Goal: Task Accomplishment & Management: Complete application form

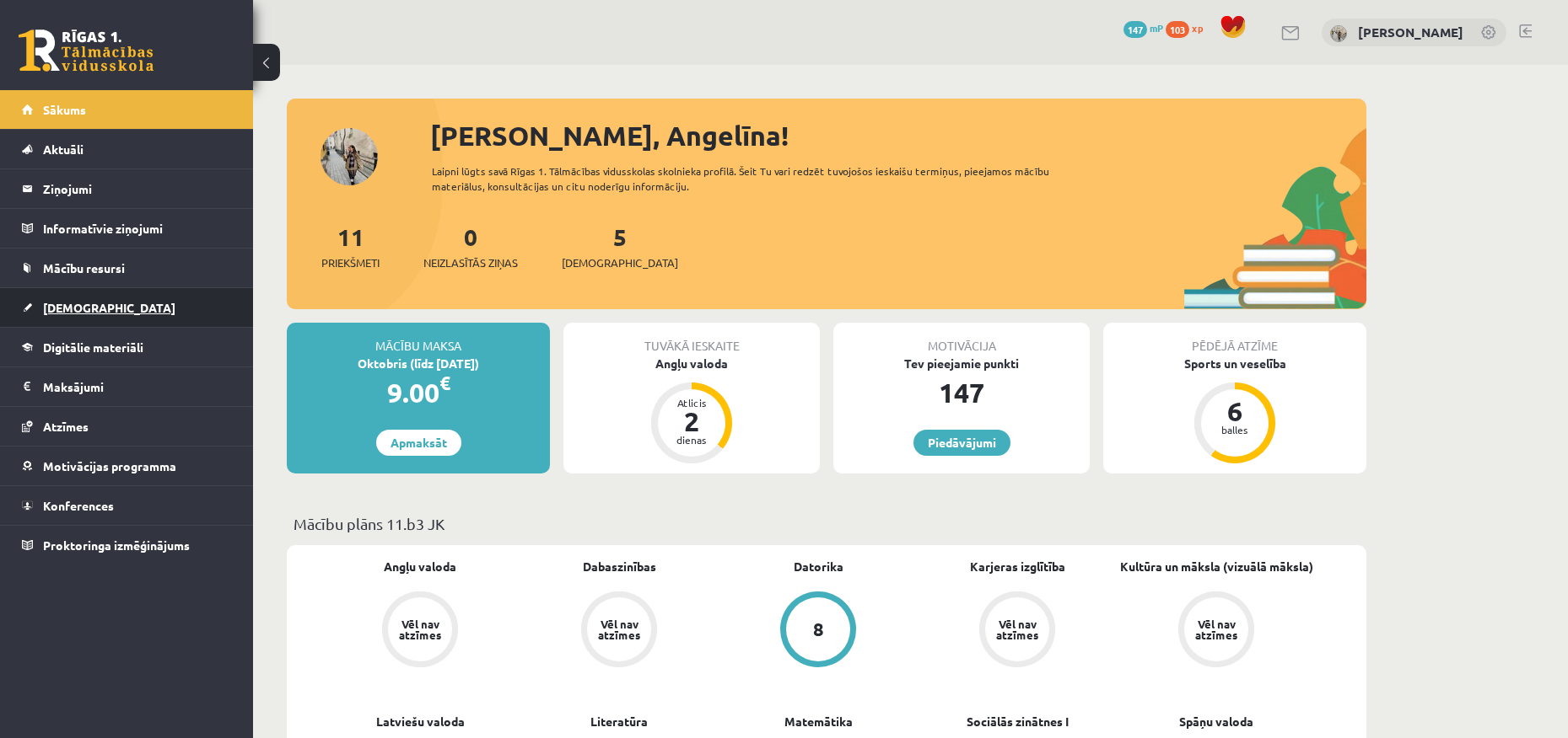
click at [144, 298] on link "[DEMOGRAPHIC_DATA]" at bounding box center [127, 307] width 210 height 38
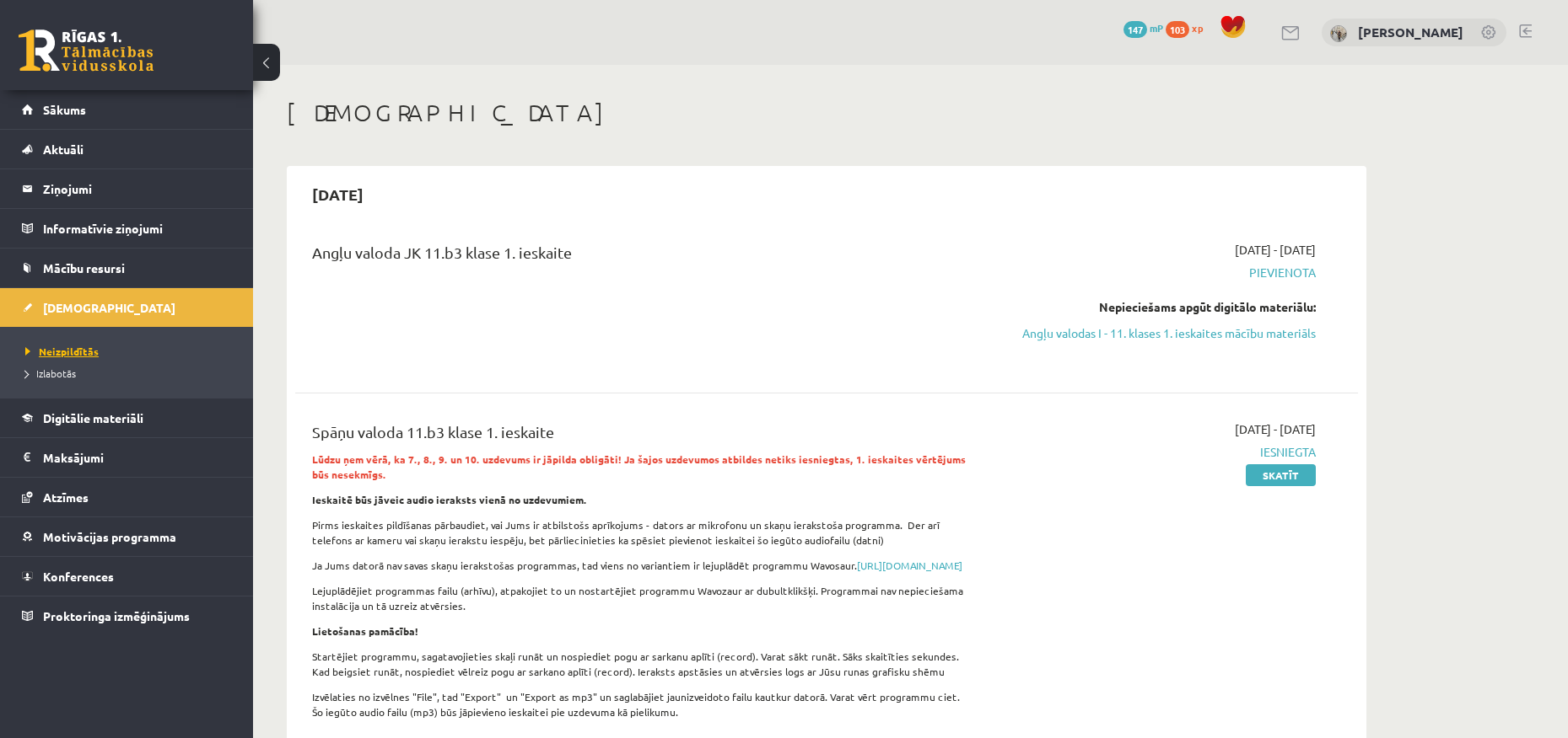
click at [87, 353] on span "Neizpildītās" at bounding box center [62, 352] width 74 height 14
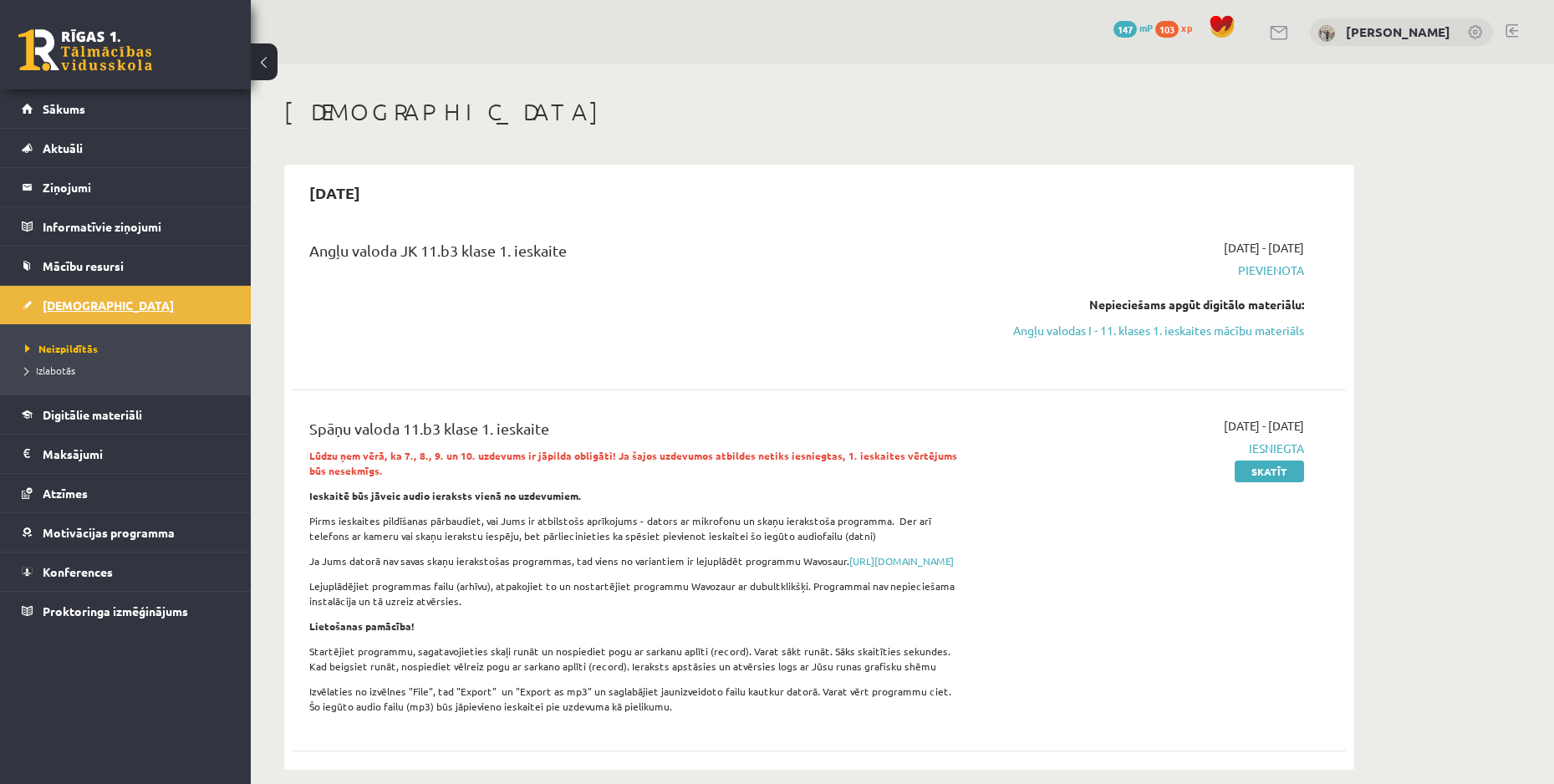
click at [75, 306] on span "[DEMOGRAPHIC_DATA]" at bounding box center [108, 304] width 132 height 15
click at [94, 111] on link "Sākums" at bounding box center [126, 108] width 208 height 38
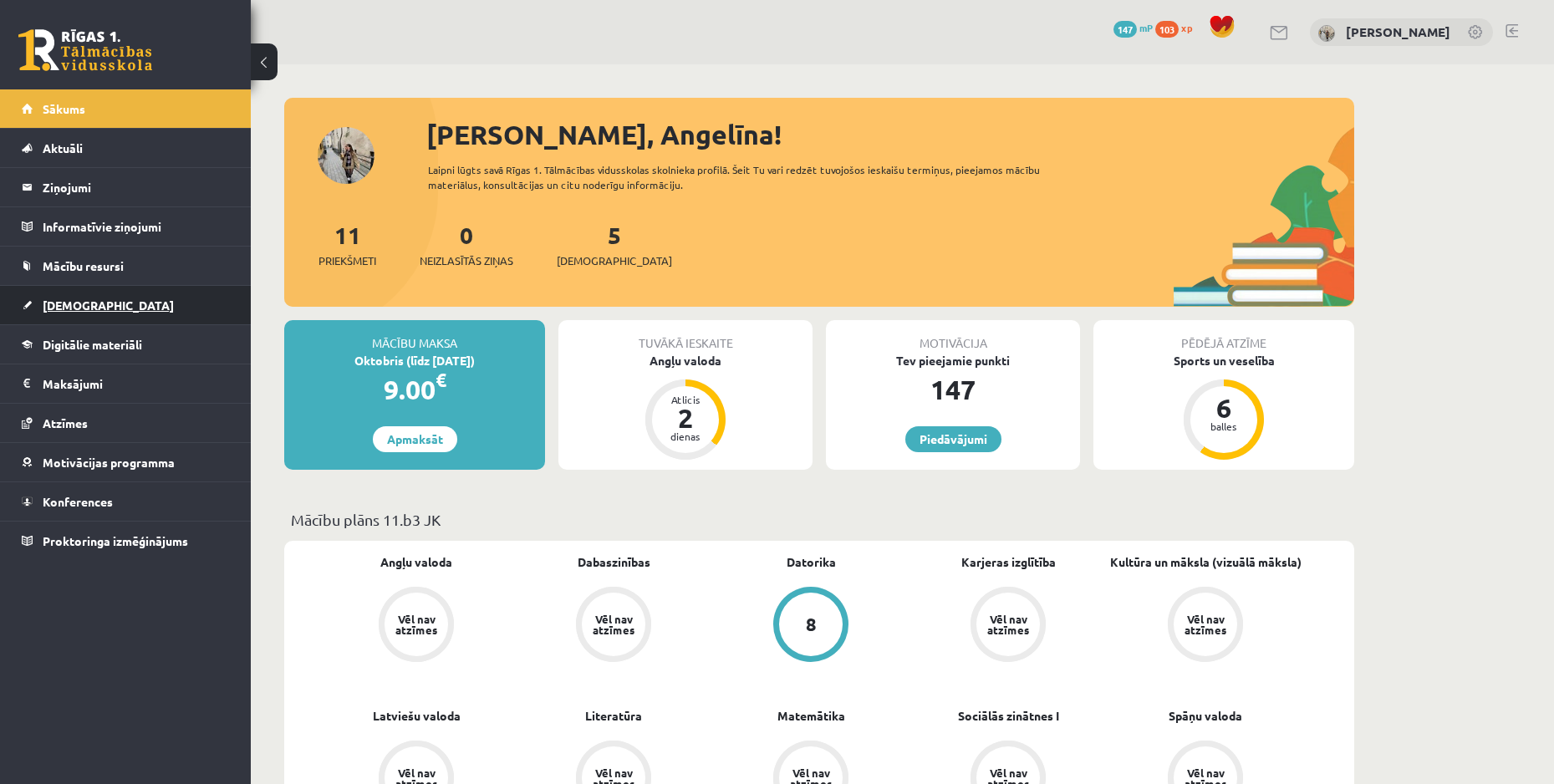
click at [106, 309] on link "[DEMOGRAPHIC_DATA]" at bounding box center [126, 304] width 208 height 38
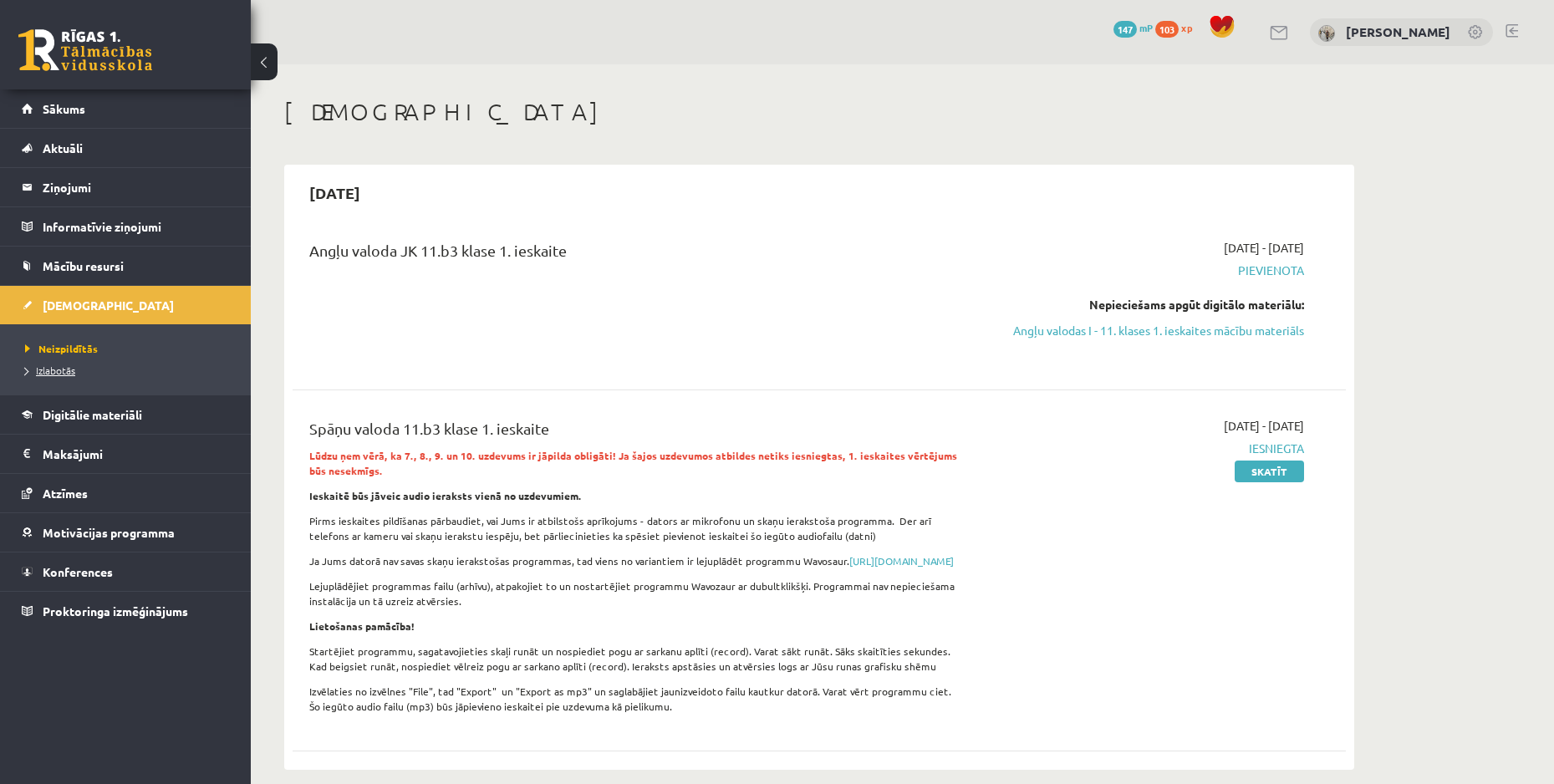
click at [50, 370] on span "Izlabotās" at bounding box center [50, 370] width 50 height 14
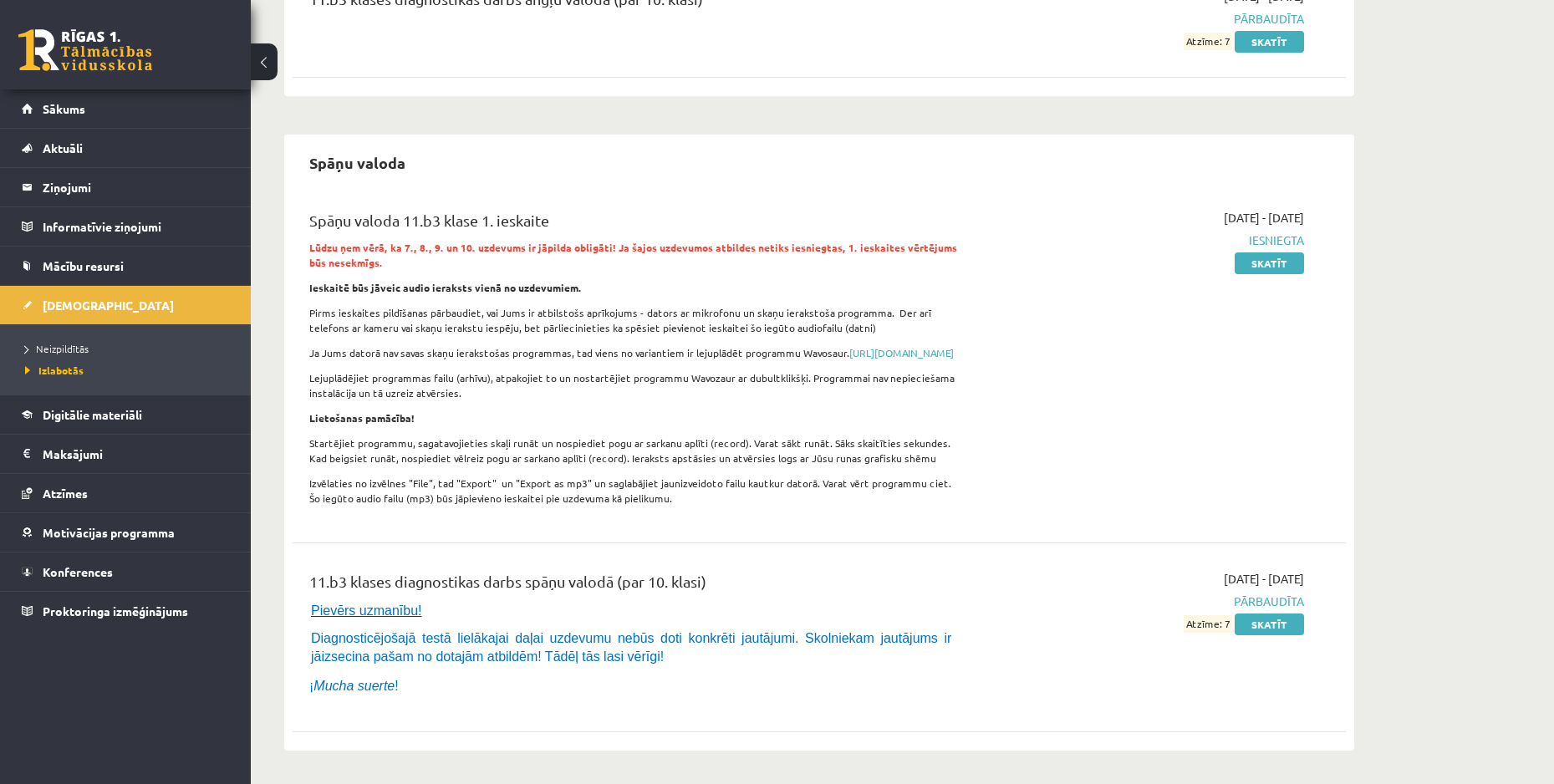
scroll to position [267, 0]
click at [77, 346] on span "Neizpildītās" at bounding box center [57, 349] width 63 height 14
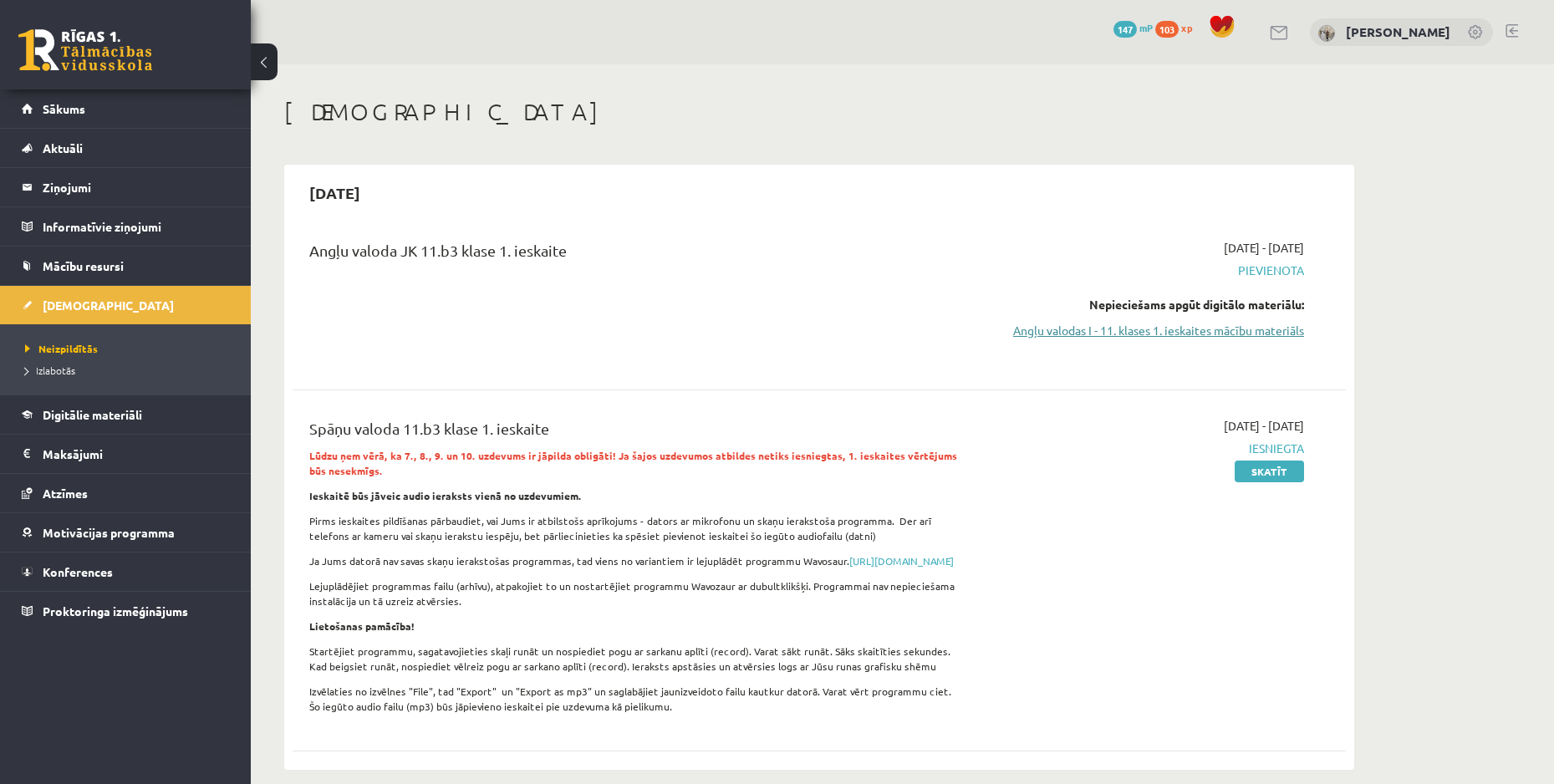
click at [1222, 321] on link "Angļu valodas I - 11. klases 1. ieskaites mācību materiāls" at bounding box center [1146, 330] width 315 height 18
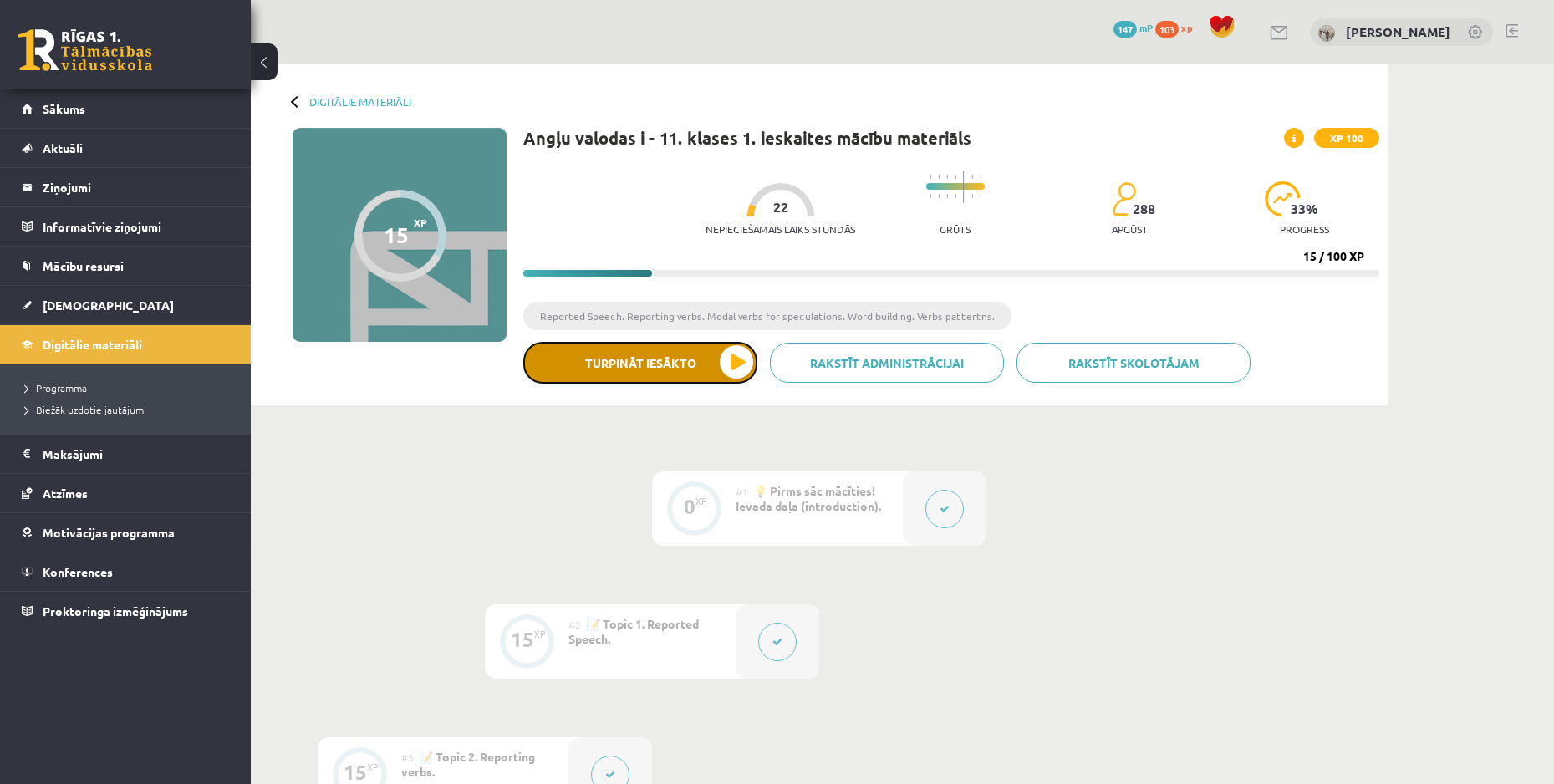
click at [644, 357] on button "Turpināt iesākto" at bounding box center [640, 362] width 234 height 42
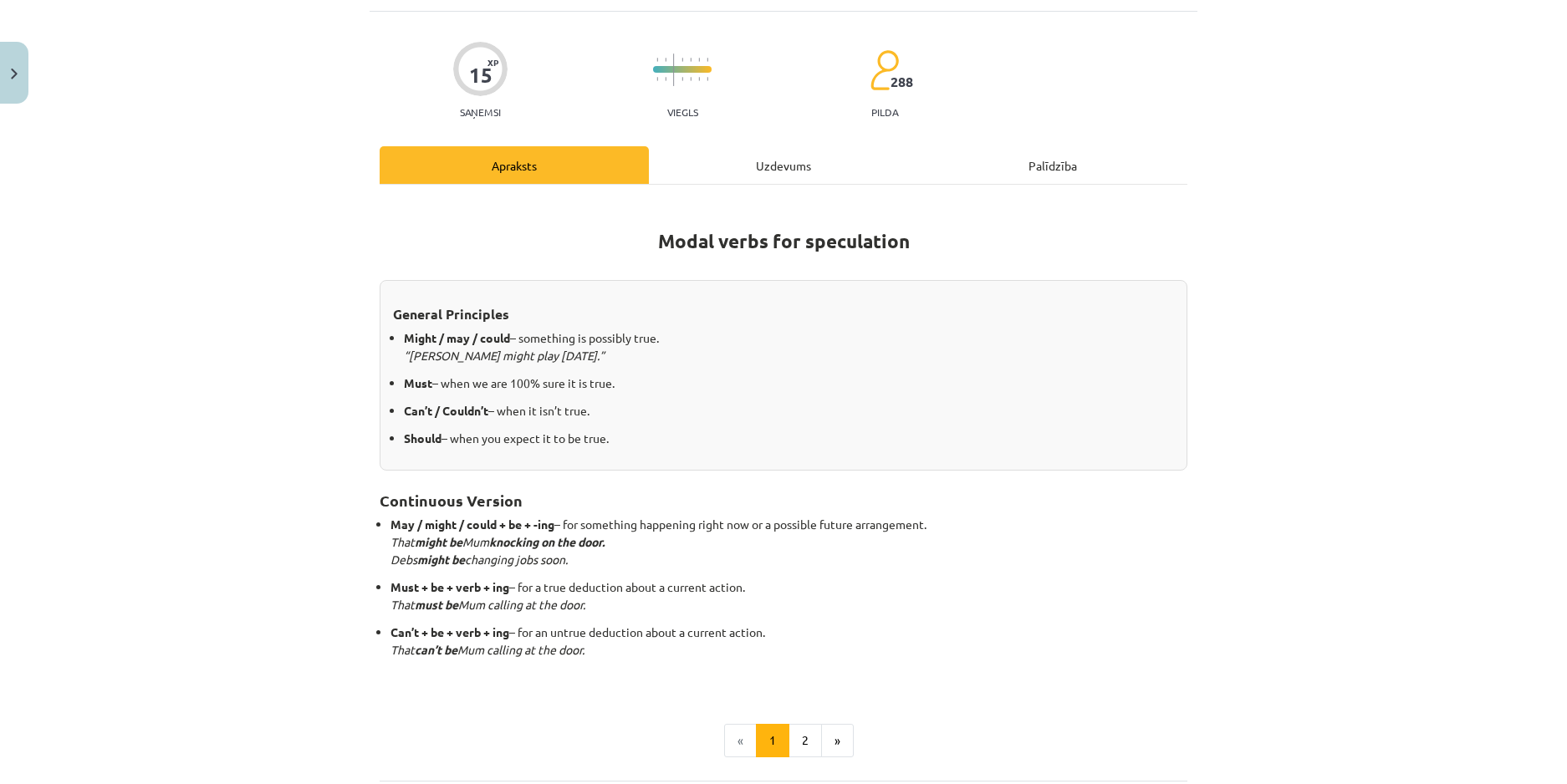
scroll to position [96, 0]
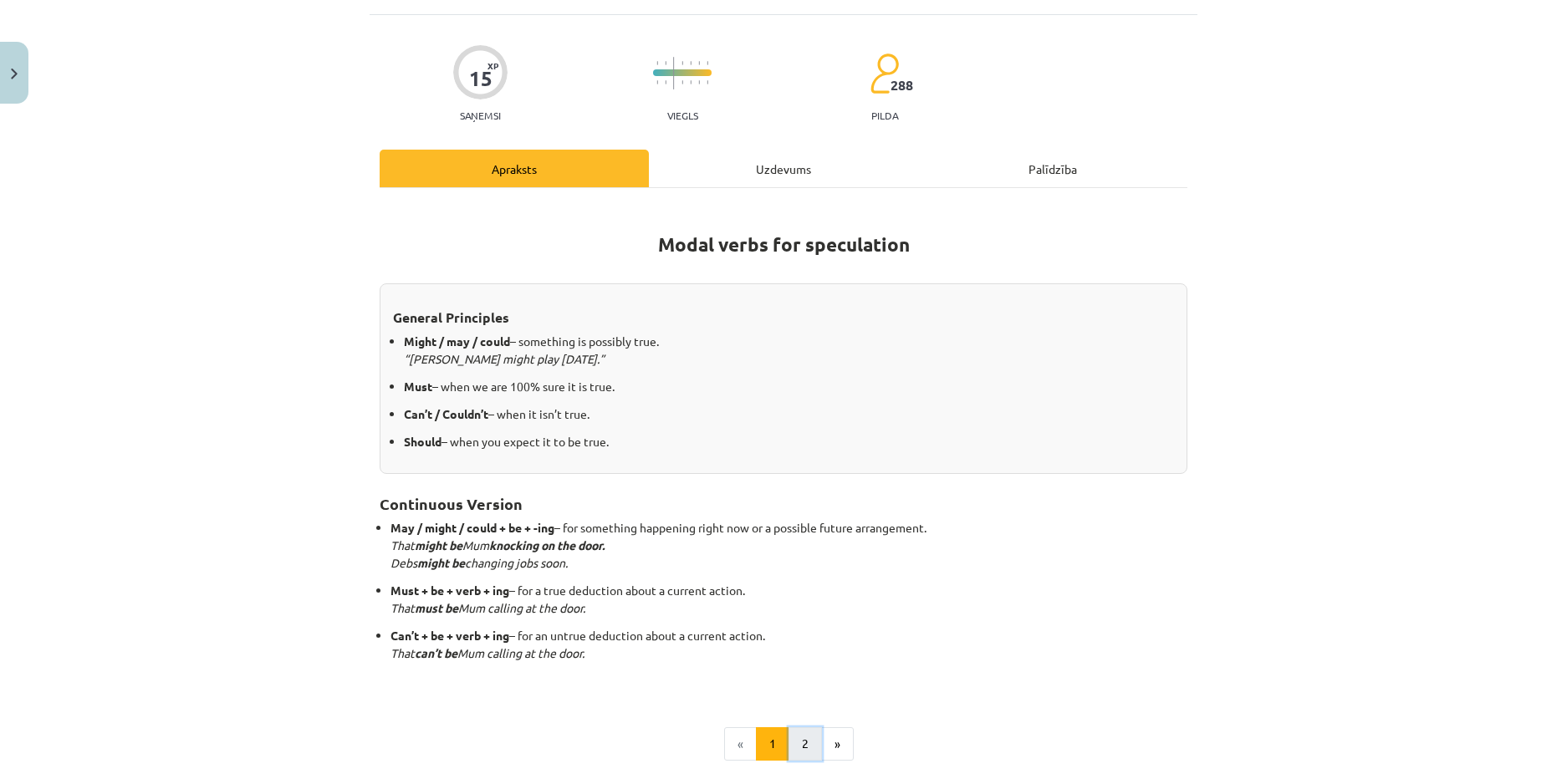
click at [791, 734] on button "2" at bounding box center [805, 743] width 33 height 33
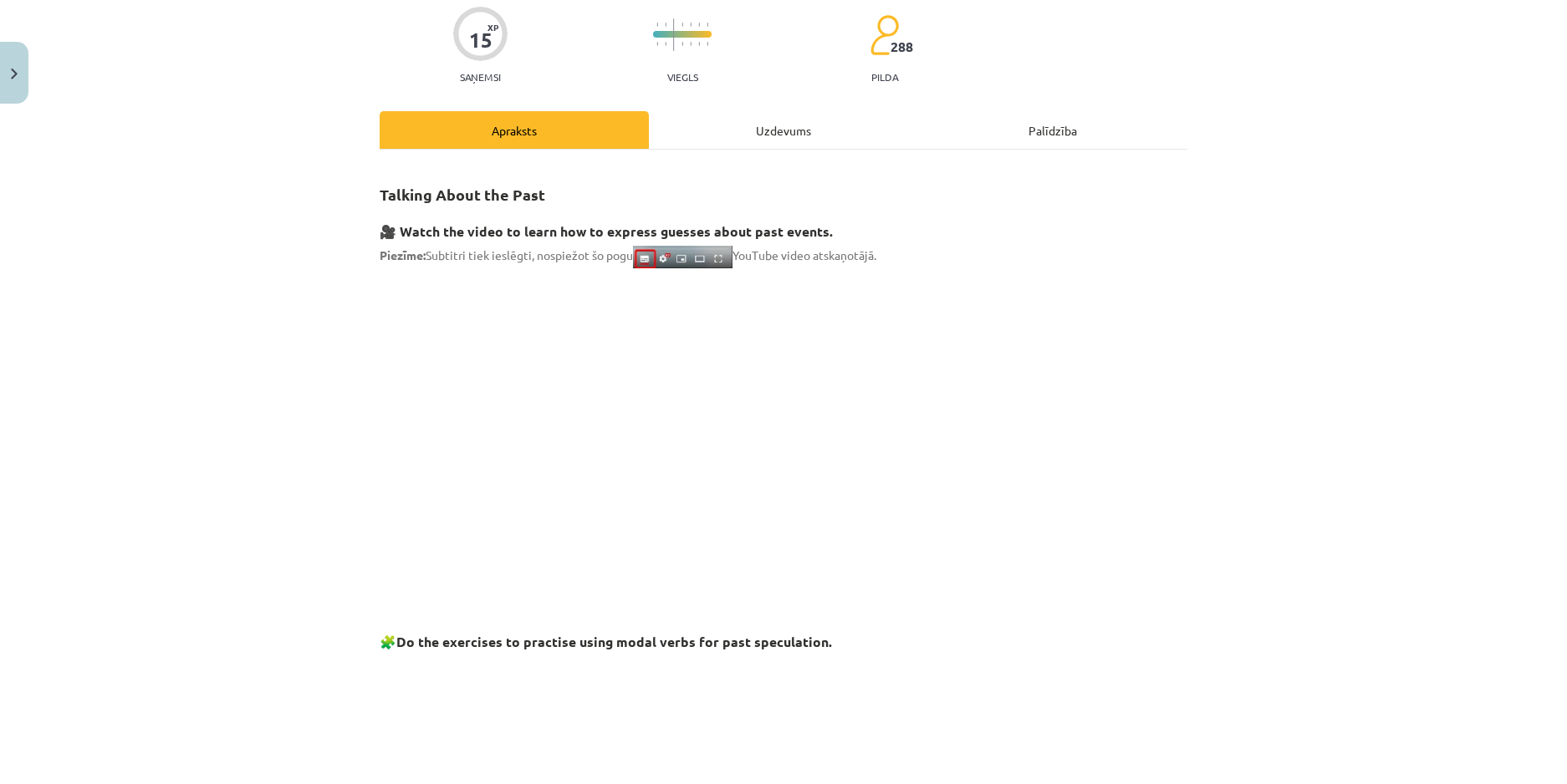
scroll to position [127, 0]
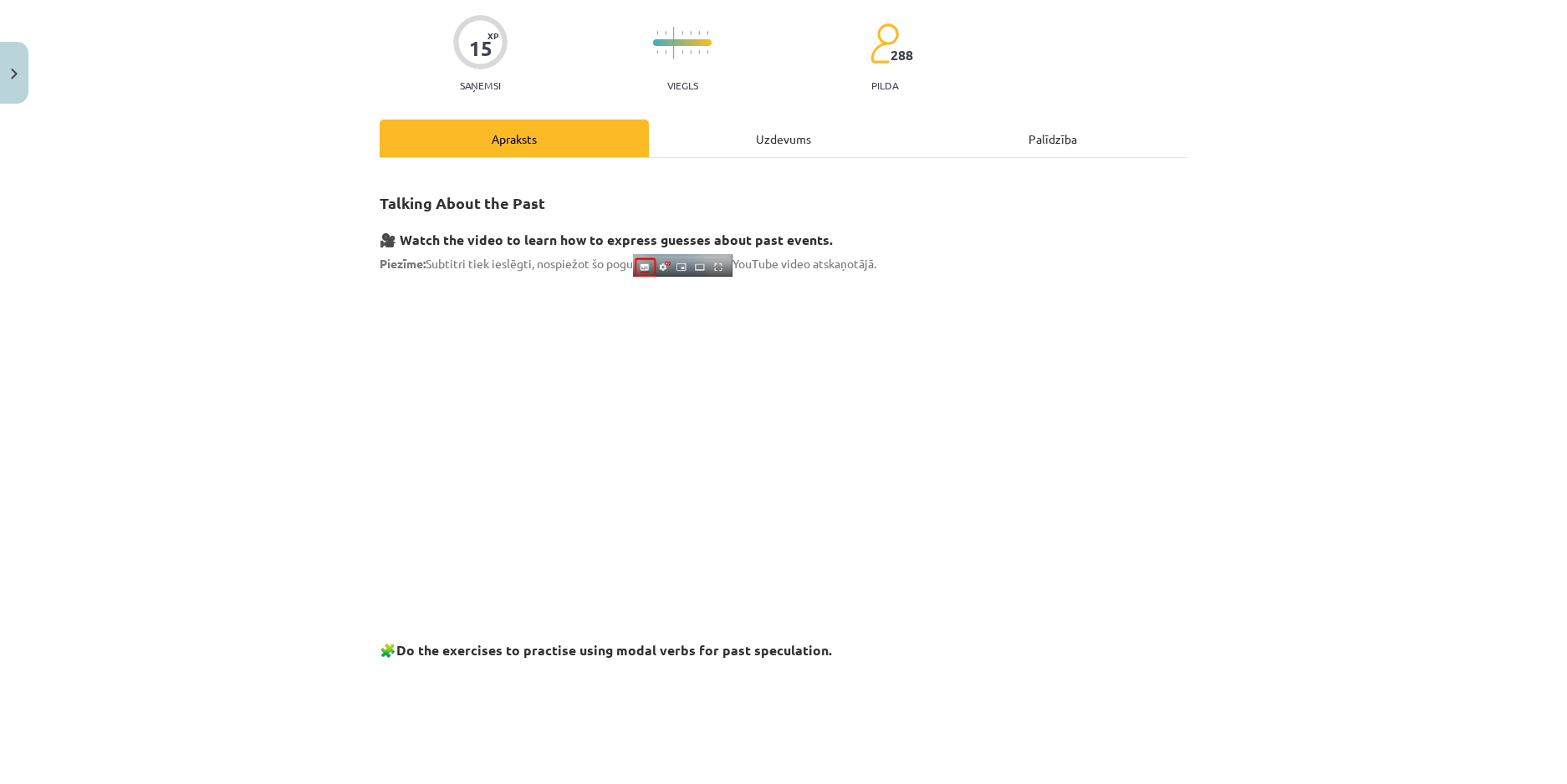
drag, startPoint x: 1280, startPoint y: 414, endPoint x: 1166, endPoint y: 407, distance: 114.2
click at [1280, 414] on div "Mācību tēma: Angļu valodas i - 11. klases 1. ieskaites mācību materiāls #4 📝 To…" at bounding box center [784, 392] width 1567 height 784
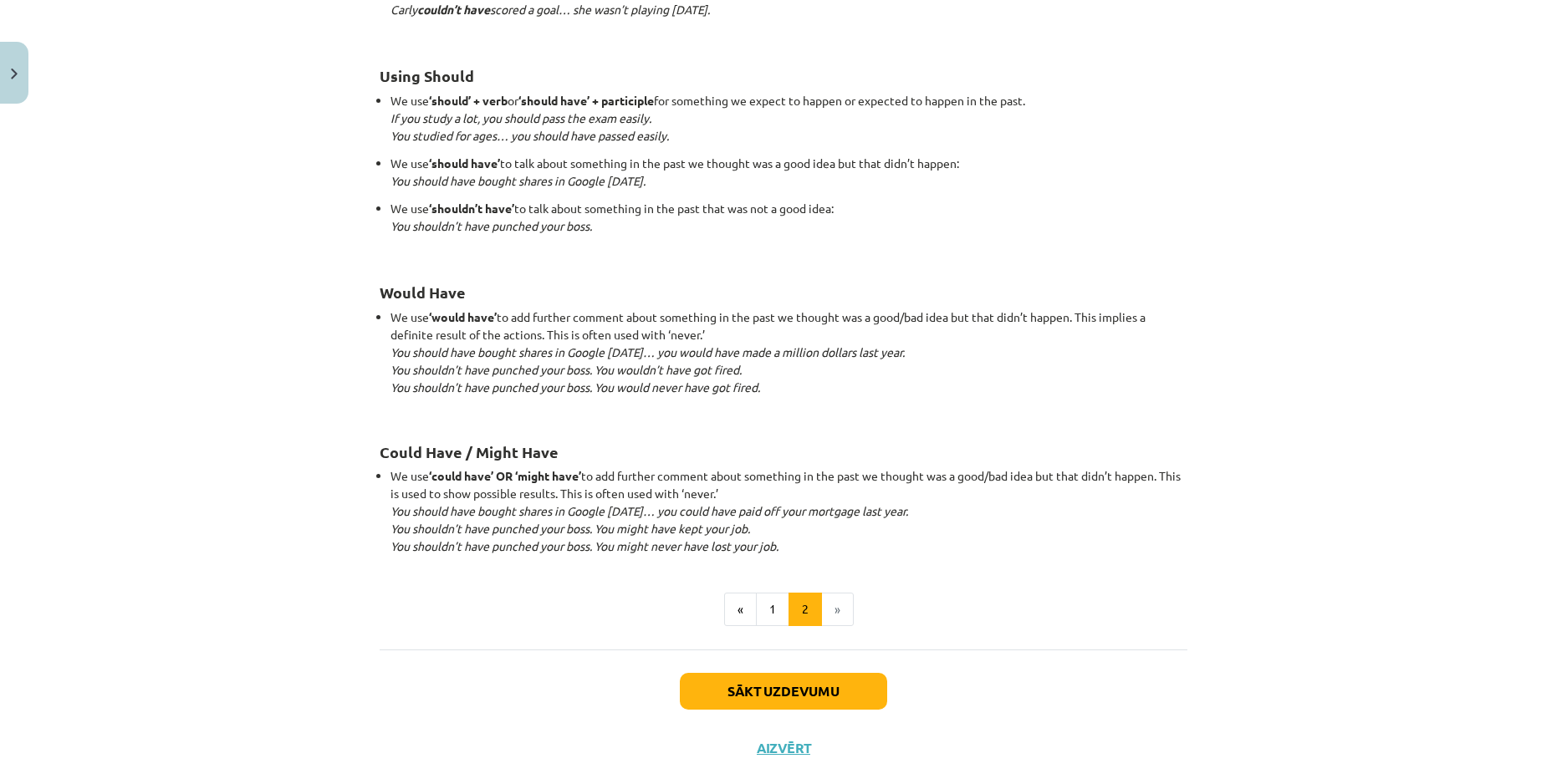
scroll to position [1465, 0]
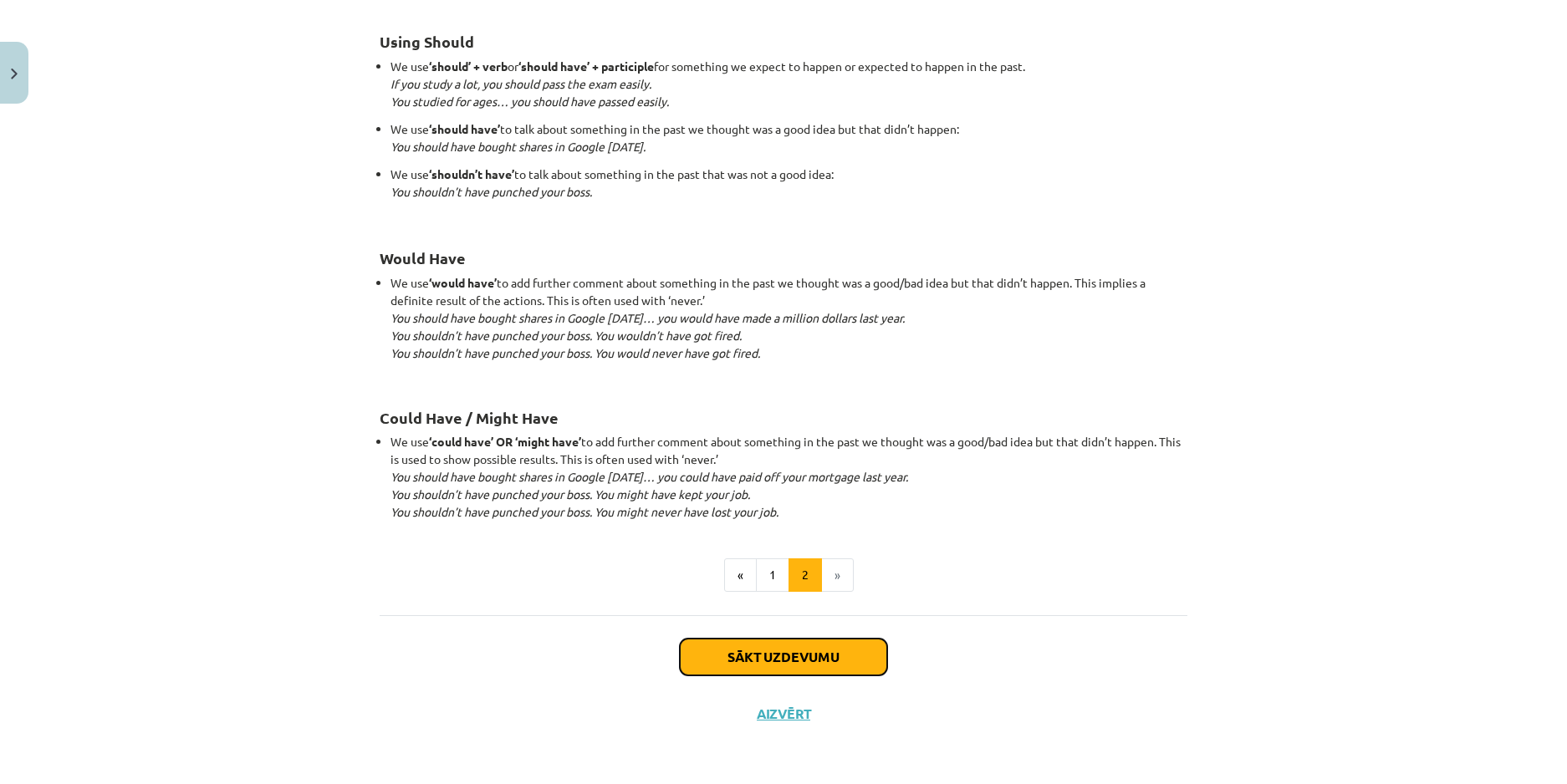
click at [824, 649] on button "Sākt uzdevumu" at bounding box center [783, 656] width 208 height 37
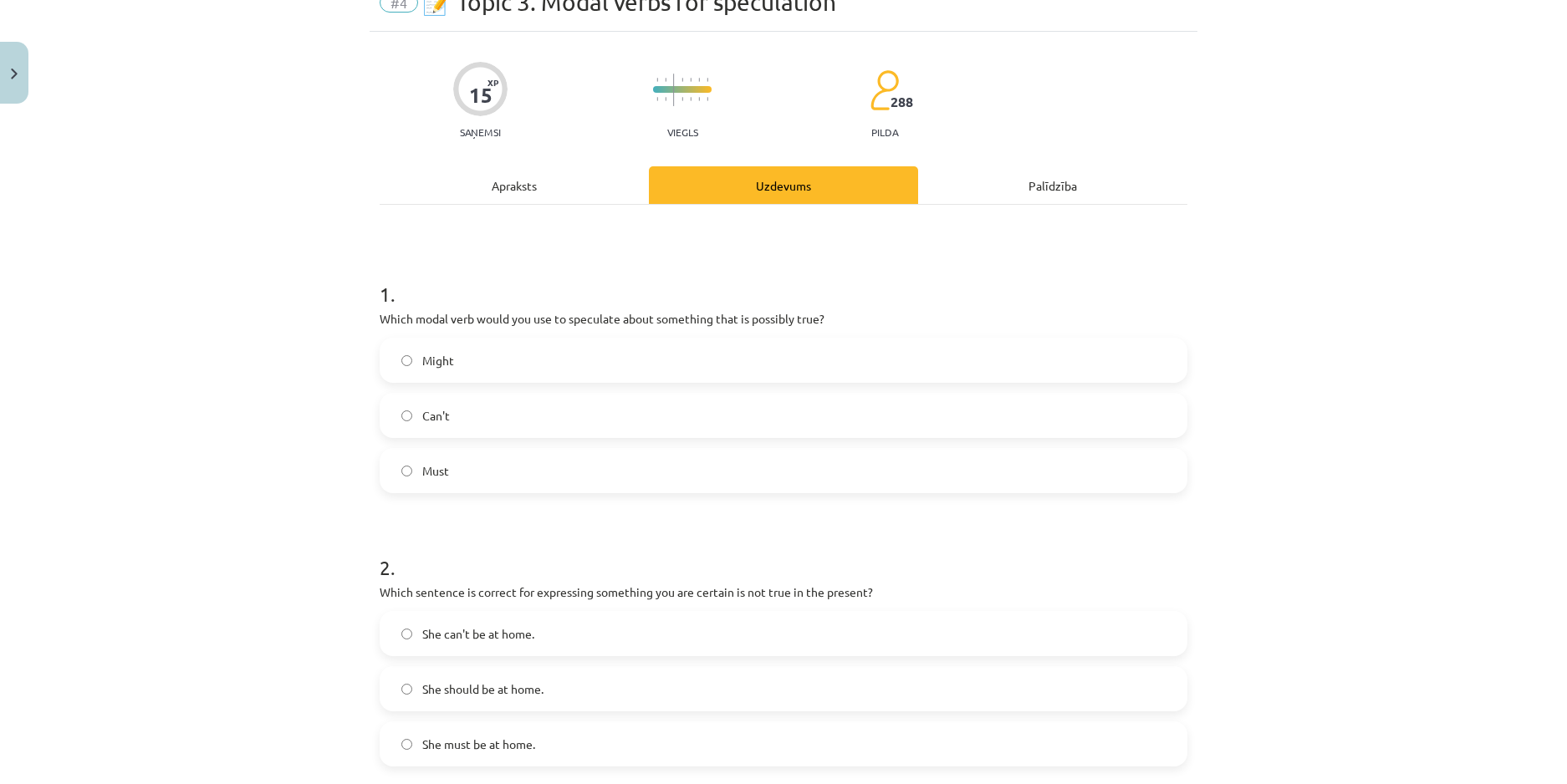
scroll to position [42, 0]
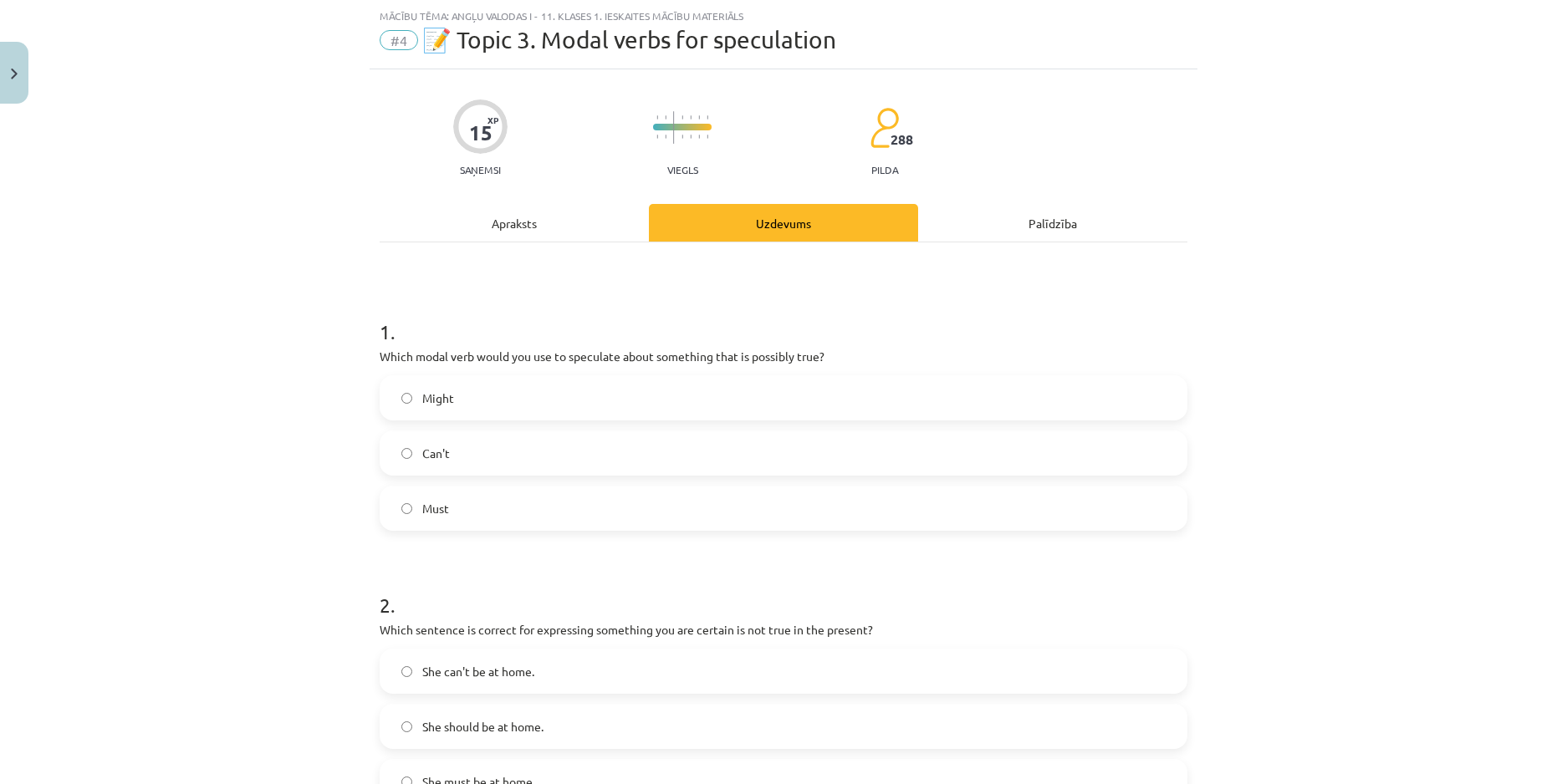
click at [653, 387] on label "Might" at bounding box center [783, 397] width 804 height 42
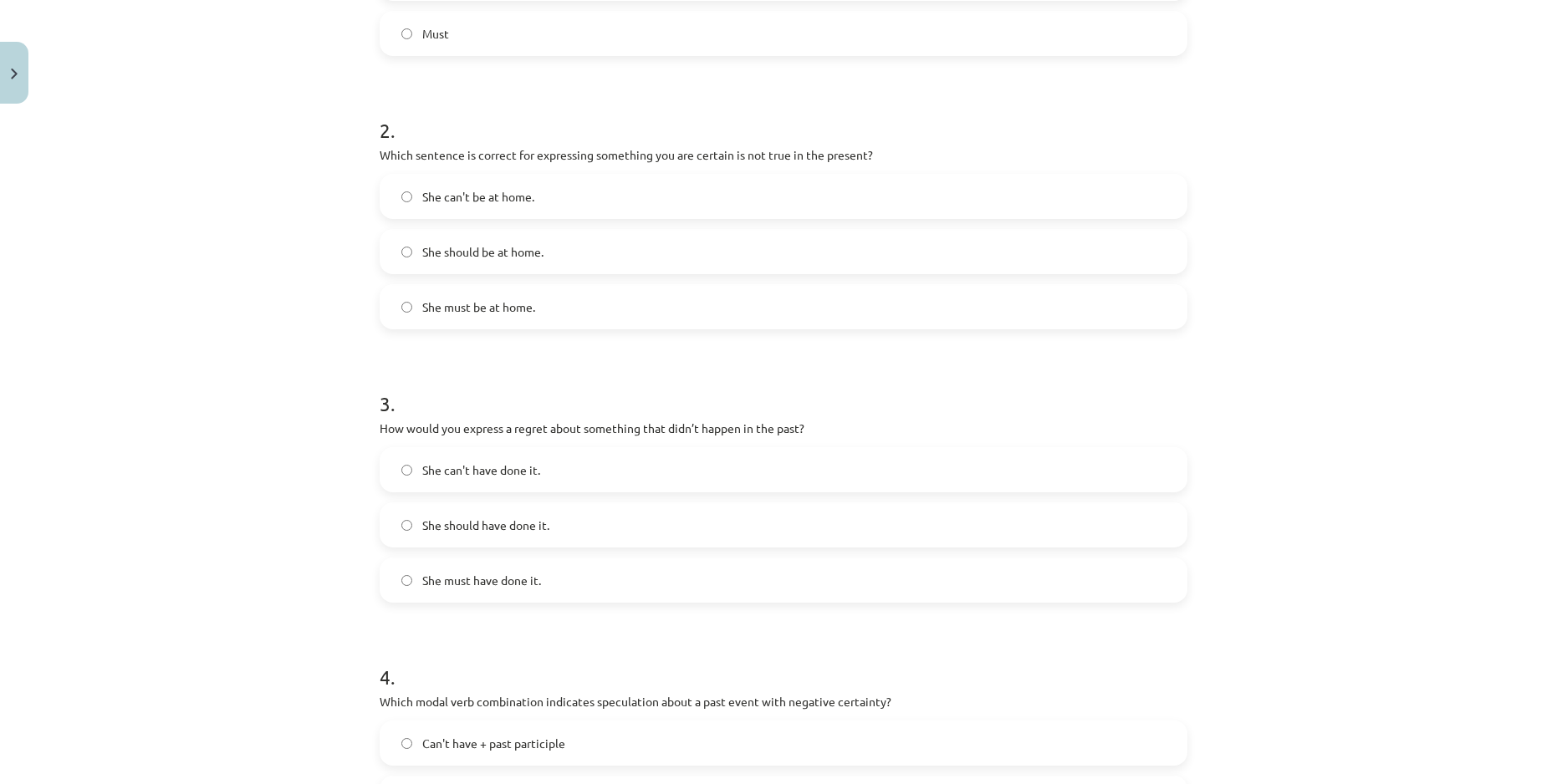
scroll to position [543, 0]
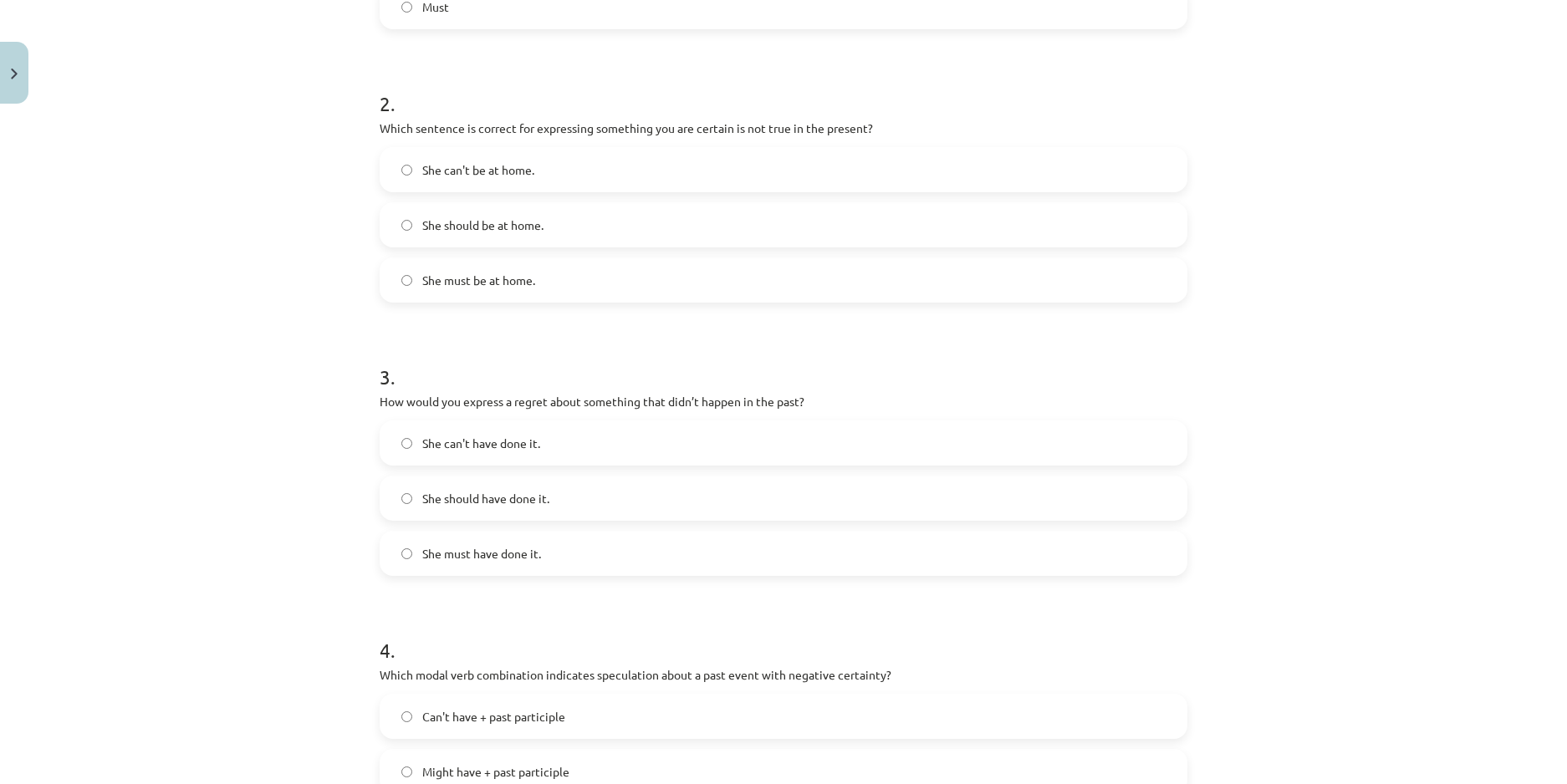
click at [450, 480] on label "She should have done it." at bounding box center [783, 498] width 804 height 42
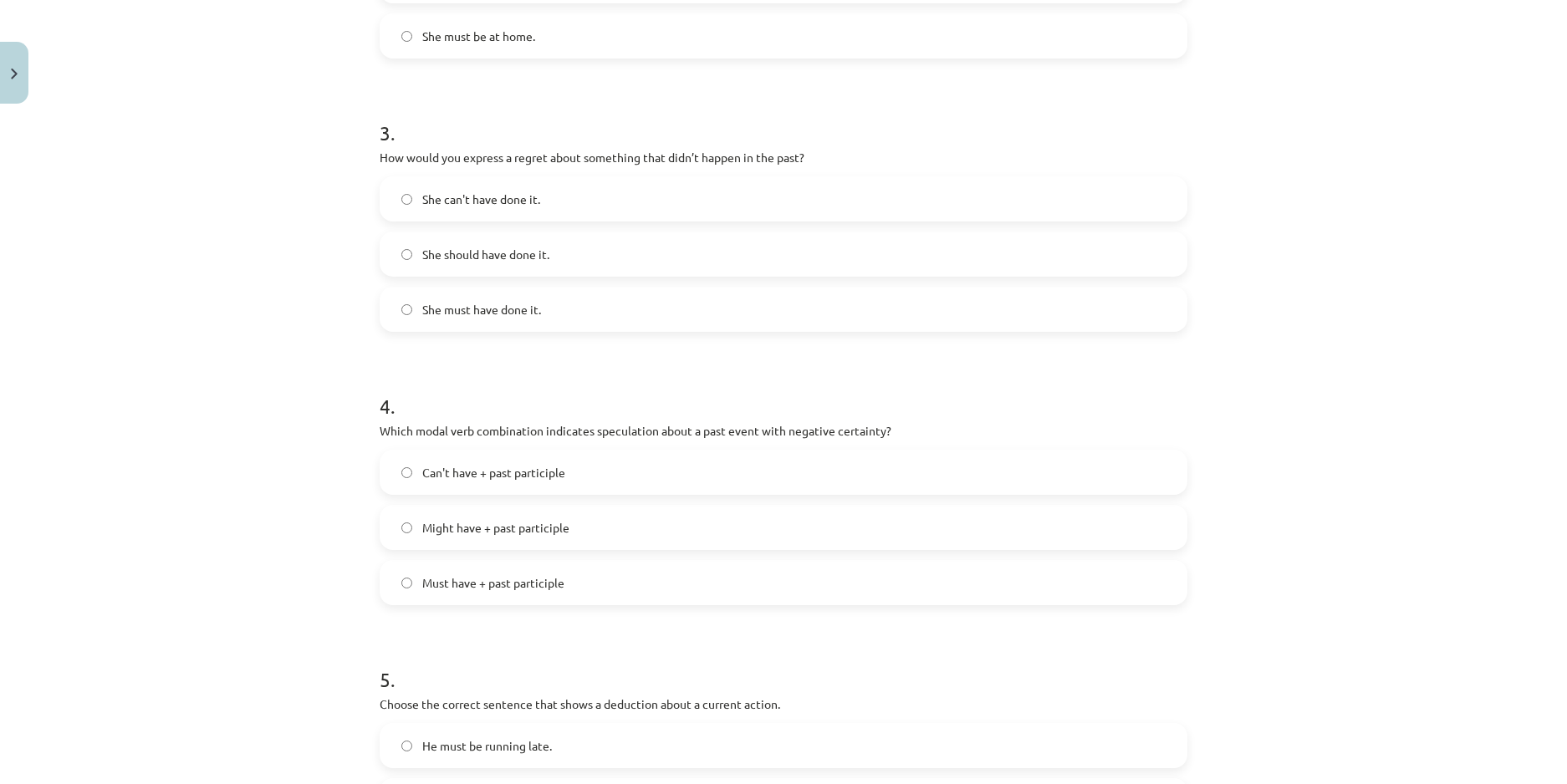
scroll to position [794, 0]
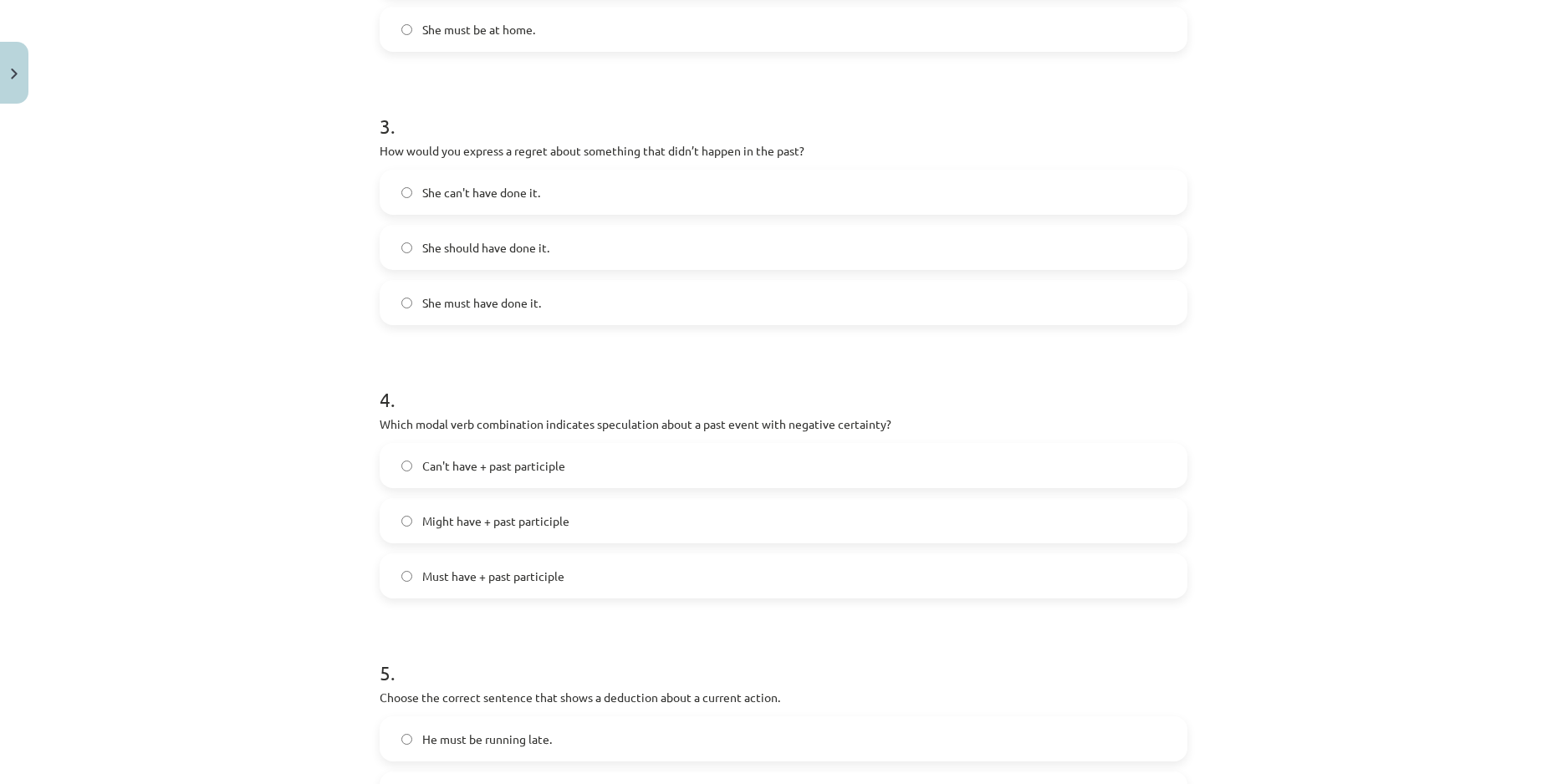
click at [422, 575] on span "Must have + past participle" at bounding box center [493, 576] width 142 height 18
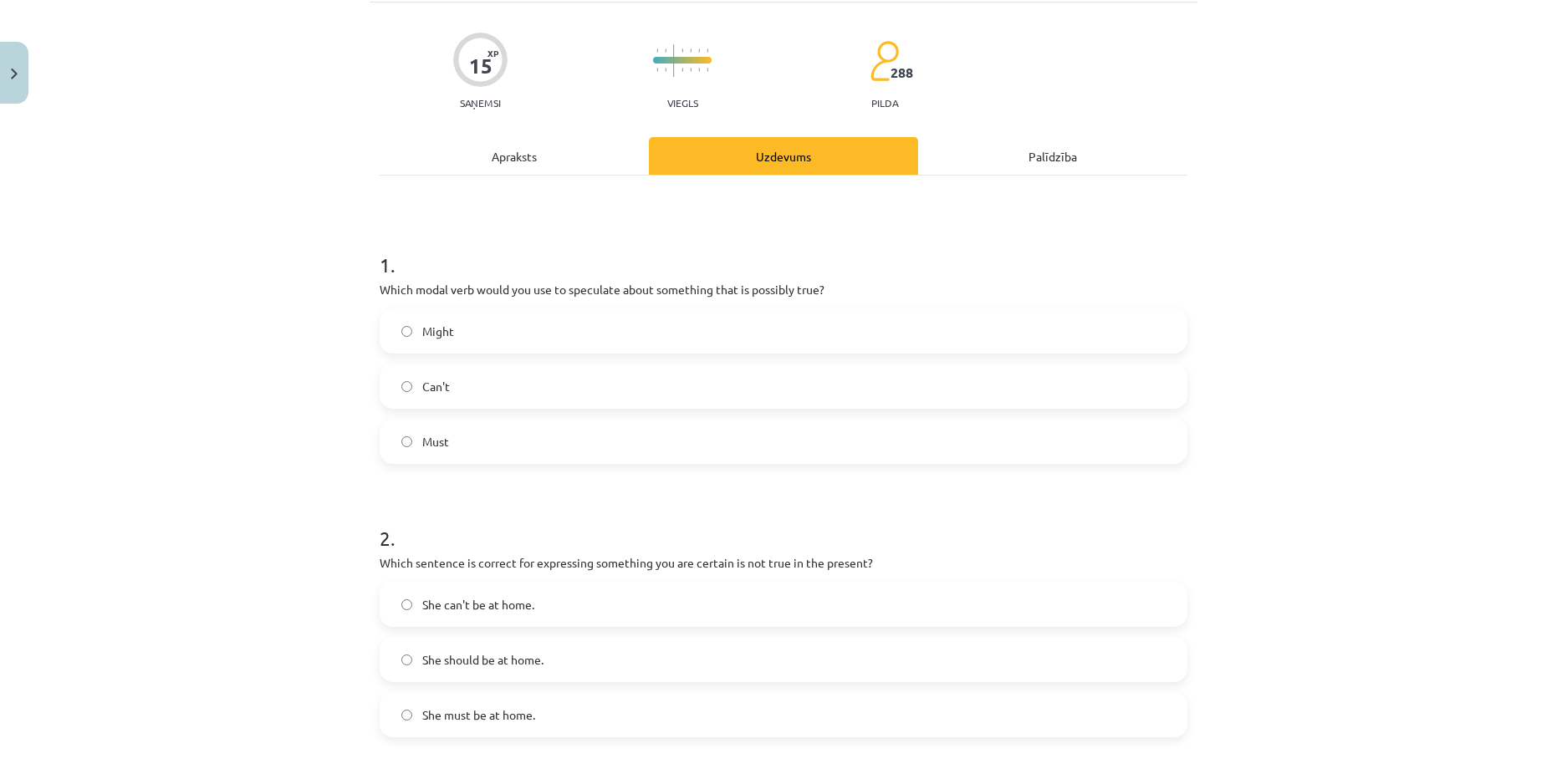
scroll to position [84, 0]
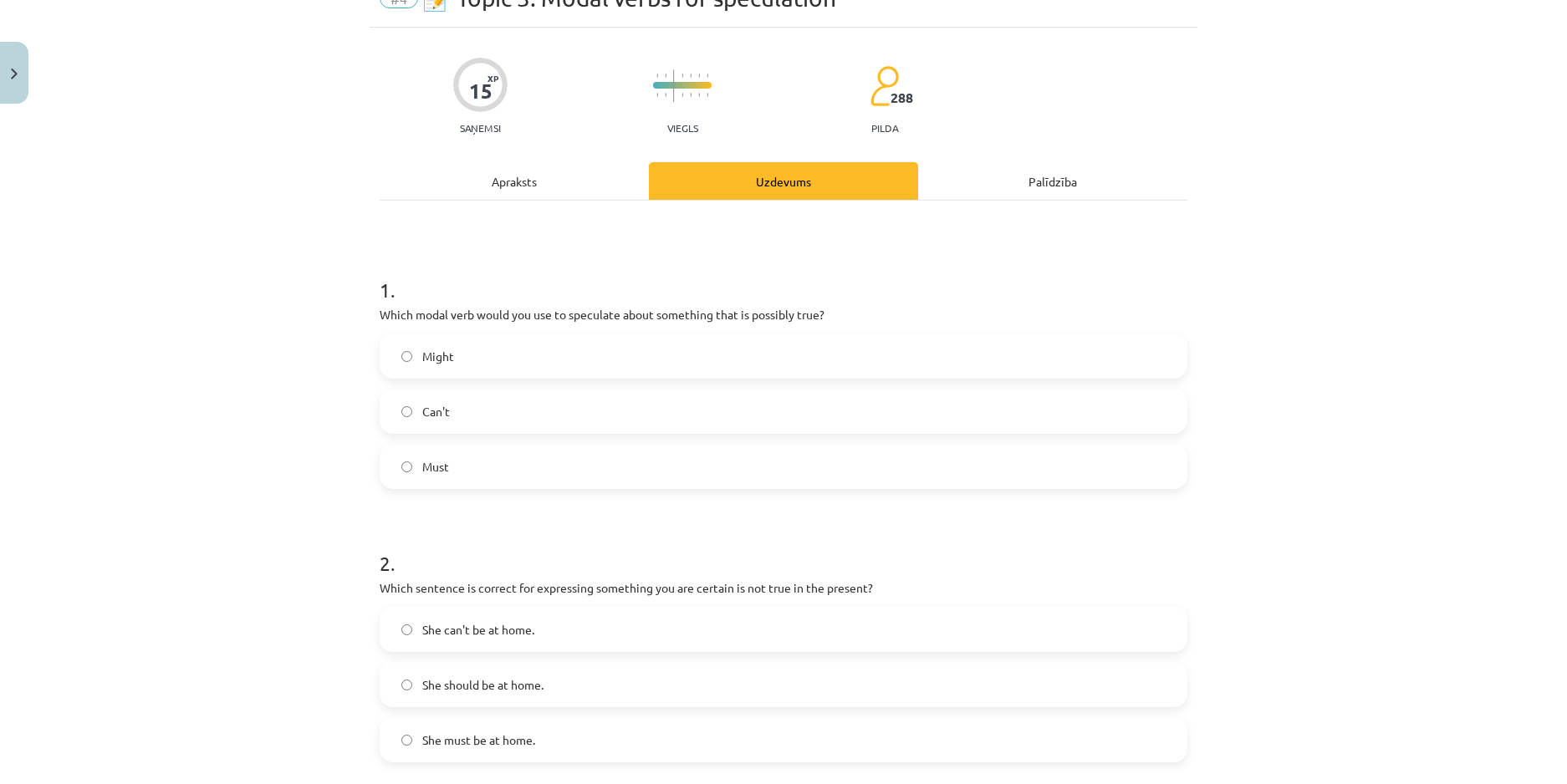
click at [1272, 314] on div "Mācību tēma: Angļu valodas i - 11. klases 1. ieskaites mācību materiāls #4 📝 To…" at bounding box center [784, 392] width 1567 height 784
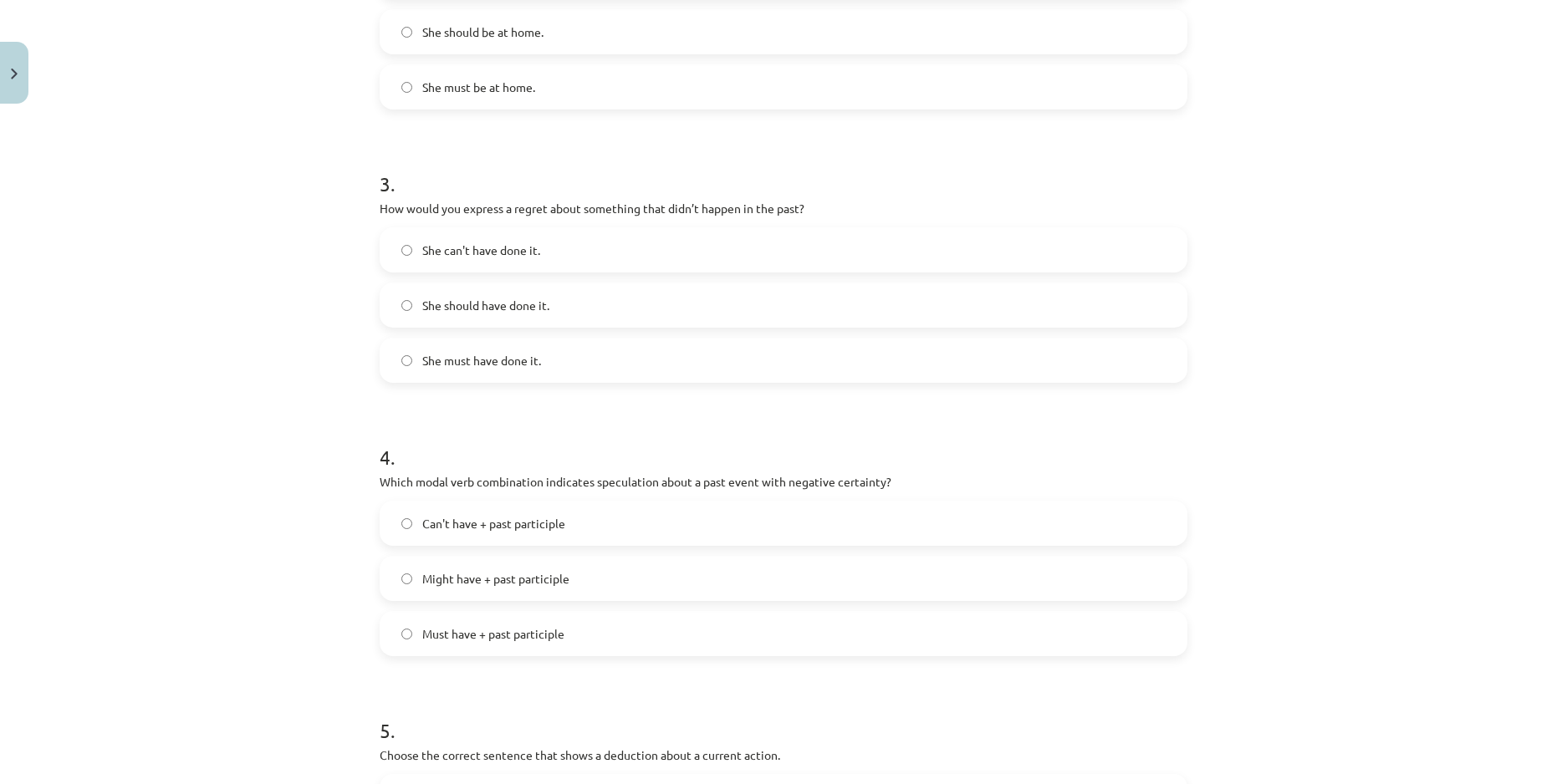
scroll to position [1002, 0]
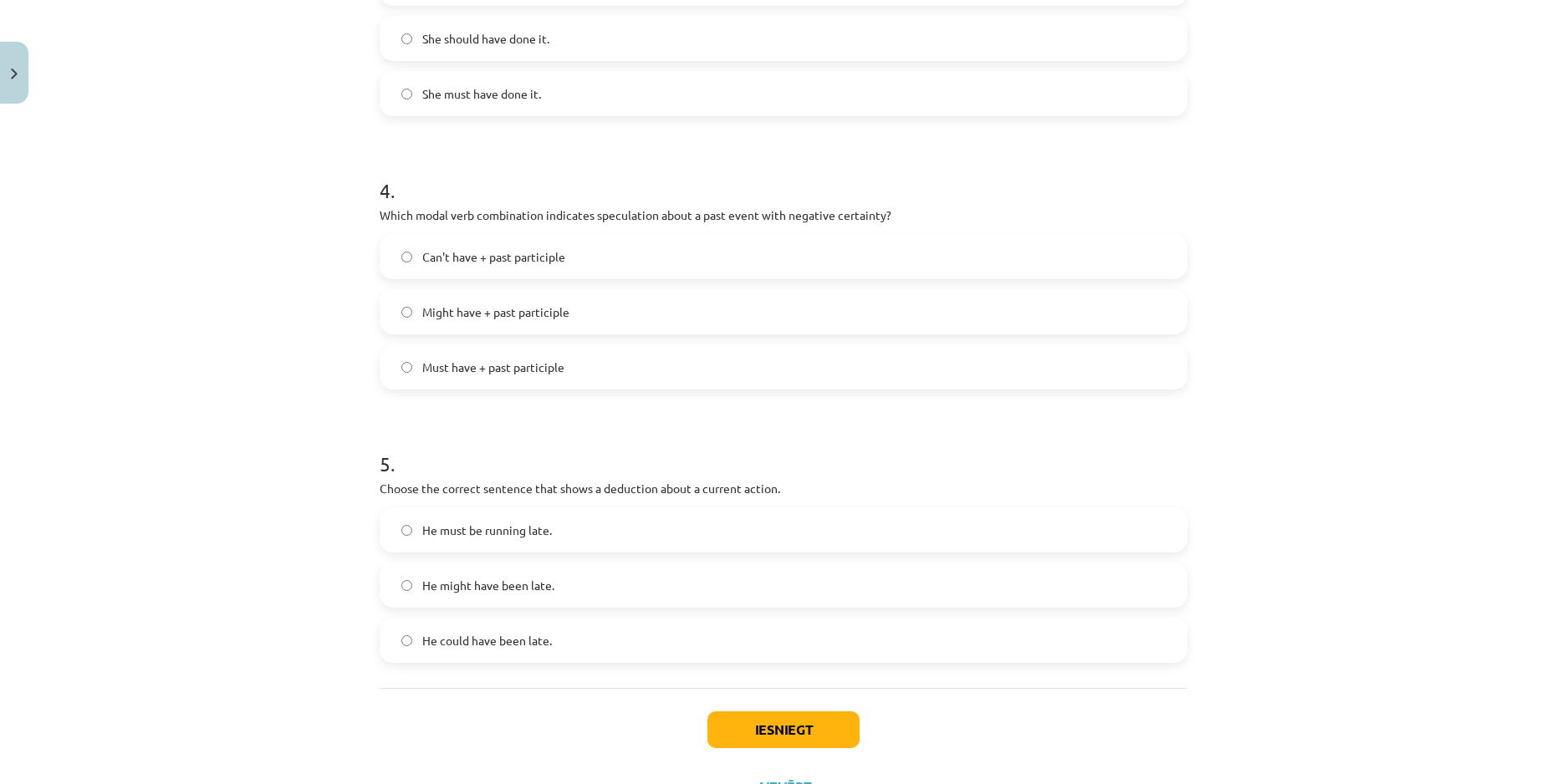
click at [550, 538] on label "He must be running late." at bounding box center [783, 529] width 804 height 42
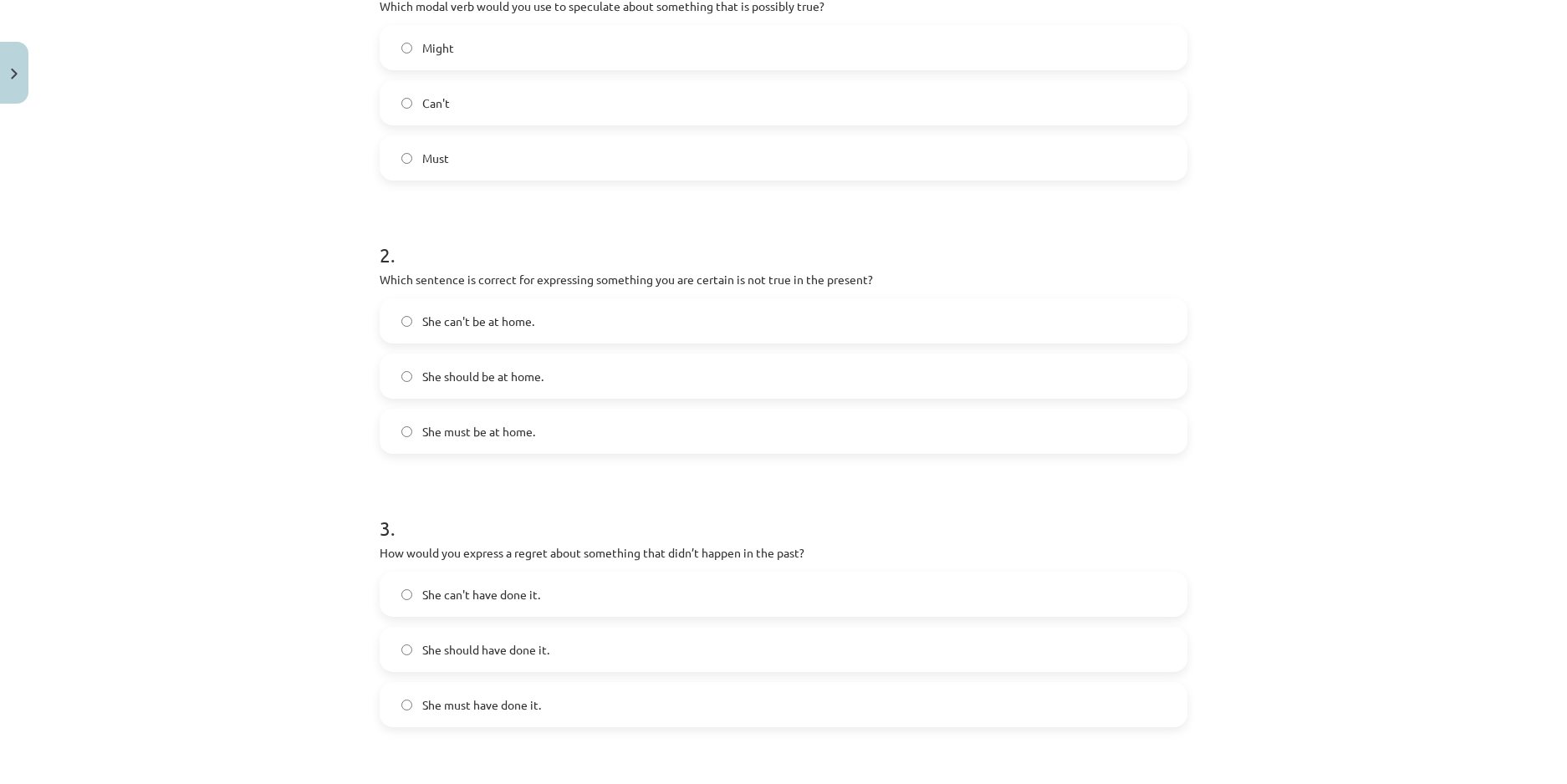
scroll to position [334, 0]
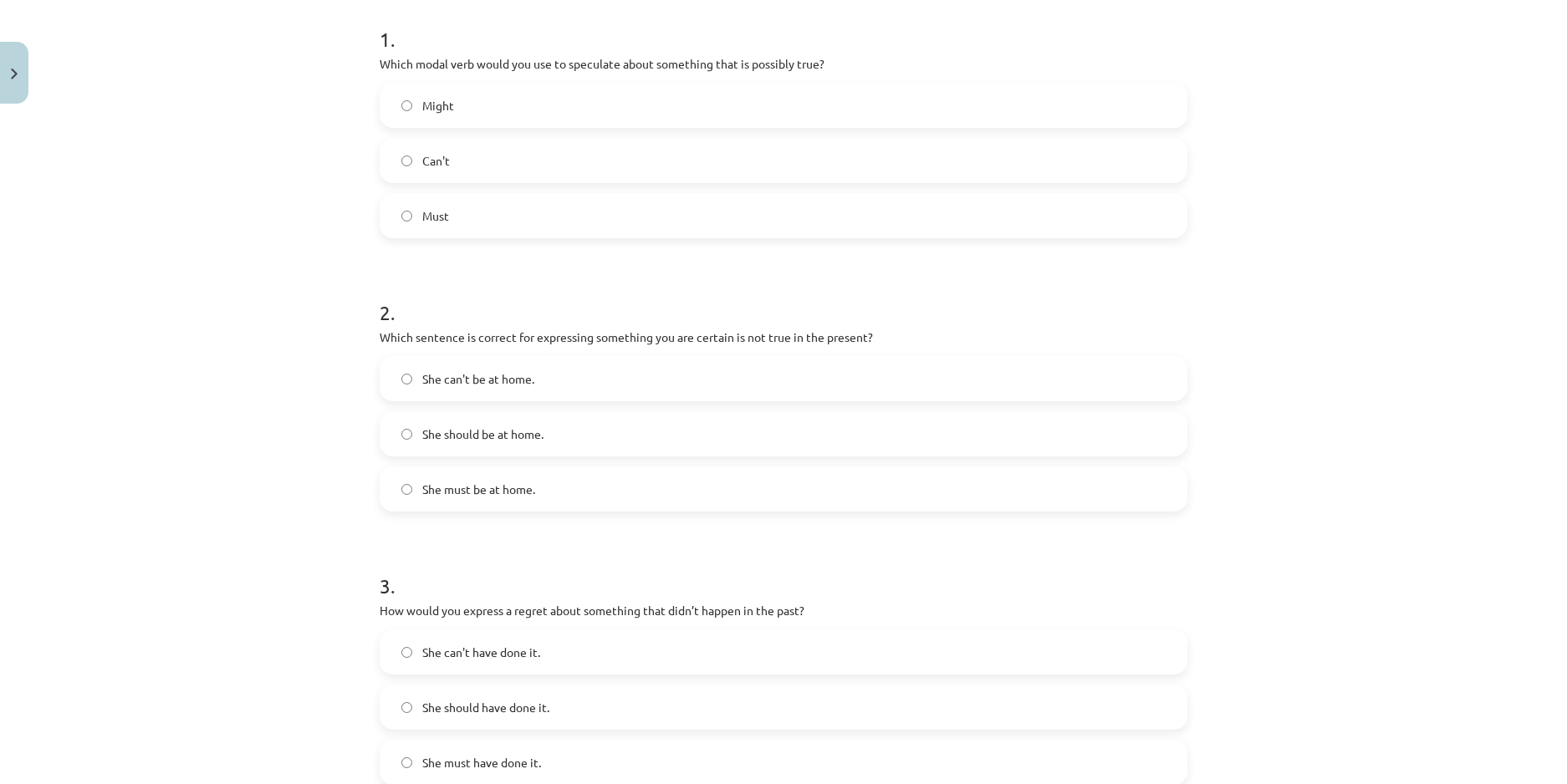
click at [1156, 383] on label "She can't be at home." at bounding box center [783, 378] width 804 height 42
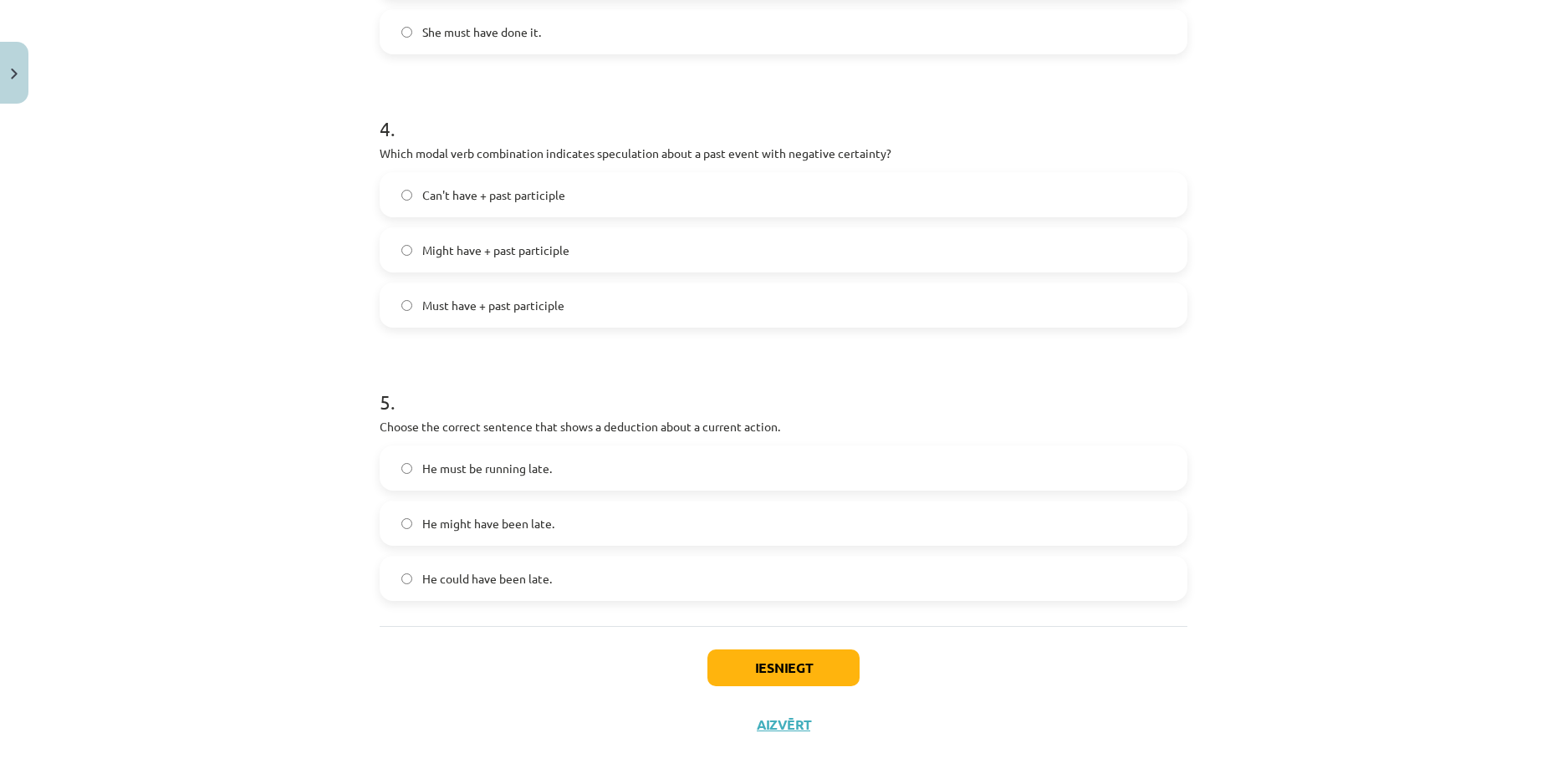
scroll to position [1075, 0]
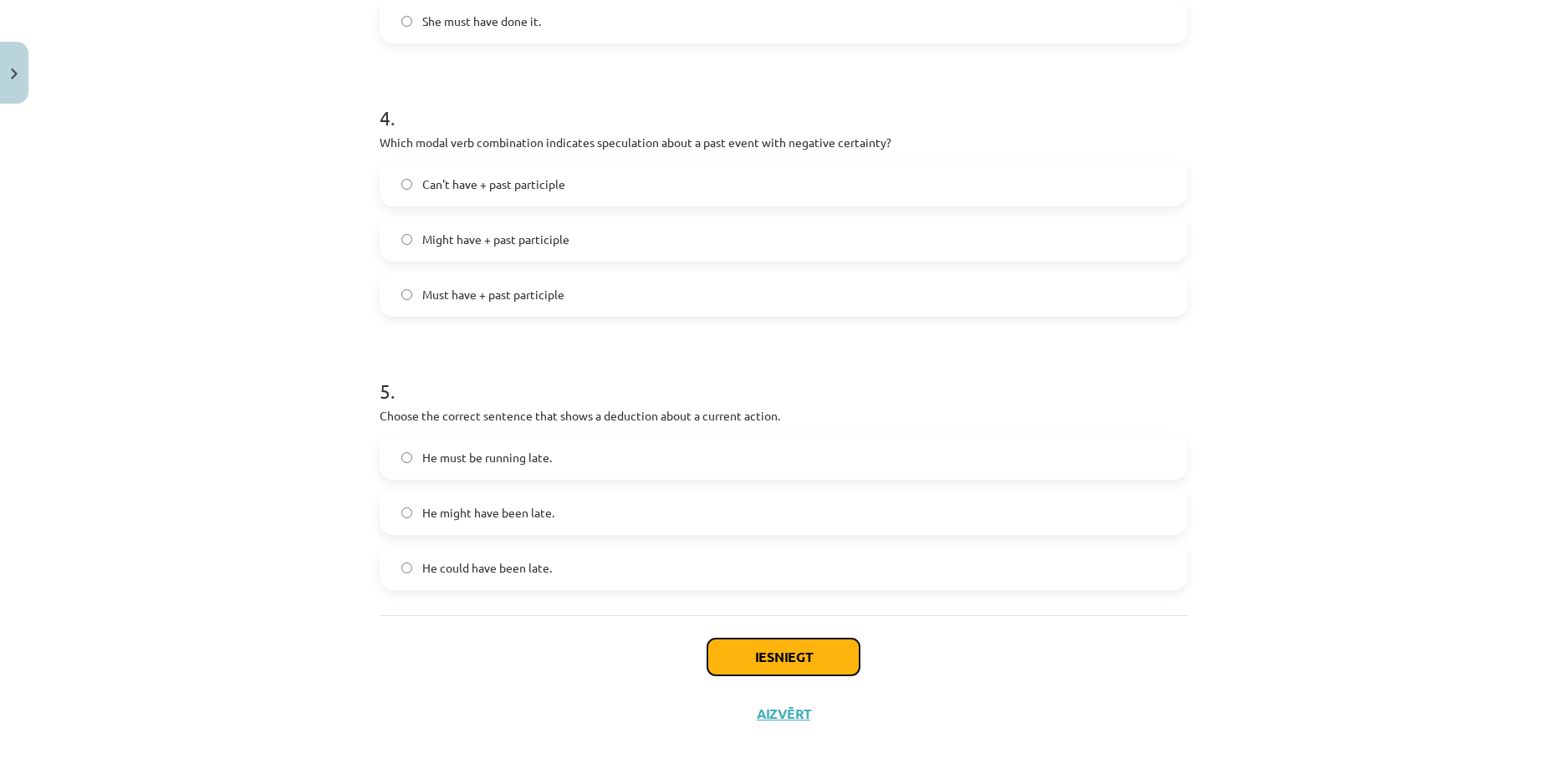
click at [808, 643] on button "Iesniegt" at bounding box center [784, 656] width 152 height 37
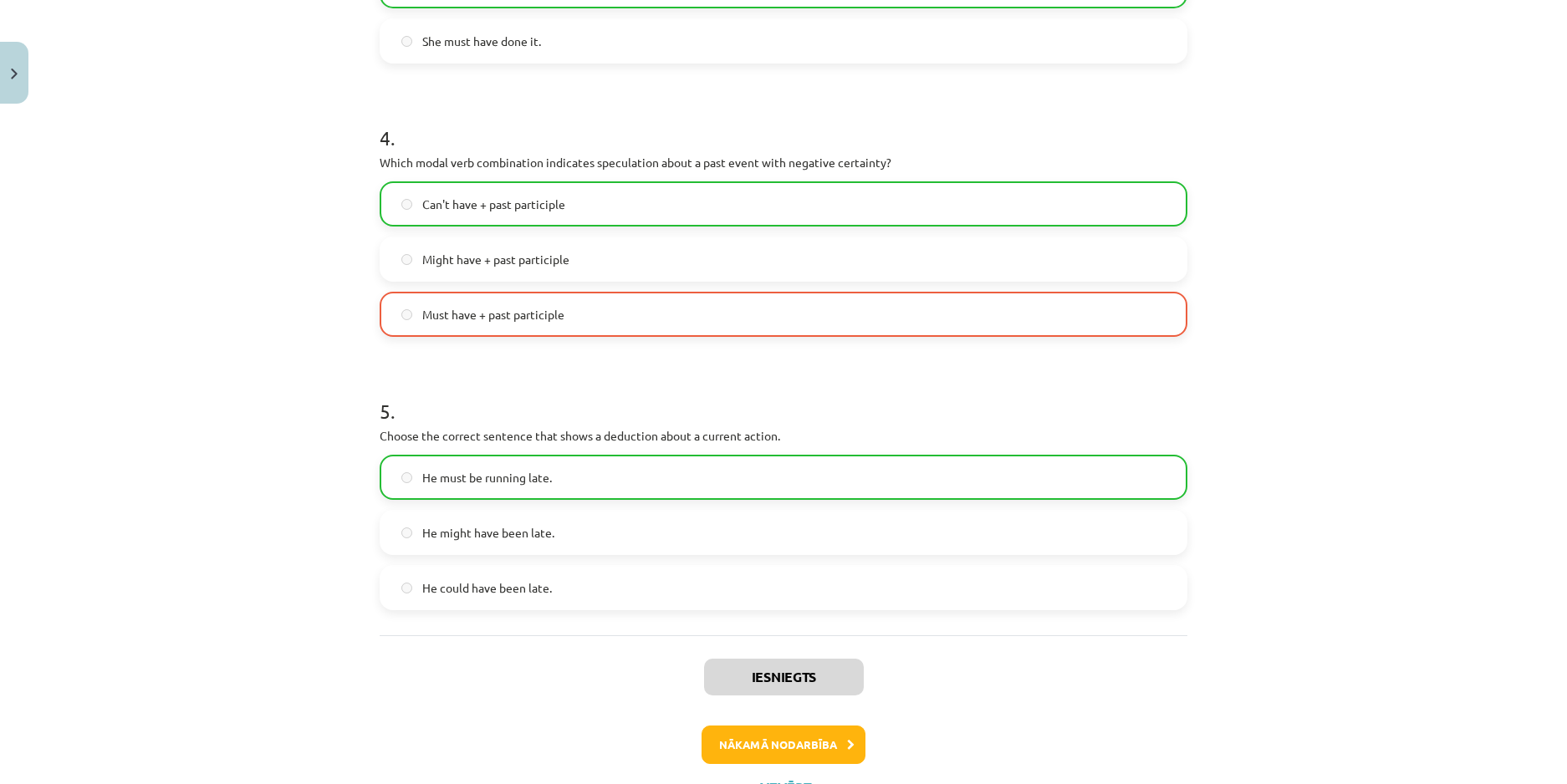
scroll to position [1129, 0]
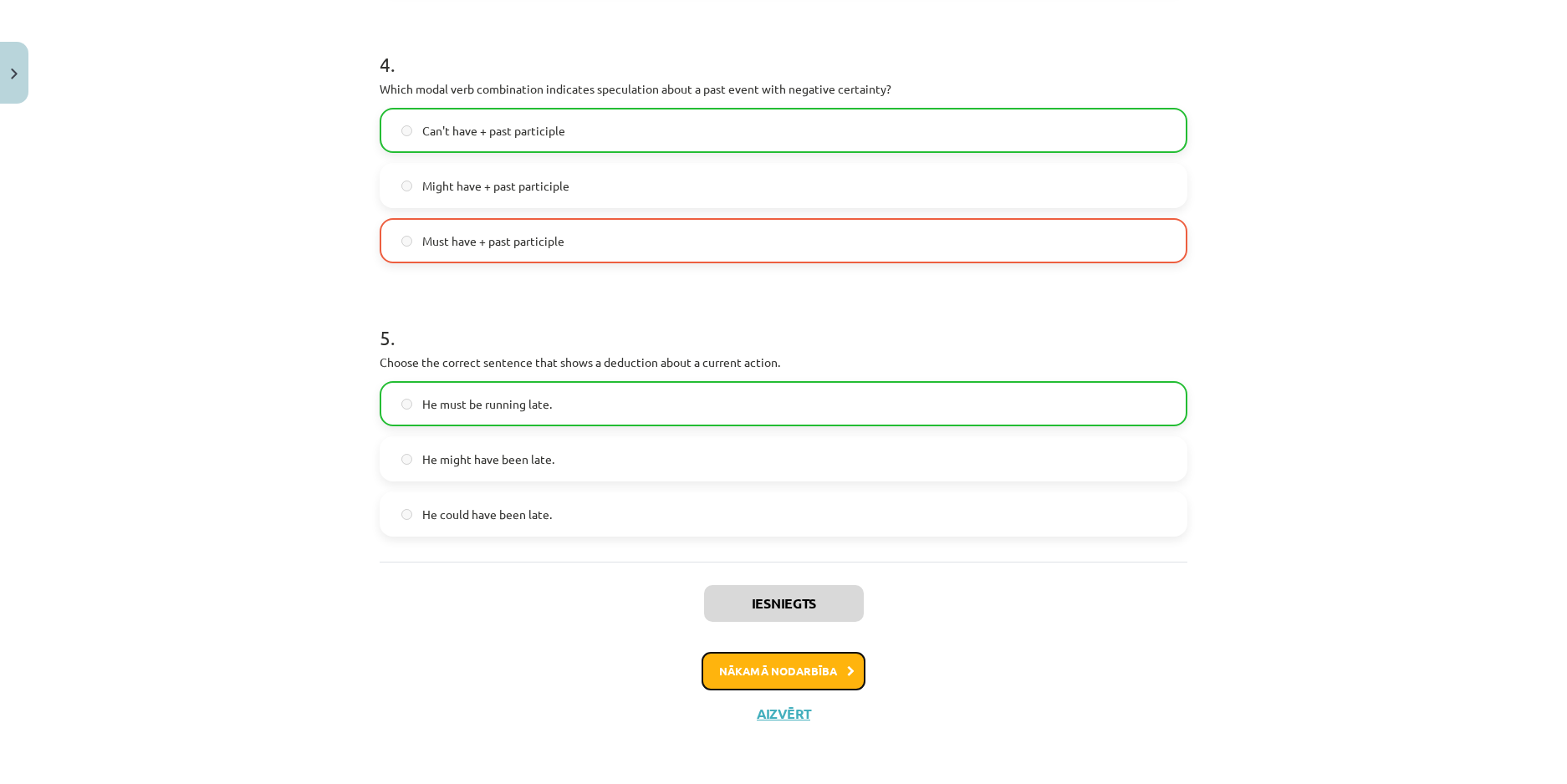
click at [809, 655] on button "Nākamā nodarbība" at bounding box center [784, 670] width 164 height 38
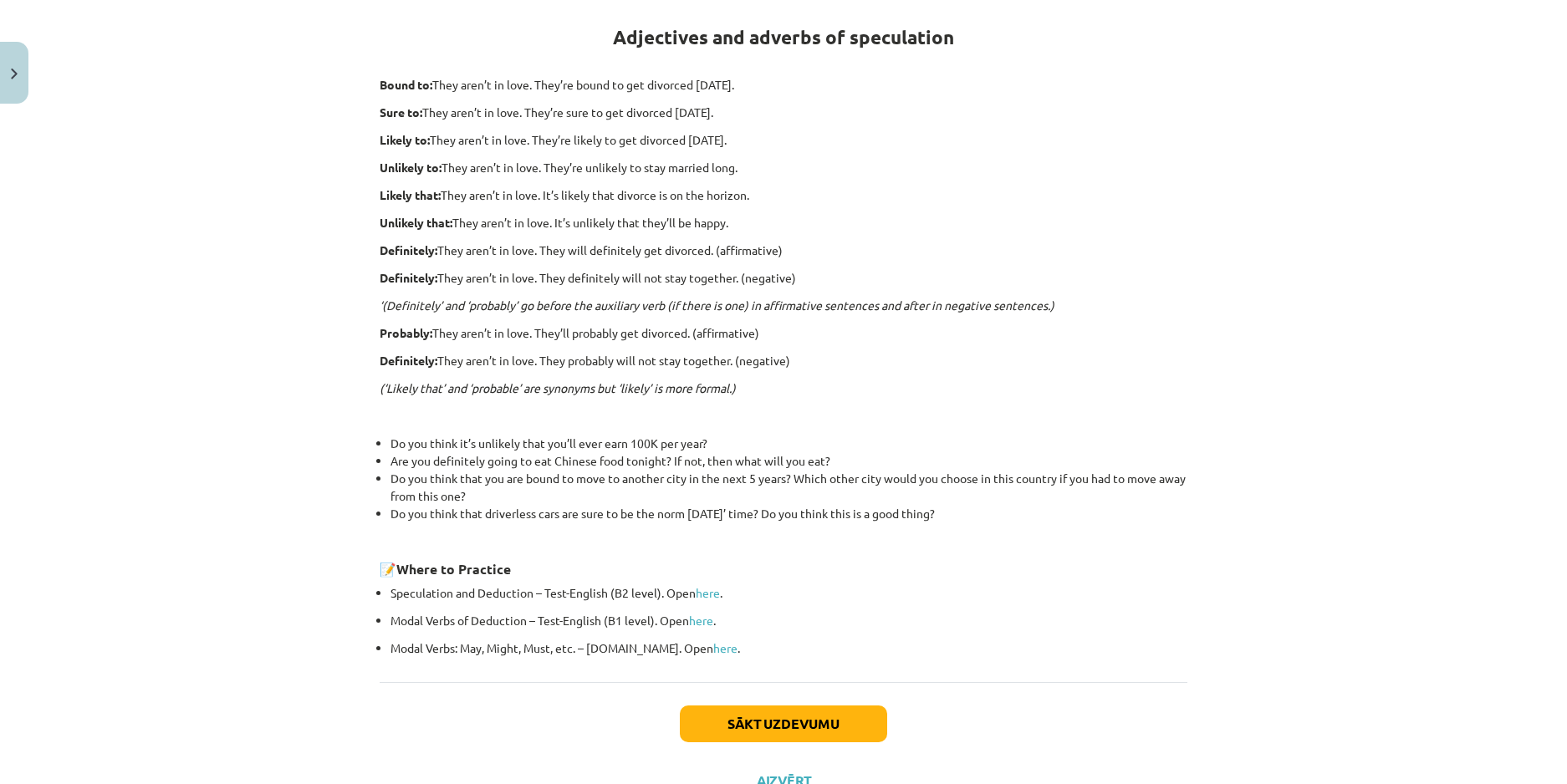
scroll to position [368, 0]
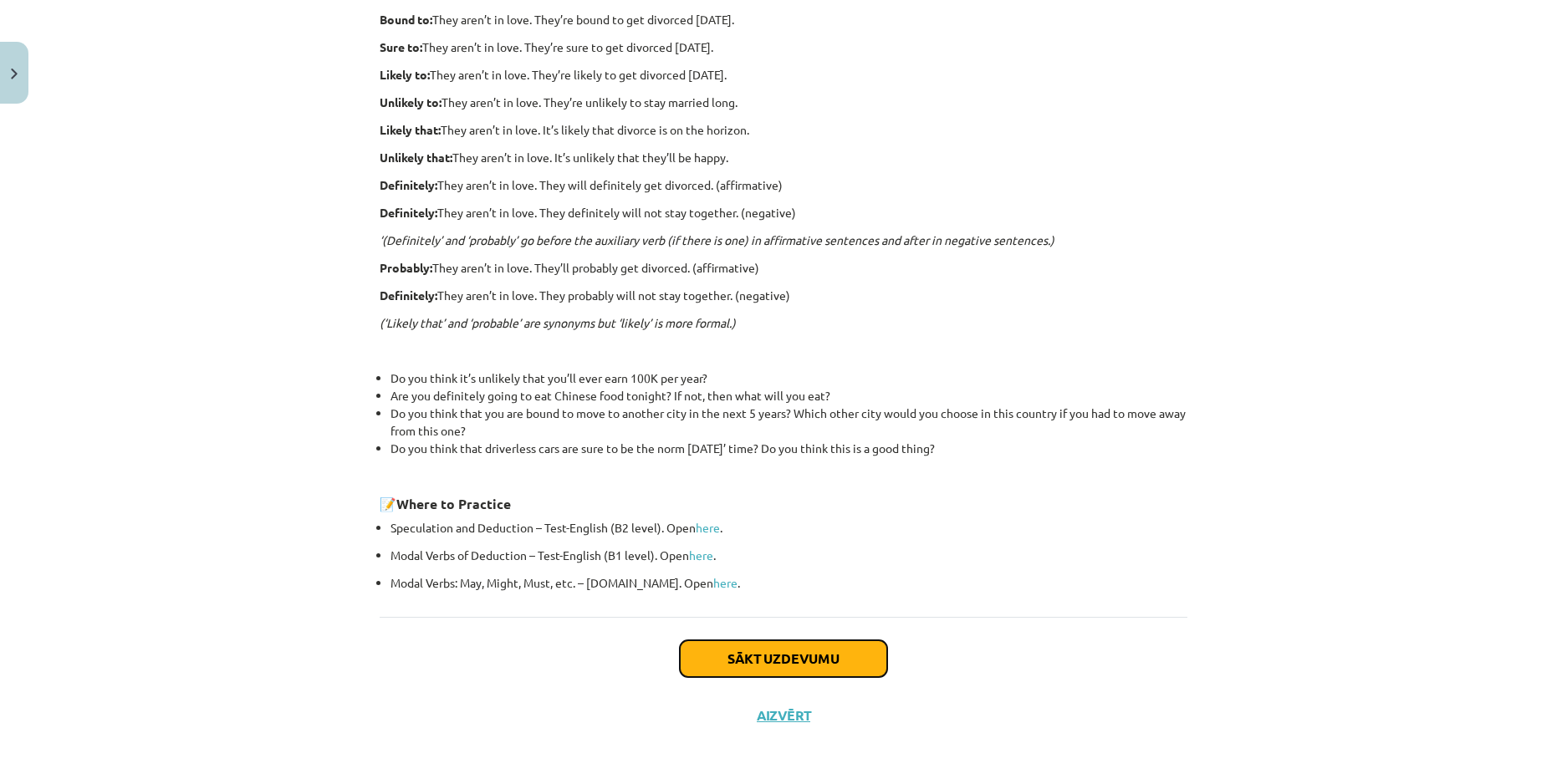
click at [844, 643] on button "Sākt uzdevumu" at bounding box center [783, 658] width 208 height 37
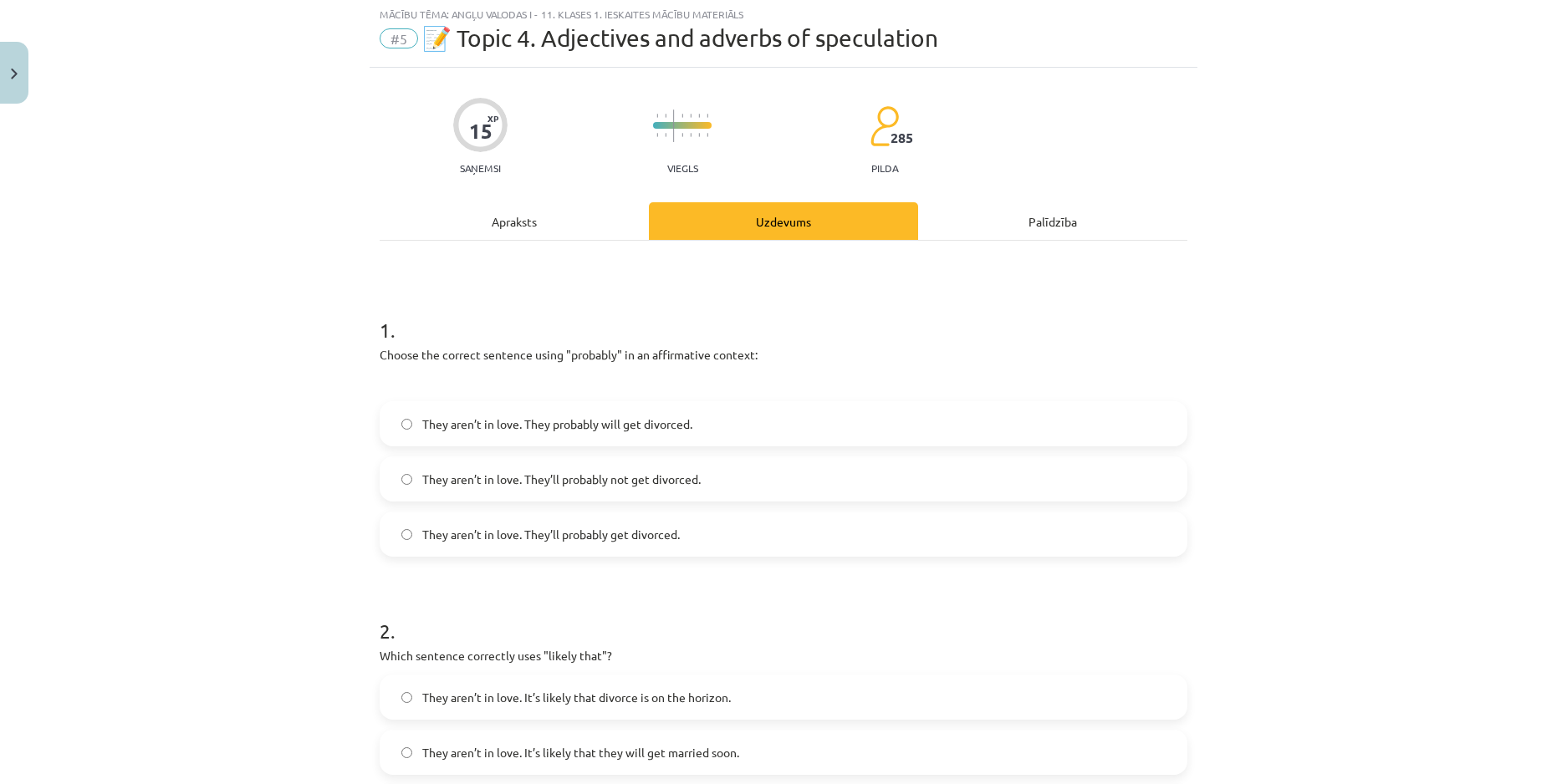
scroll to position [42, 0]
click at [594, 523] on label "They aren’t in love. They’ll probably get divorced." at bounding box center [783, 535] width 804 height 42
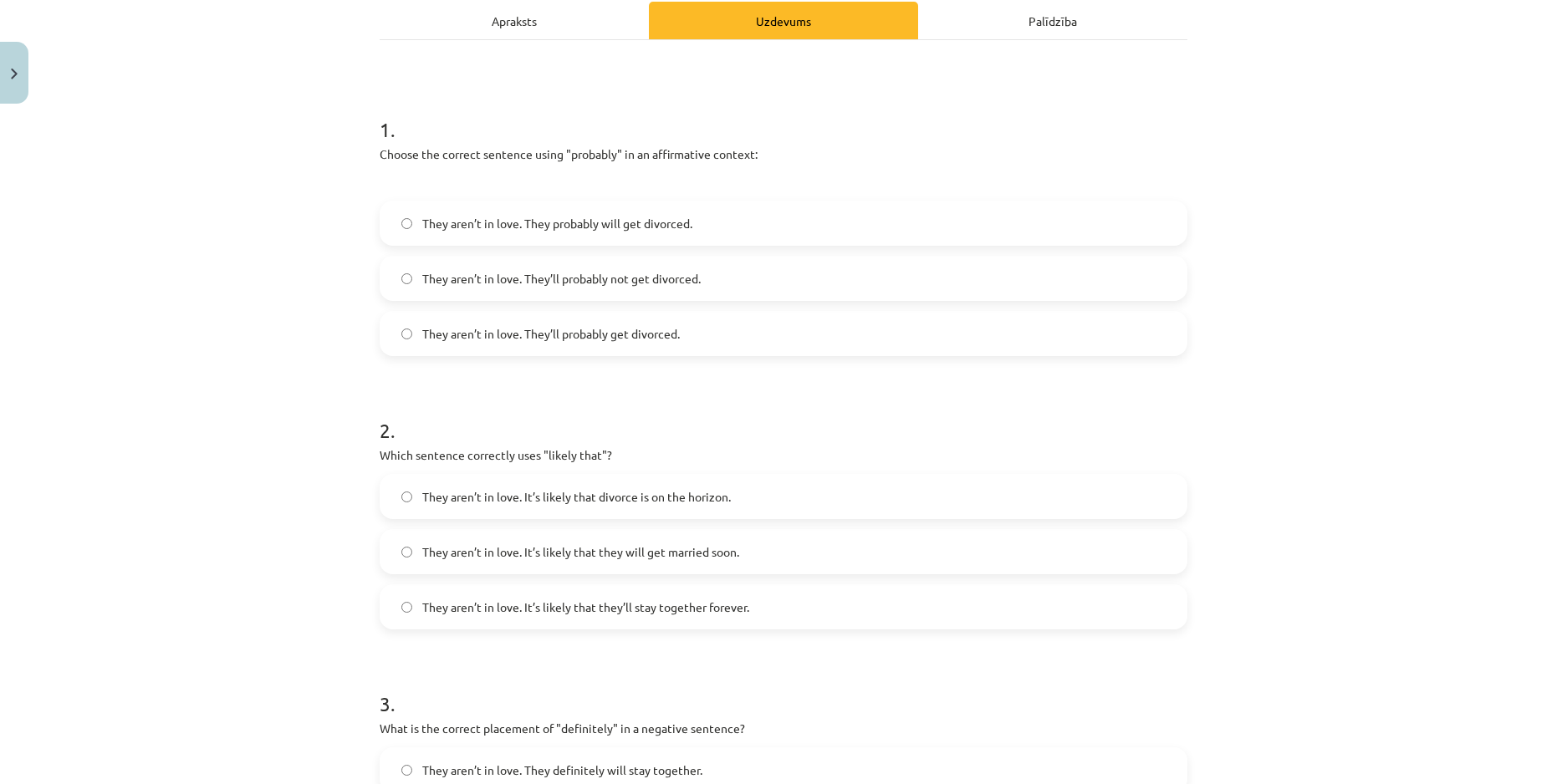
scroll to position [292, 0]
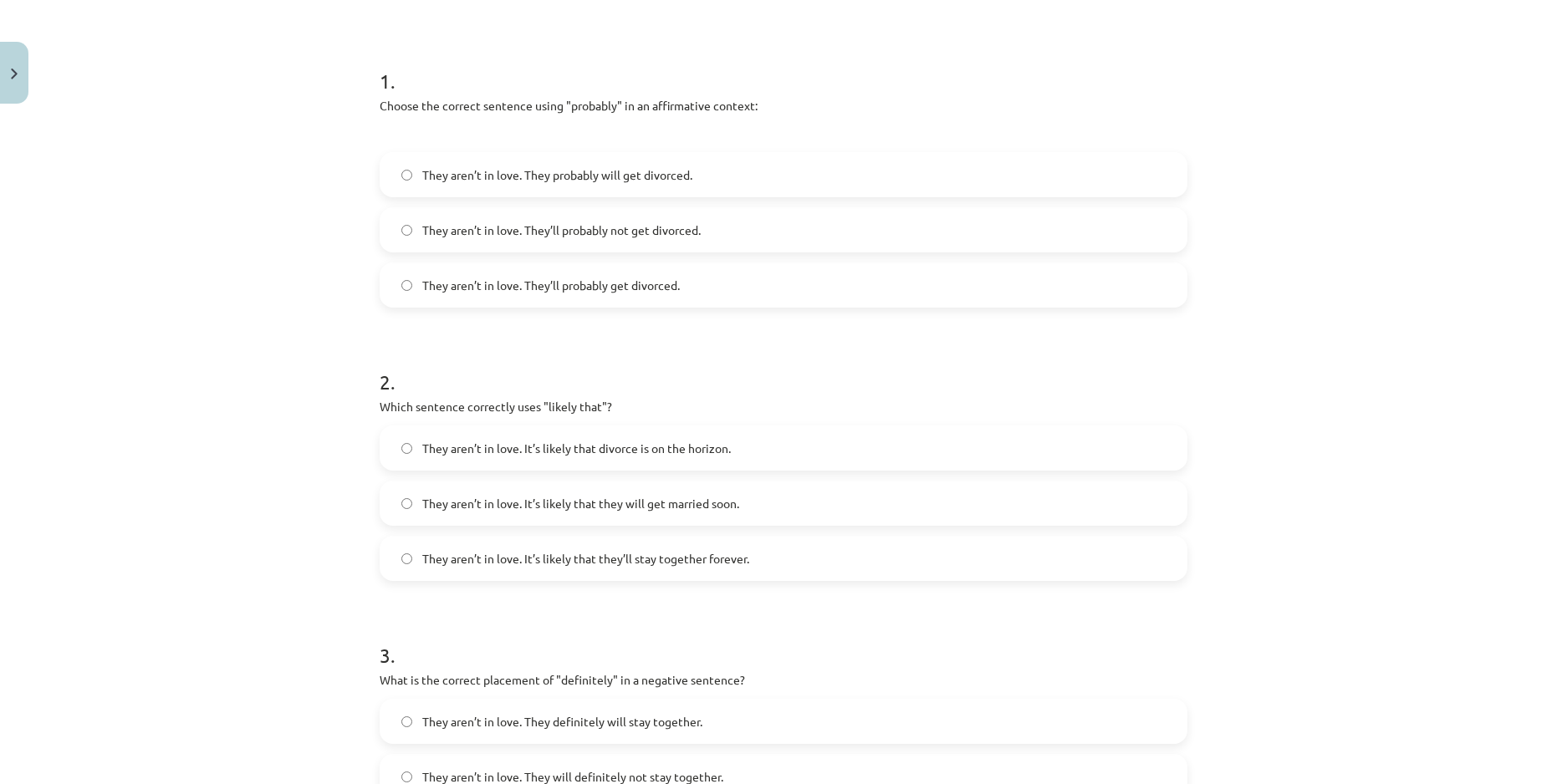
click at [1393, 332] on div "Mācību tēma: Angļu valodas i - 11. klases 1. ieskaites mācību materiāls #5 📝 To…" at bounding box center [784, 392] width 1567 height 784
click at [958, 429] on label "They aren’t in love. It’s likely that divorce is on the horizon." at bounding box center [783, 447] width 804 height 42
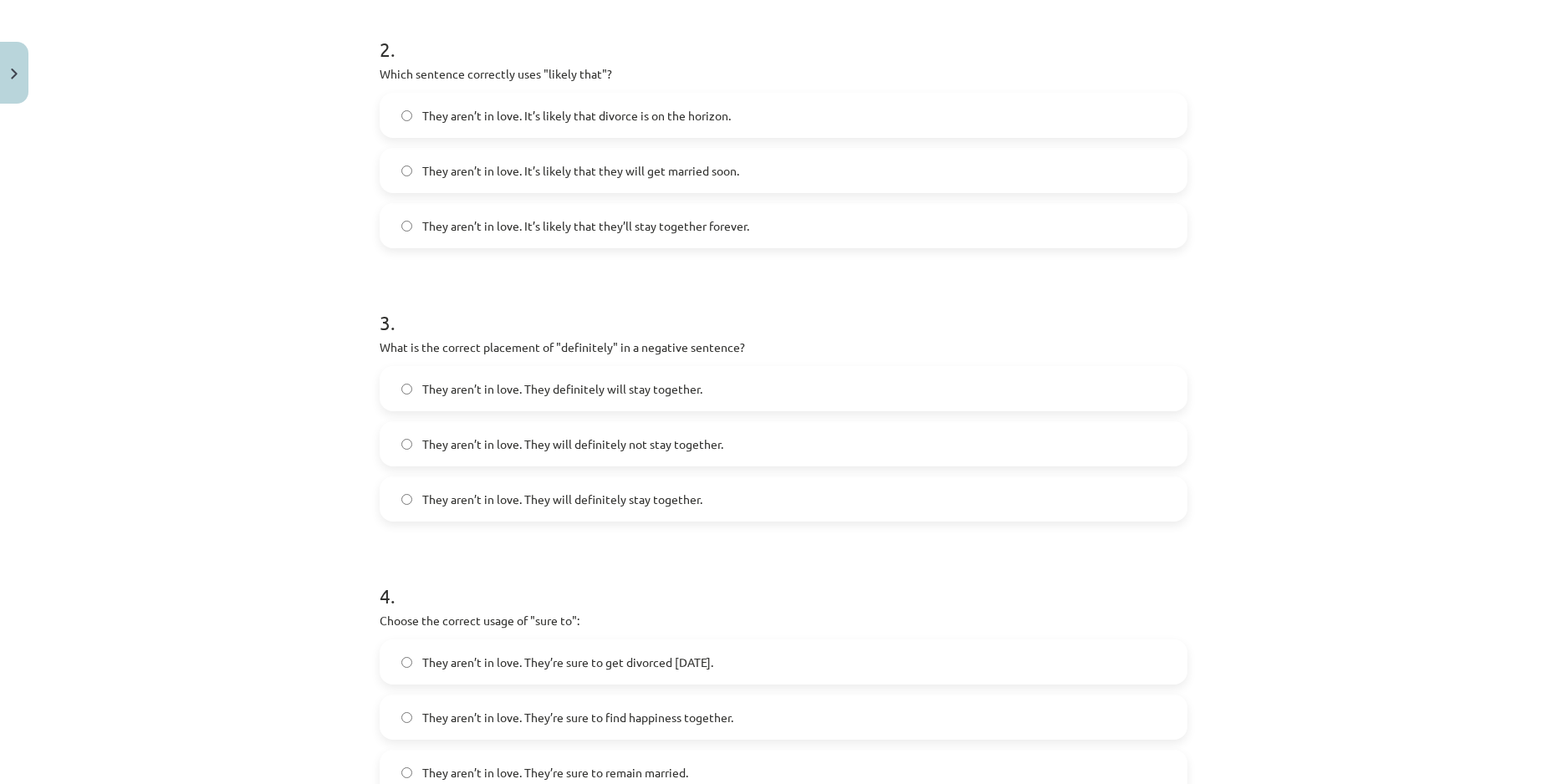
scroll to position [626, 0]
click at [795, 446] on label "They aren’t in love. They will definitely not stay together." at bounding box center [783, 441] width 804 height 42
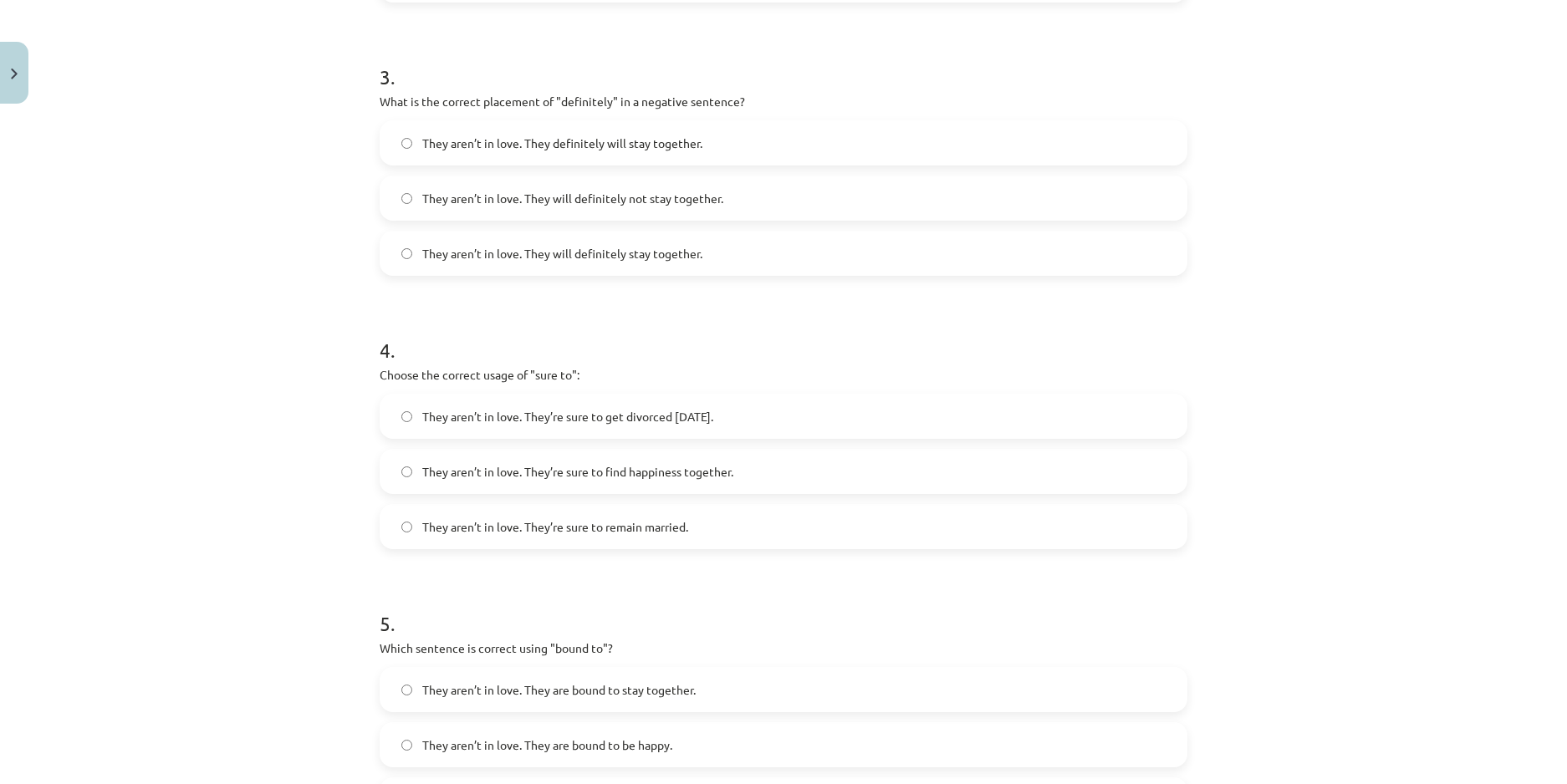
scroll to position [877, 0]
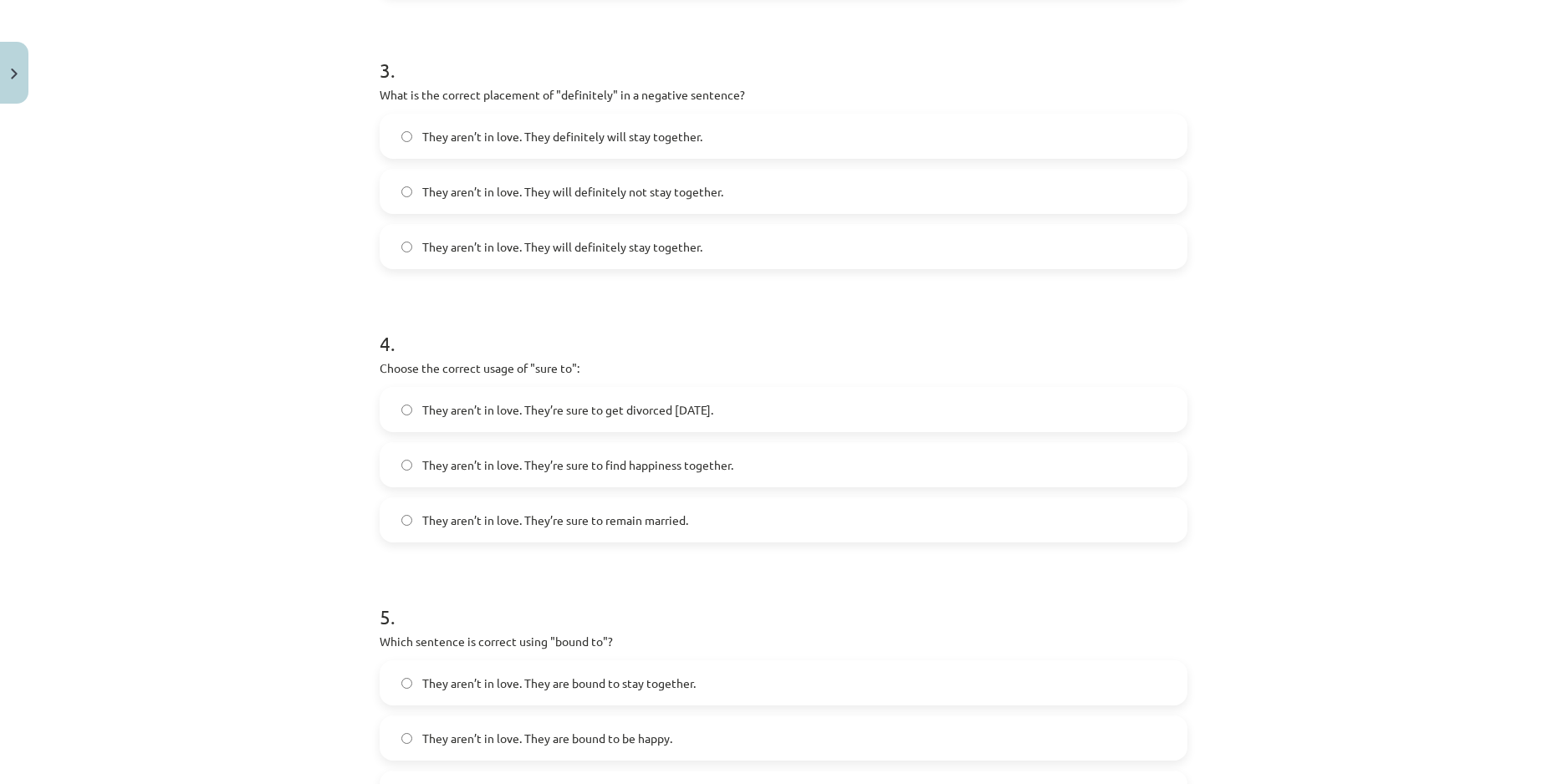
click at [1020, 398] on label "They aren’t in love. They’re sure to get divorced within six months." at bounding box center [783, 409] width 804 height 42
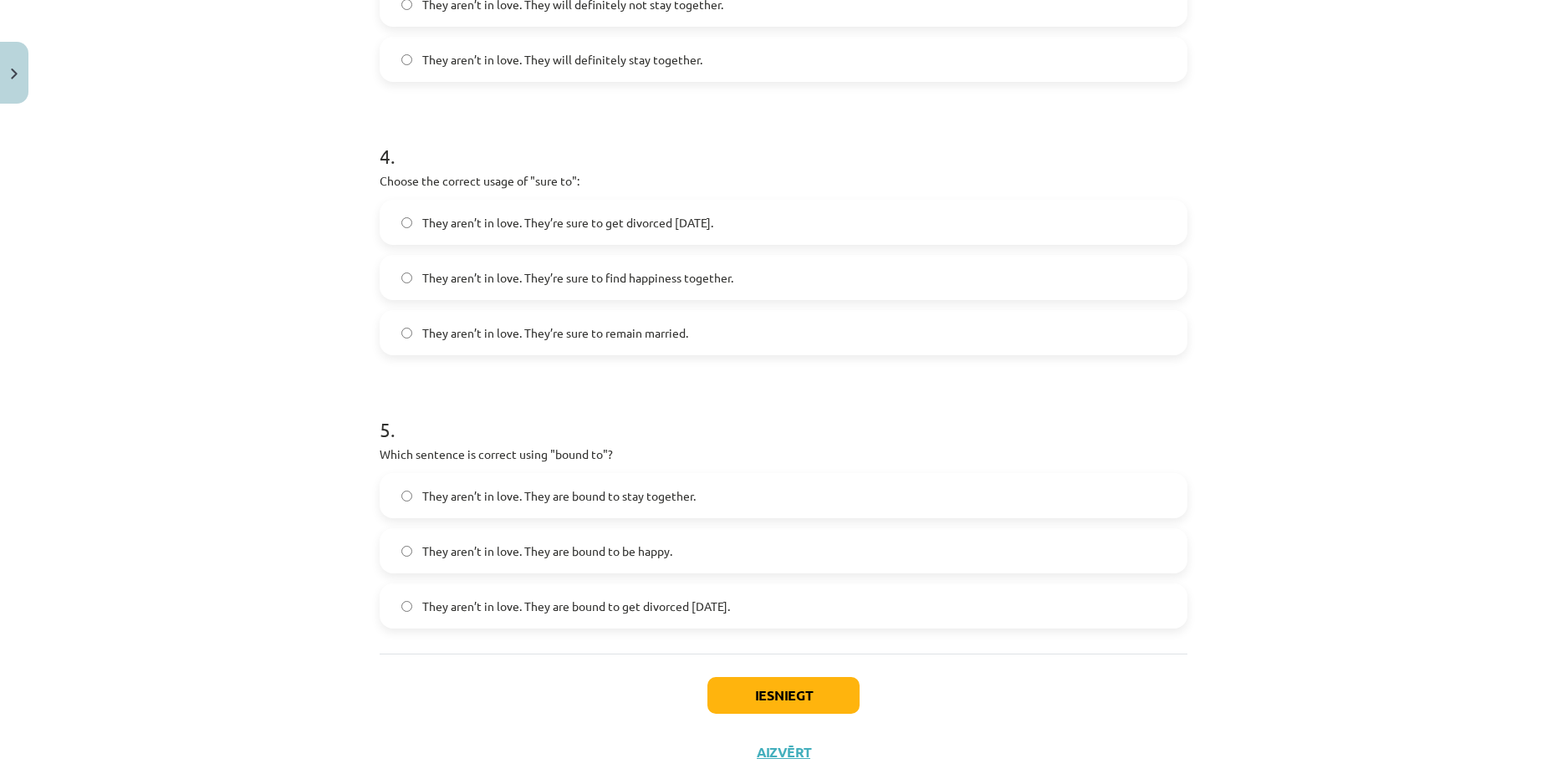
scroll to position [1102, 0]
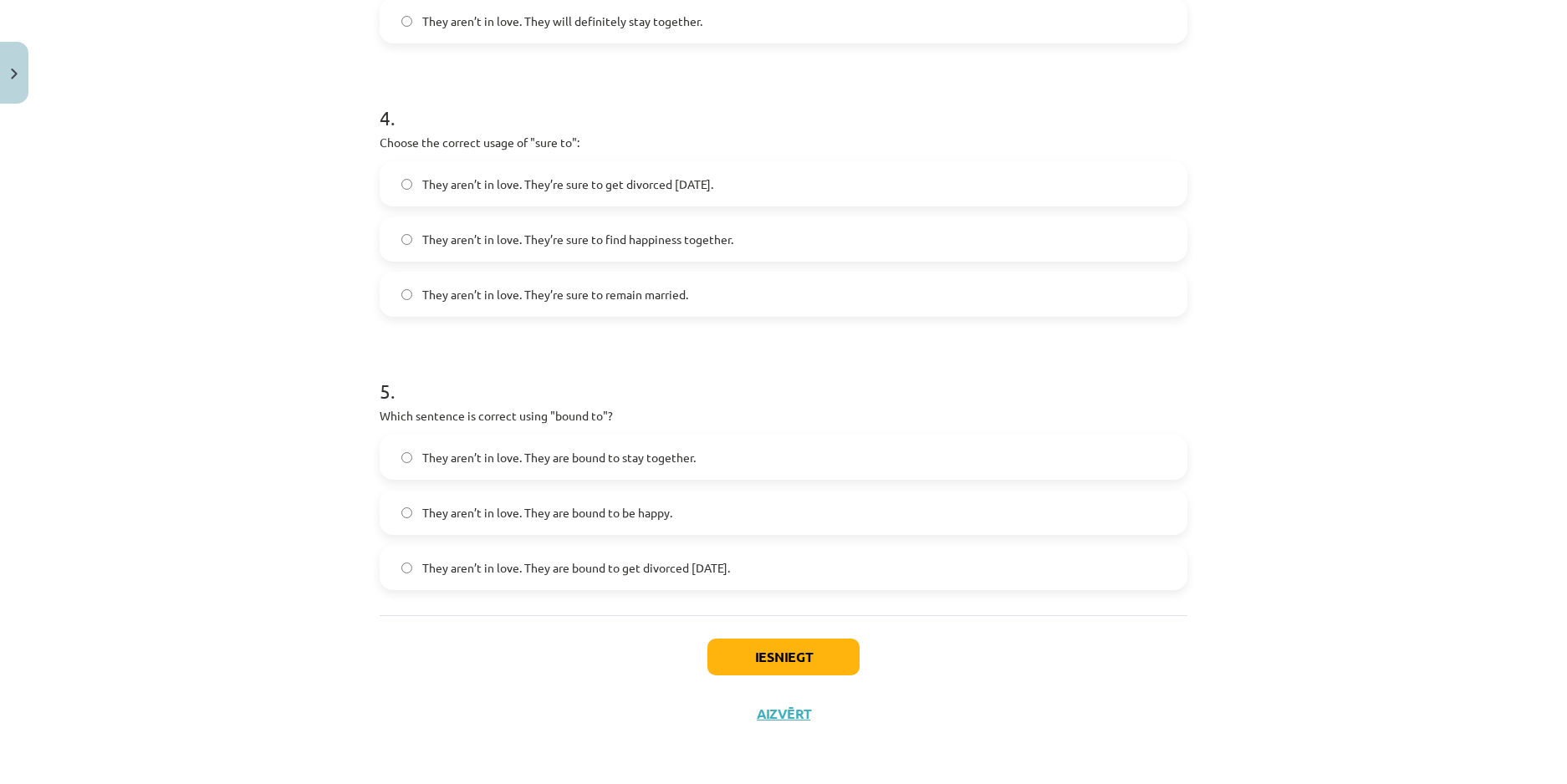
click at [906, 566] on label "They aren’t in love. They are bound to get divorced within six months." at bounding box center [783, 567] width 804 height 42
click at [808, 651] on button "Iesniegt" at bounding box center [784, 656] width 152 height 37
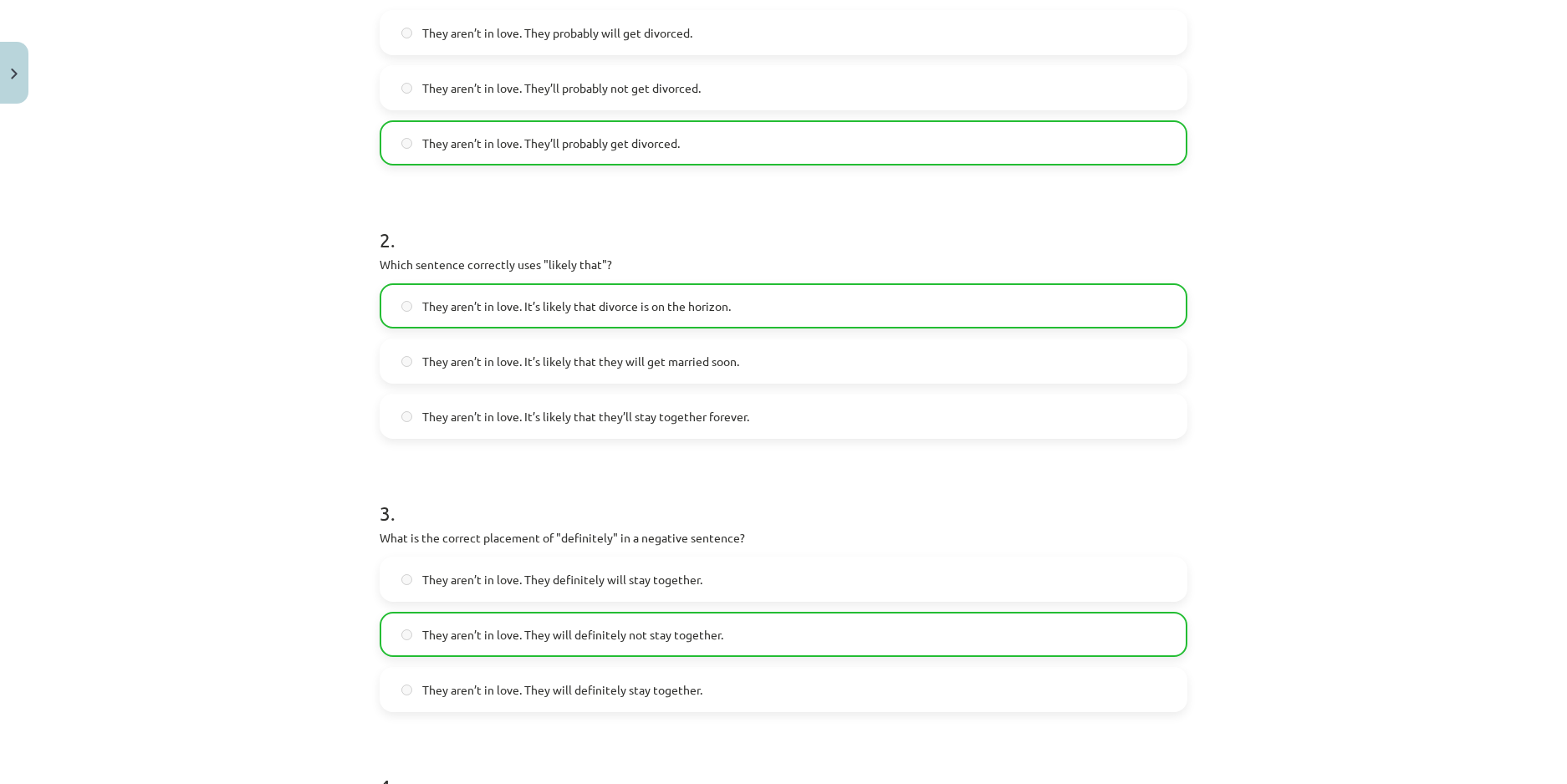
scroll to position [768, 0]
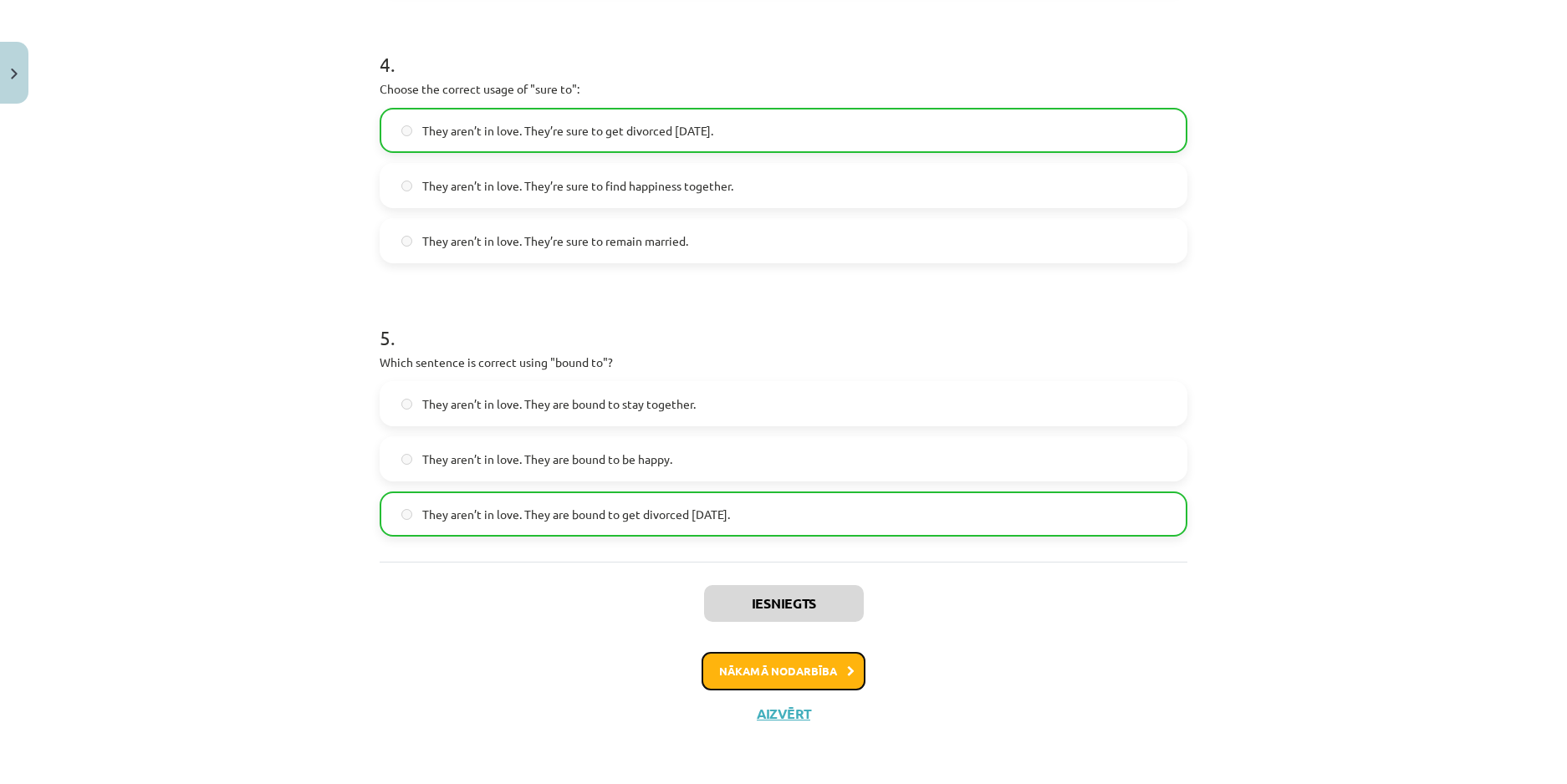
click at [793, 679] on button "Nākamā nodarbība" at bounding box center [784, 670] width 164 height 38
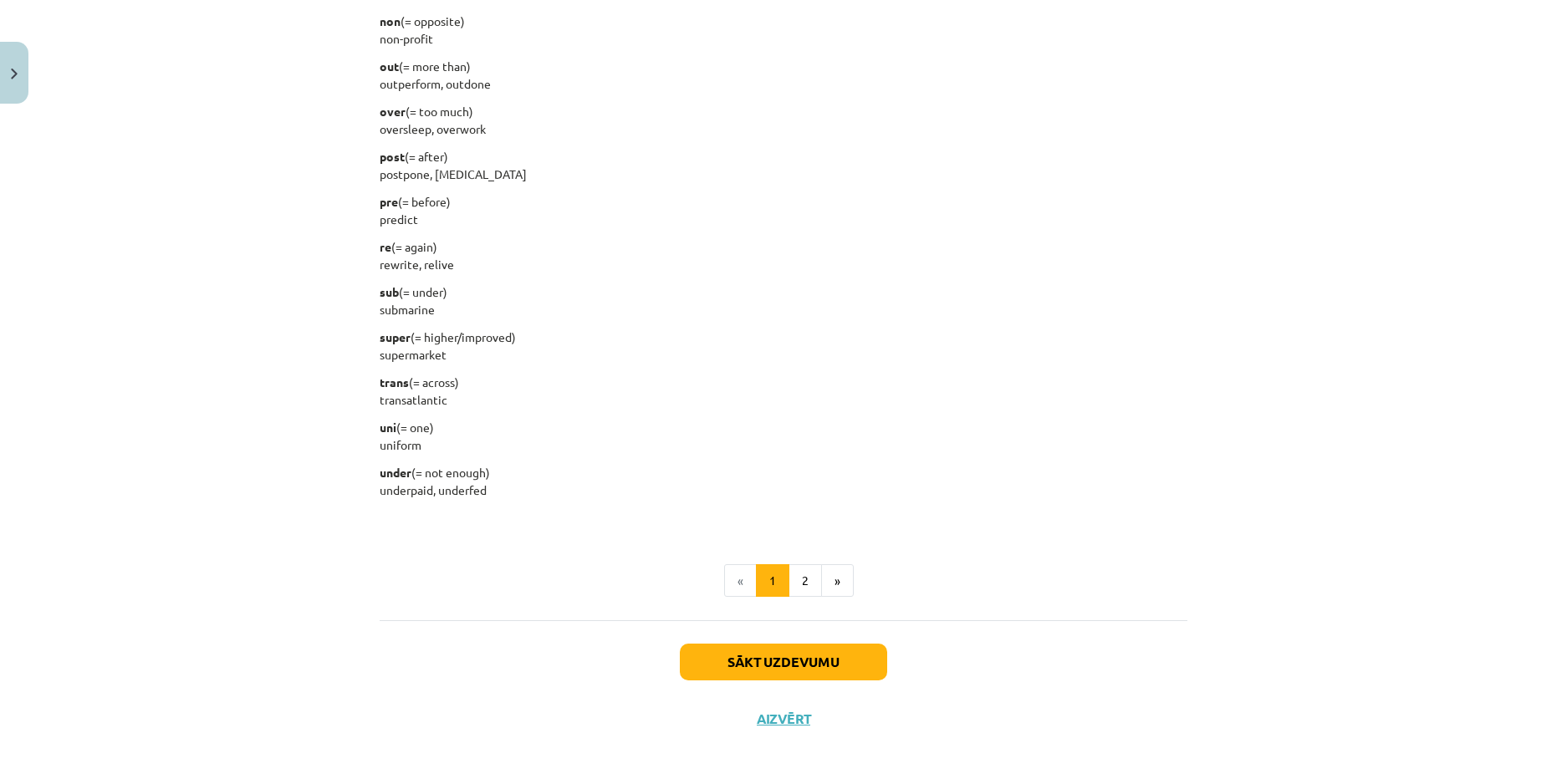
scroll to position [1945, 0]
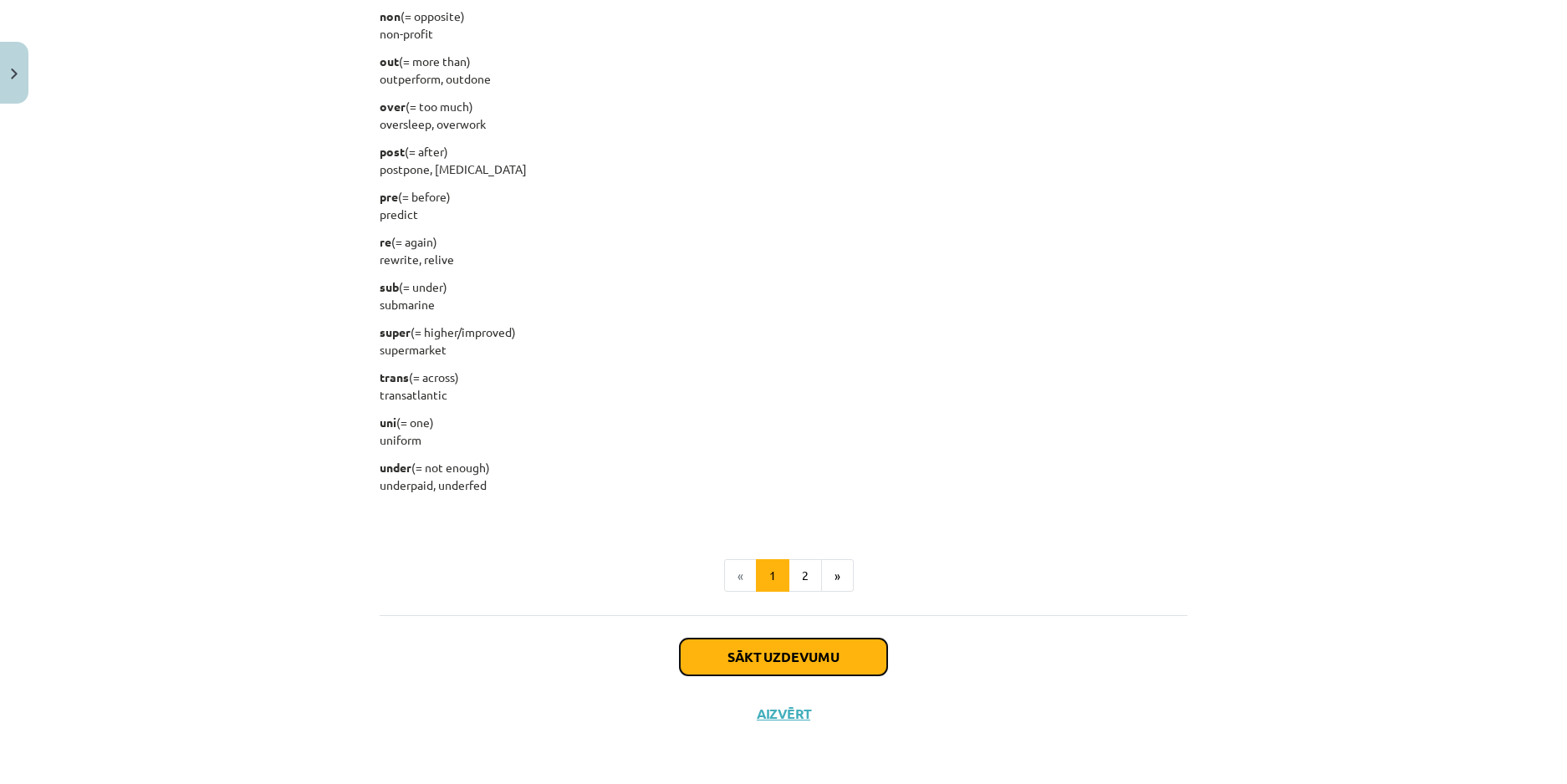
click at [804, 664] on button "Sākt uzdevumu" at bounding box center [783, 656] width 208 height 37
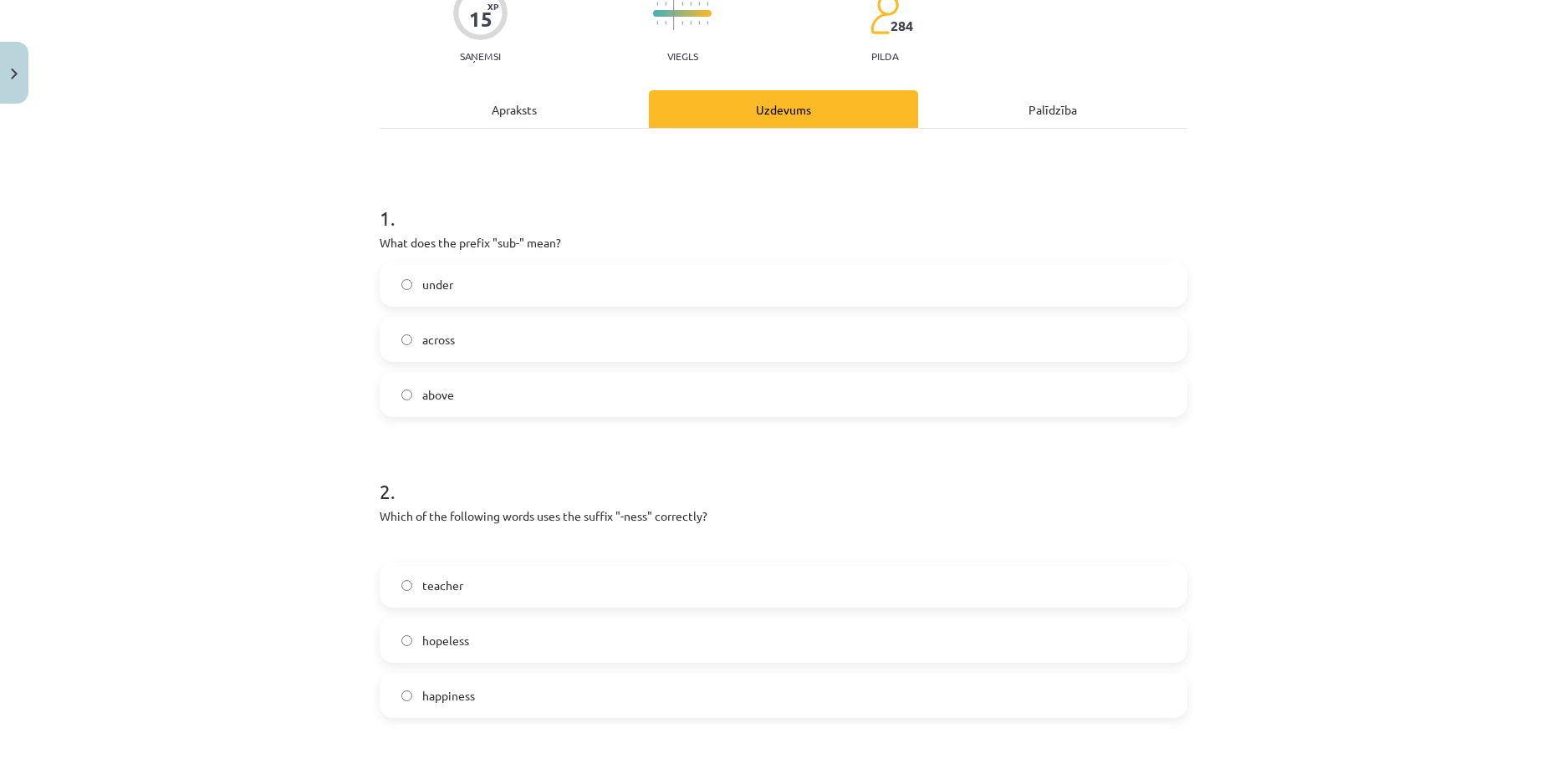
scroll to position [208, 0]
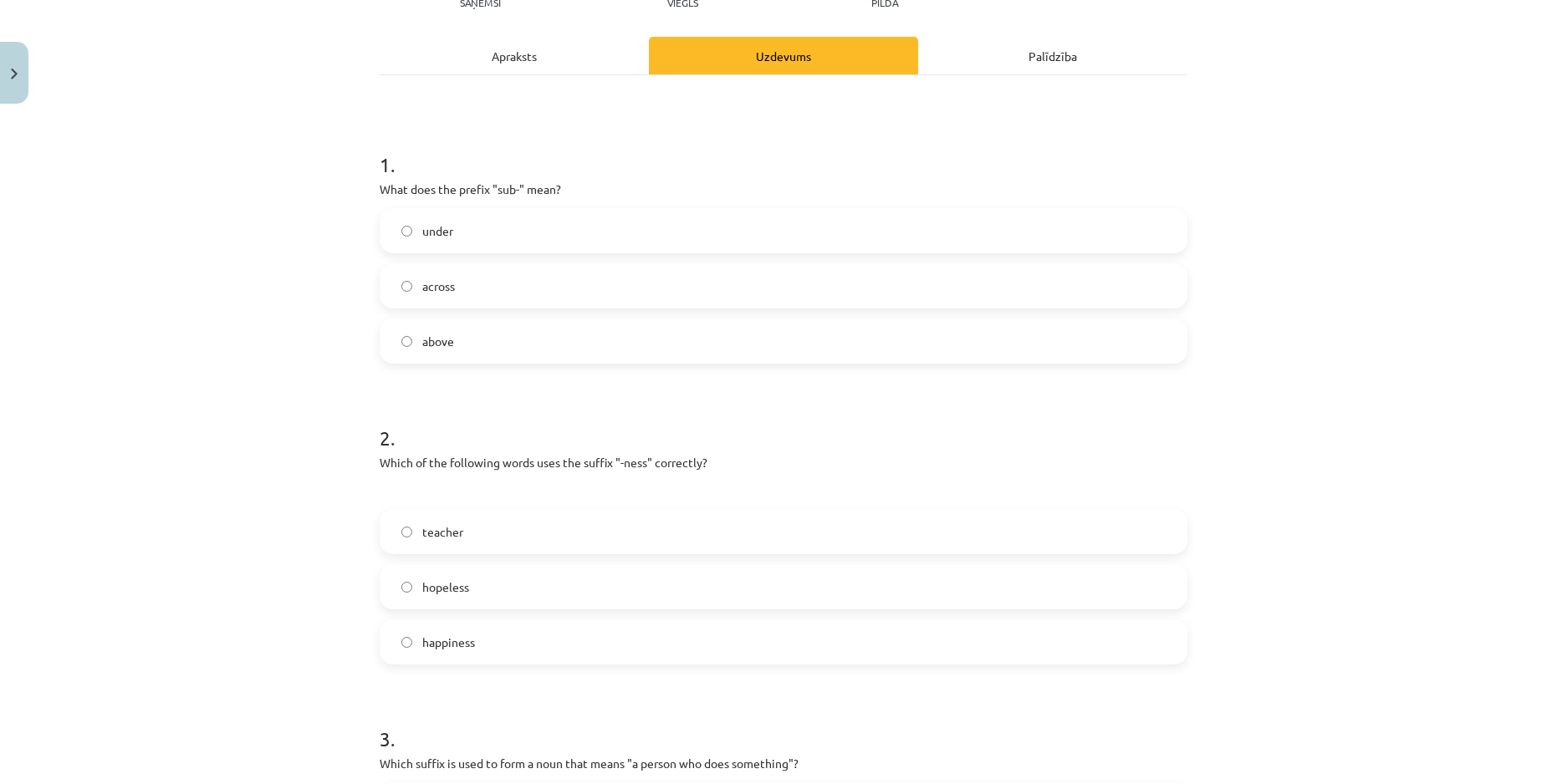
click at [545, 639] on label "happiness" at bounding box center [783, 641] width 804 height 42
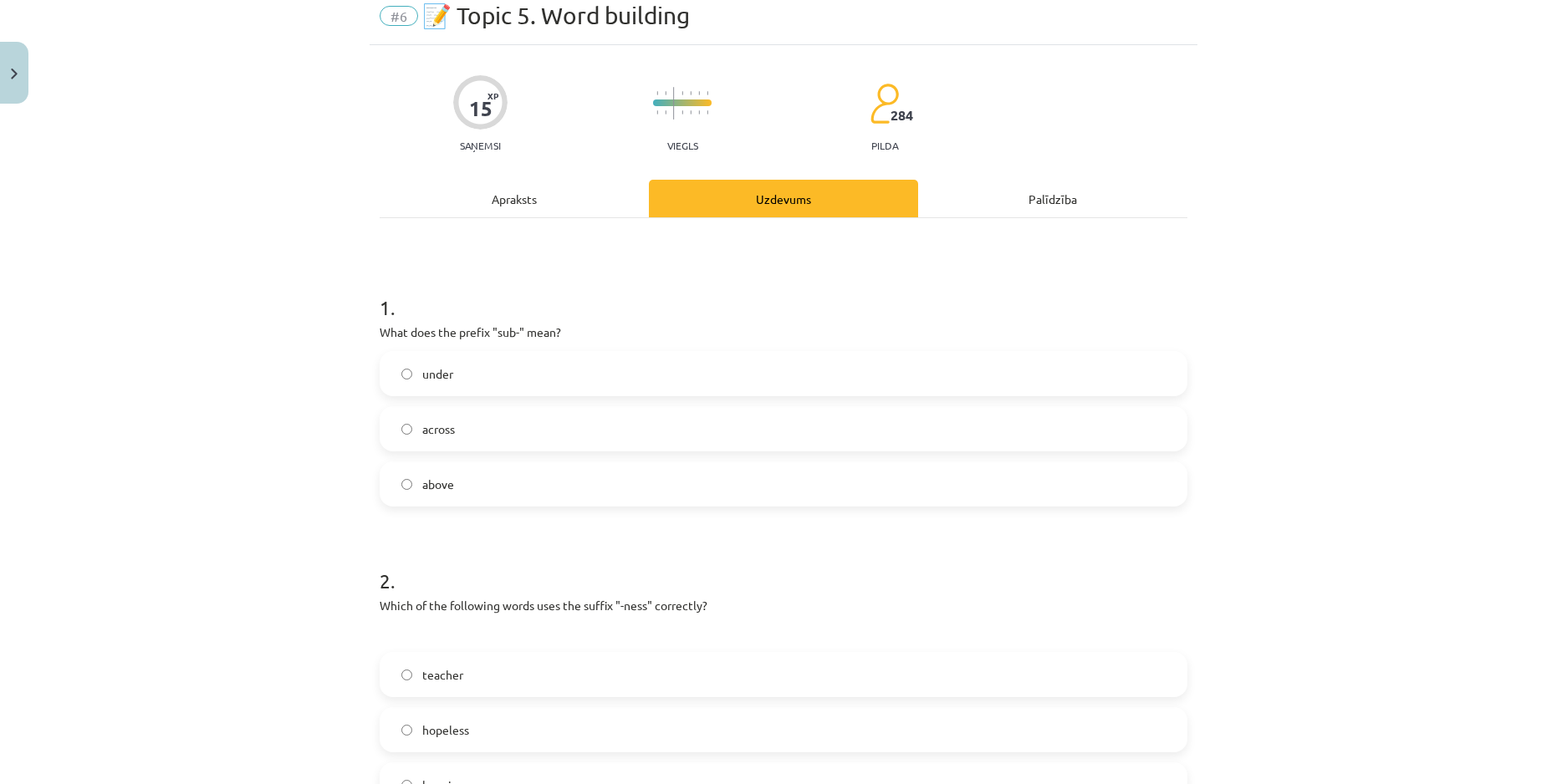
scroll to position [0, 0]
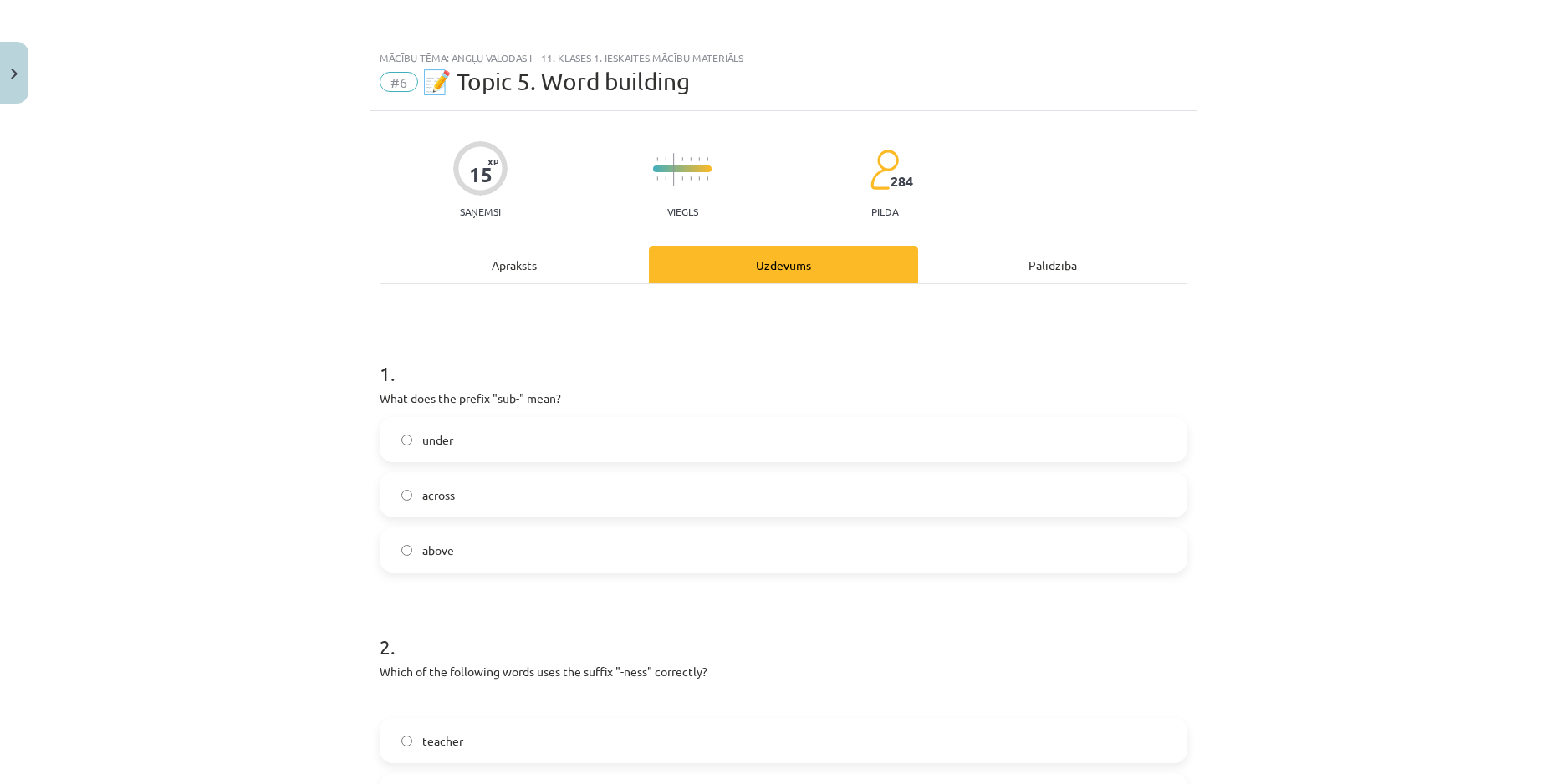
click at [497, 261] on div "Apraksts" at bounding box center [514, 264] width 269 height 38
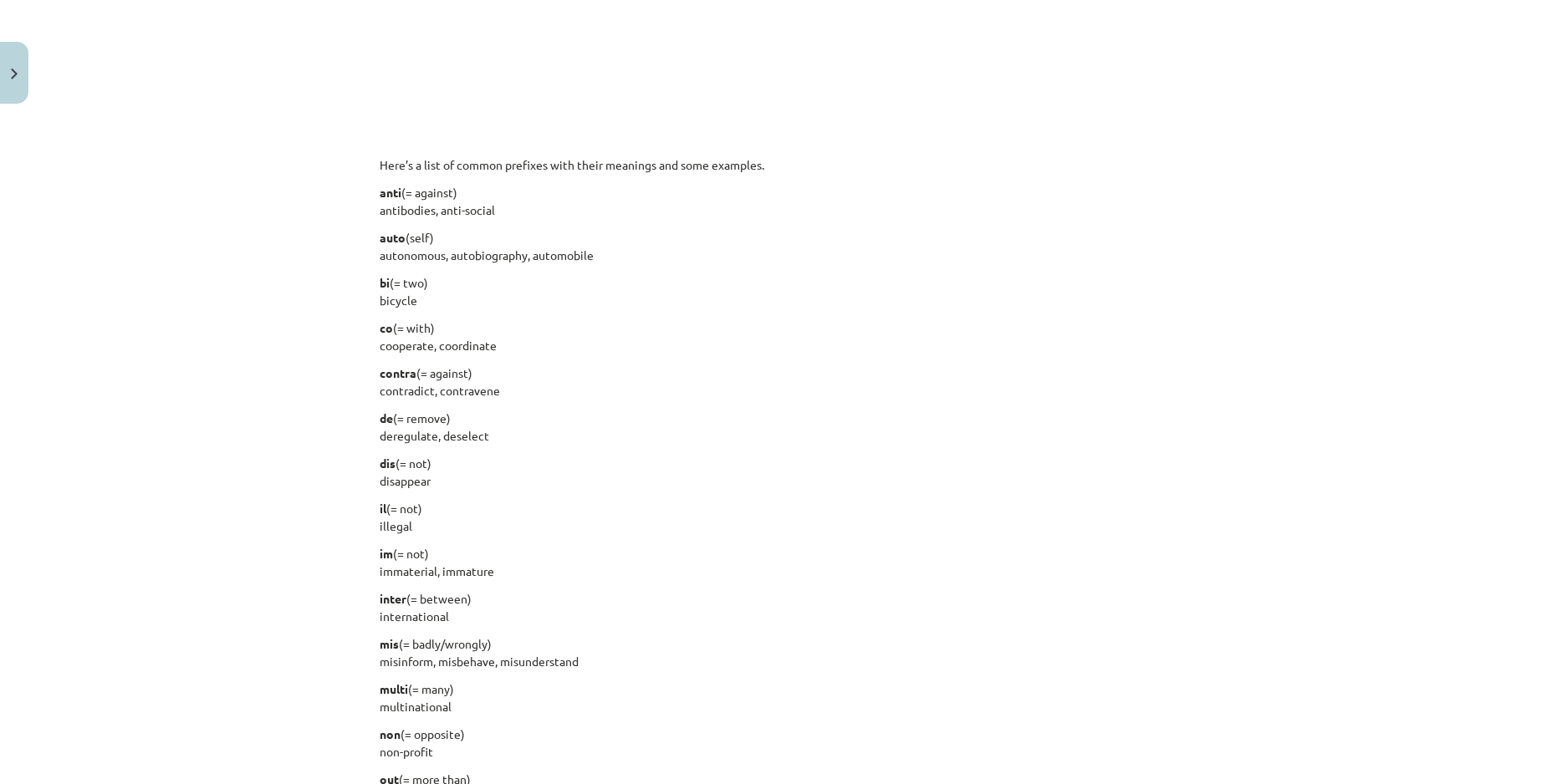
scroll to position [1378, 0]
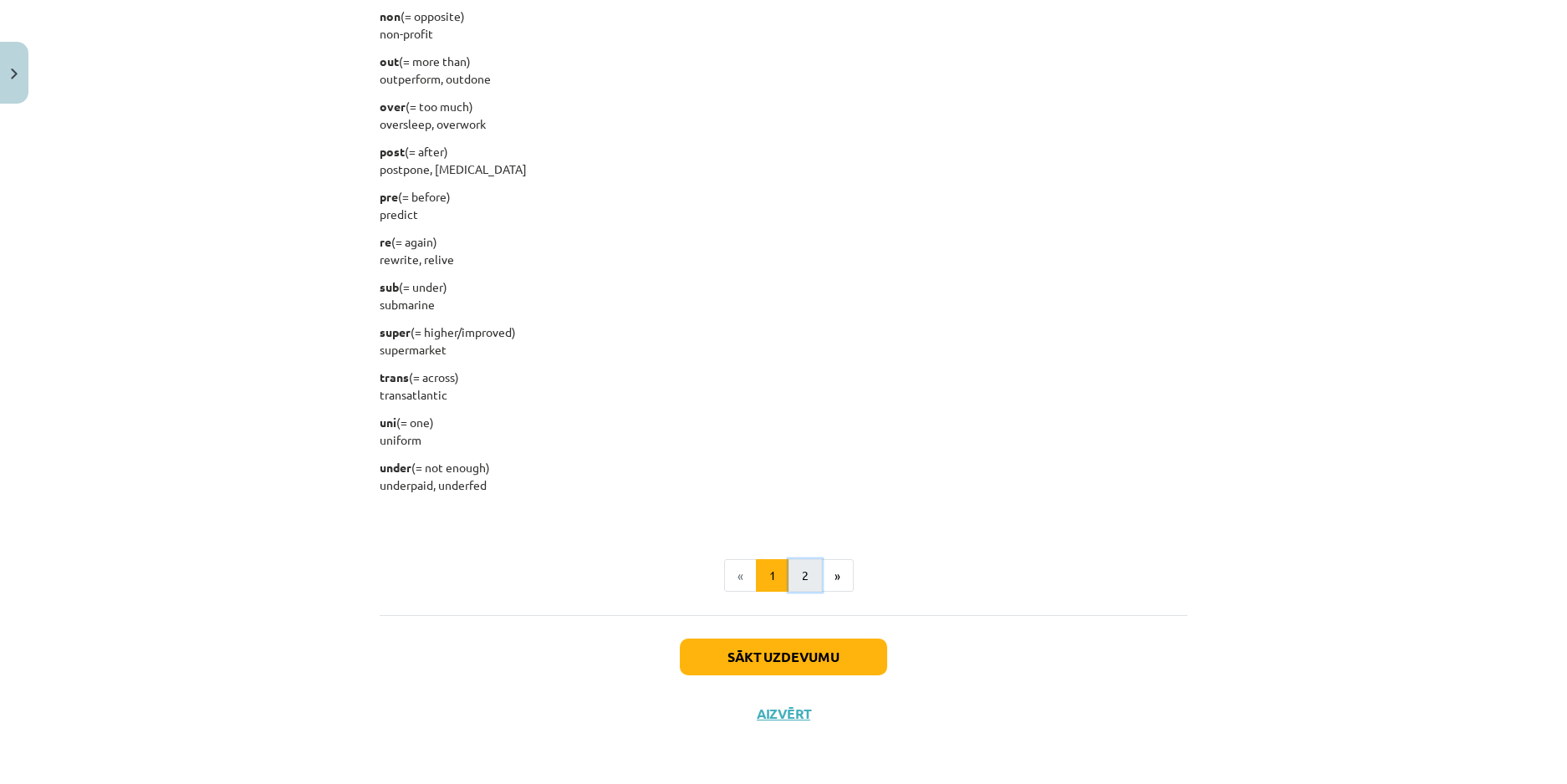
click at [808, 582] on button "2" at bounding box center [805, 576] width 33 height 33
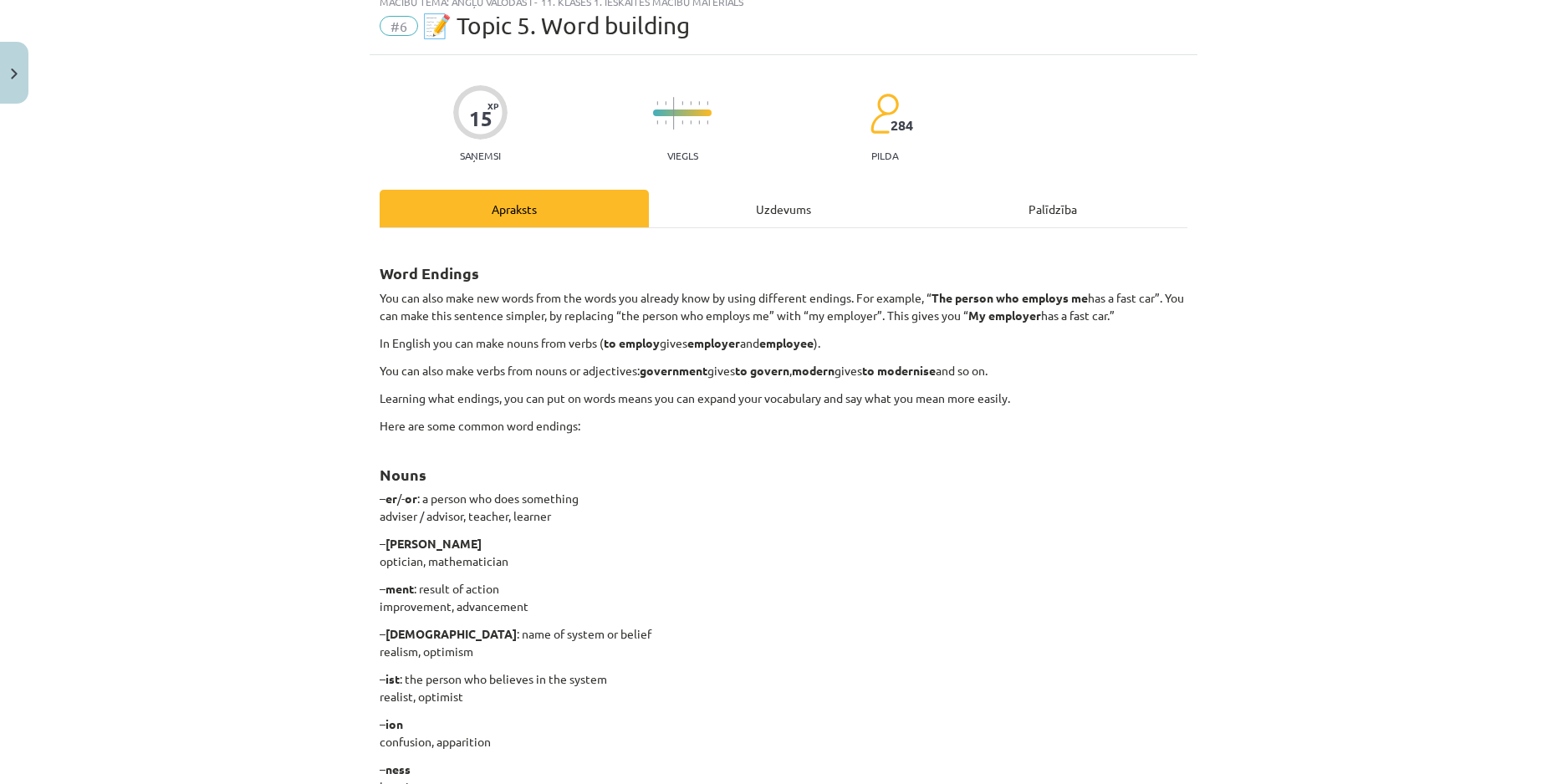
scroll to position [0, 0]
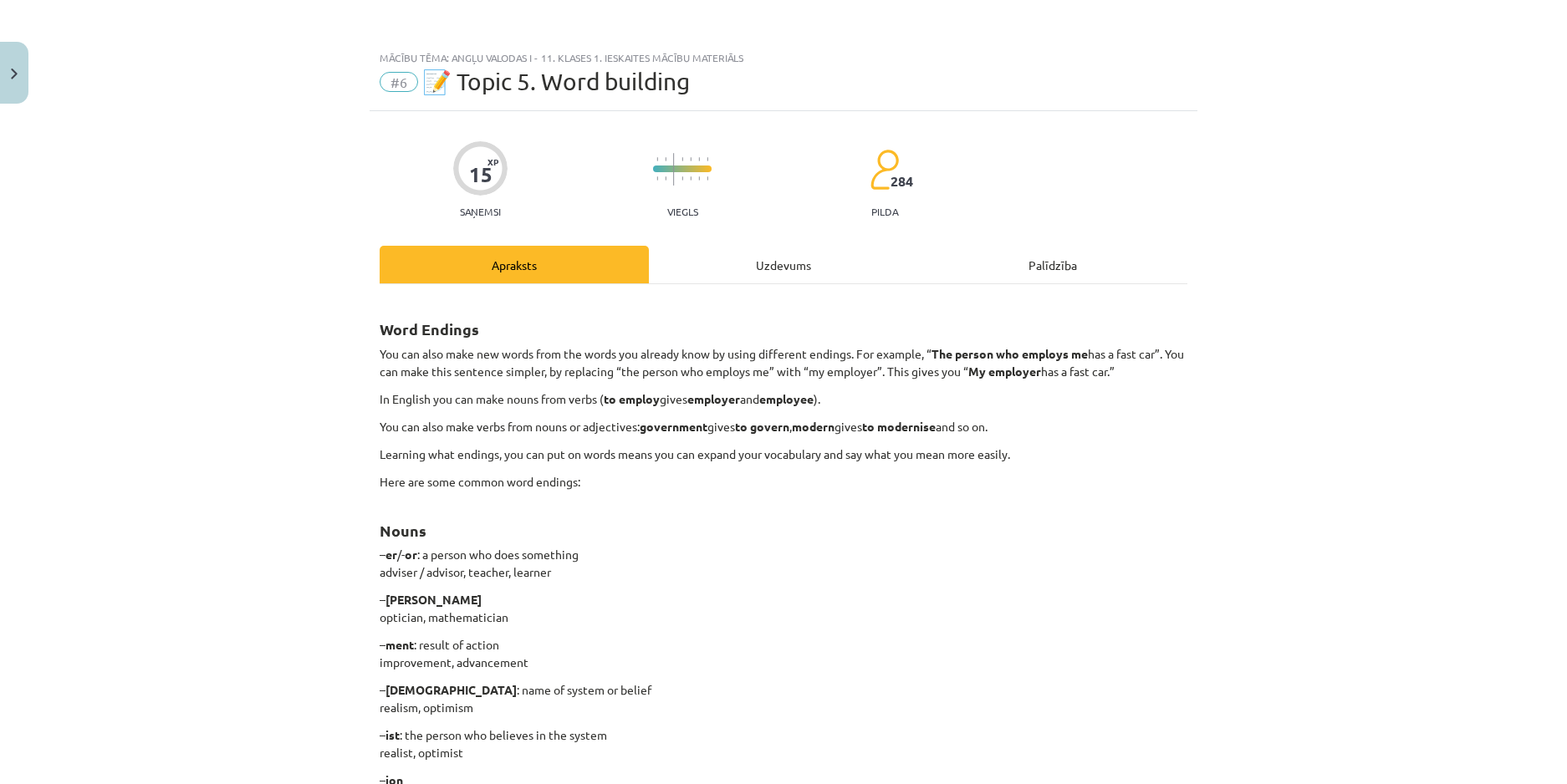
click at [793, 255] on div "Uzdevums" at bounding box center [784, 264] width 269 height 38
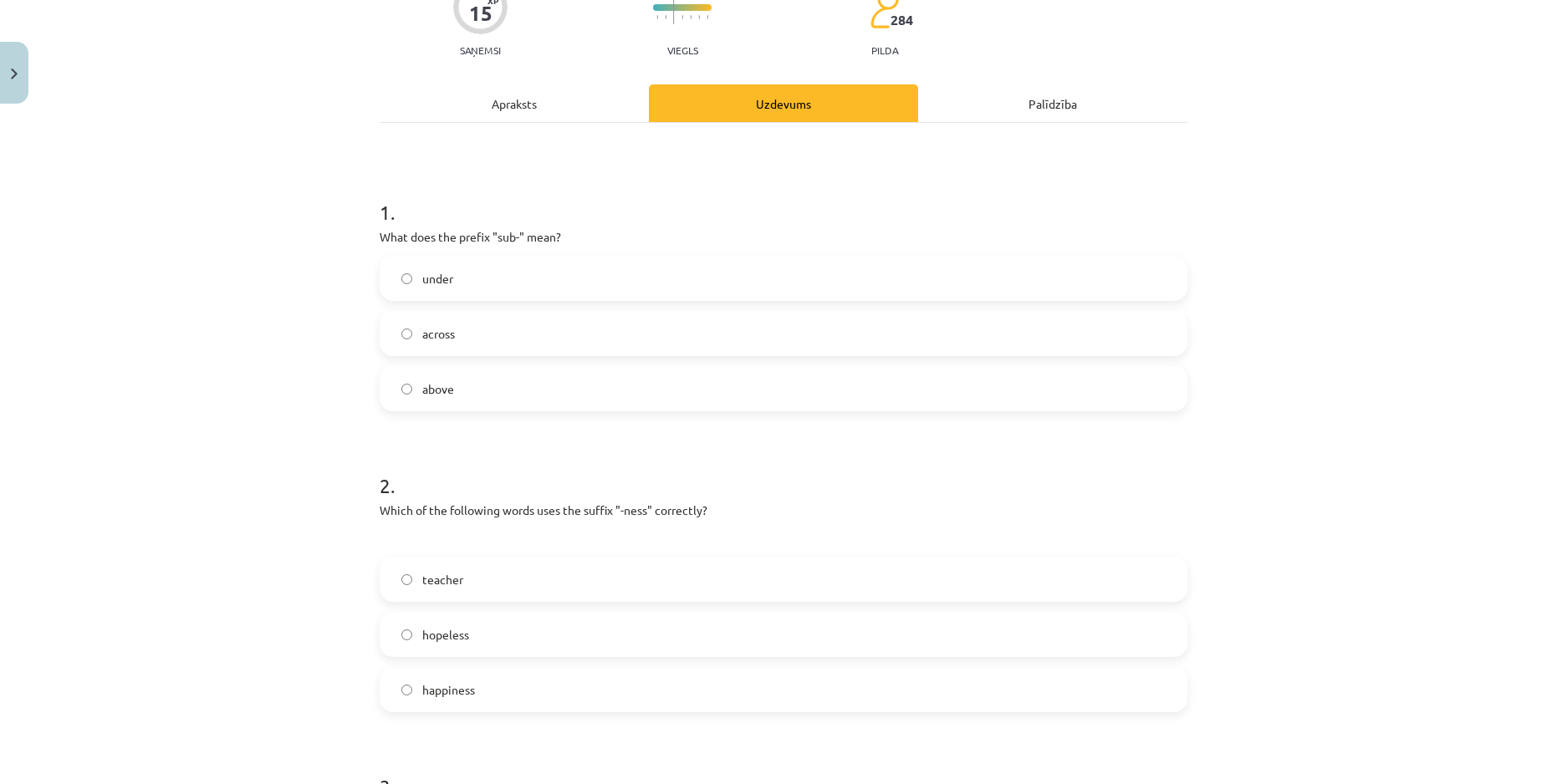
scroll to position [126, 0]
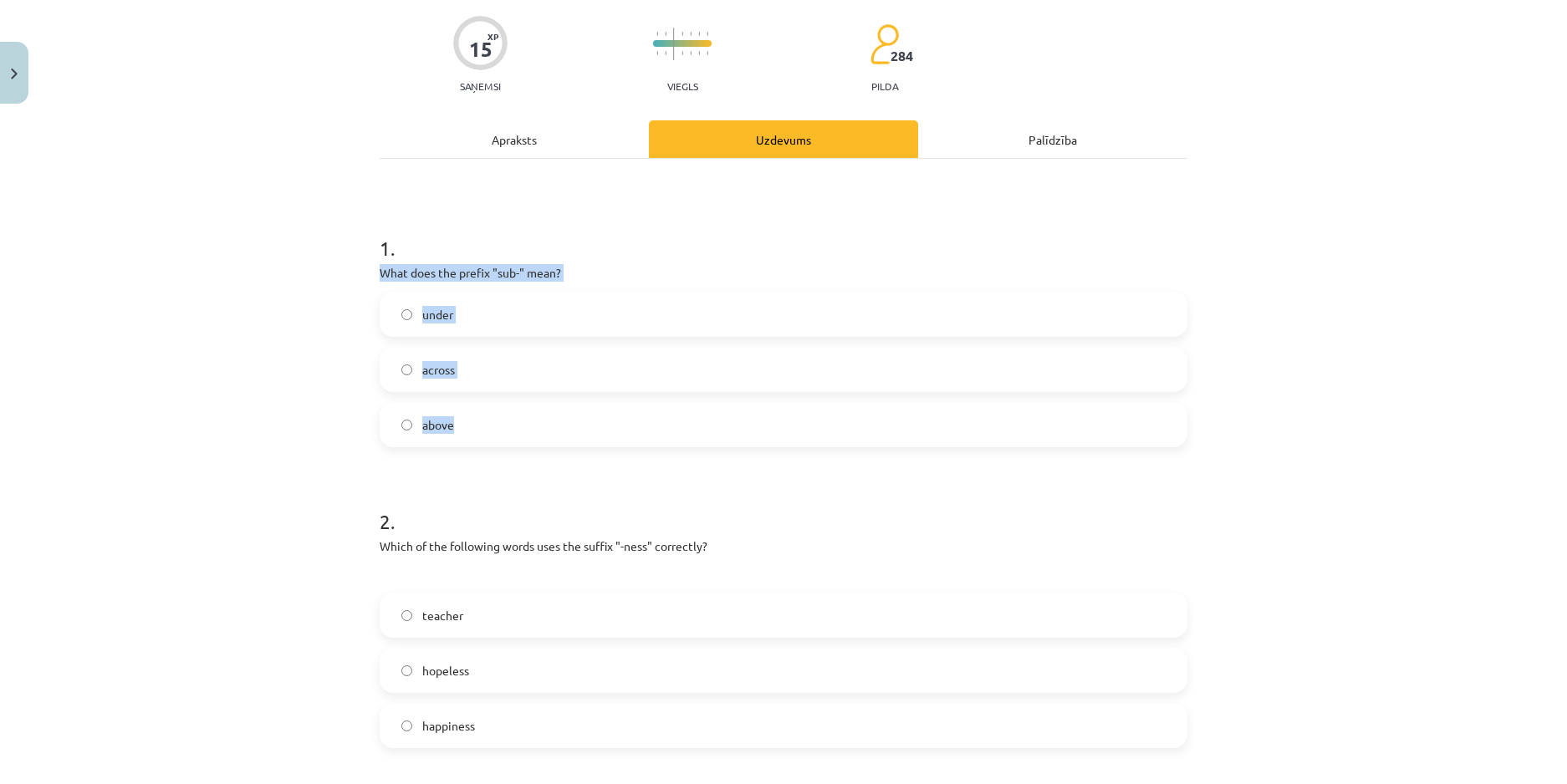
drag, startPoint x: 370, startPoint y: 272, endPoint x: 515, endPoint y: 414, distance: 203.0
copy div "What does the prefix "sub-" mean? under across above"
click at [488, 304] on label "under" at bounding box center [783, 314] width 804 height 42
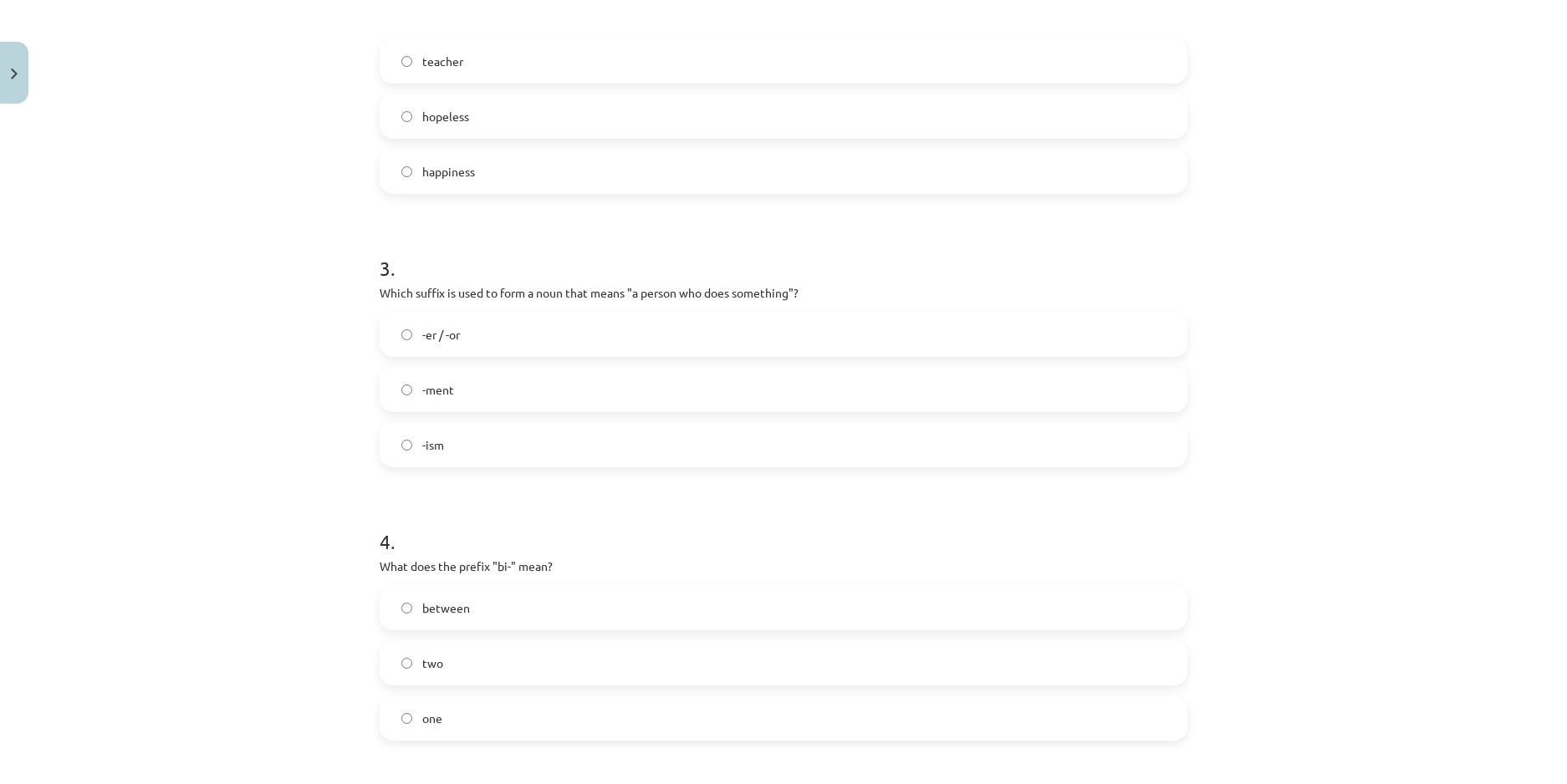
scroll to position [710, 0]
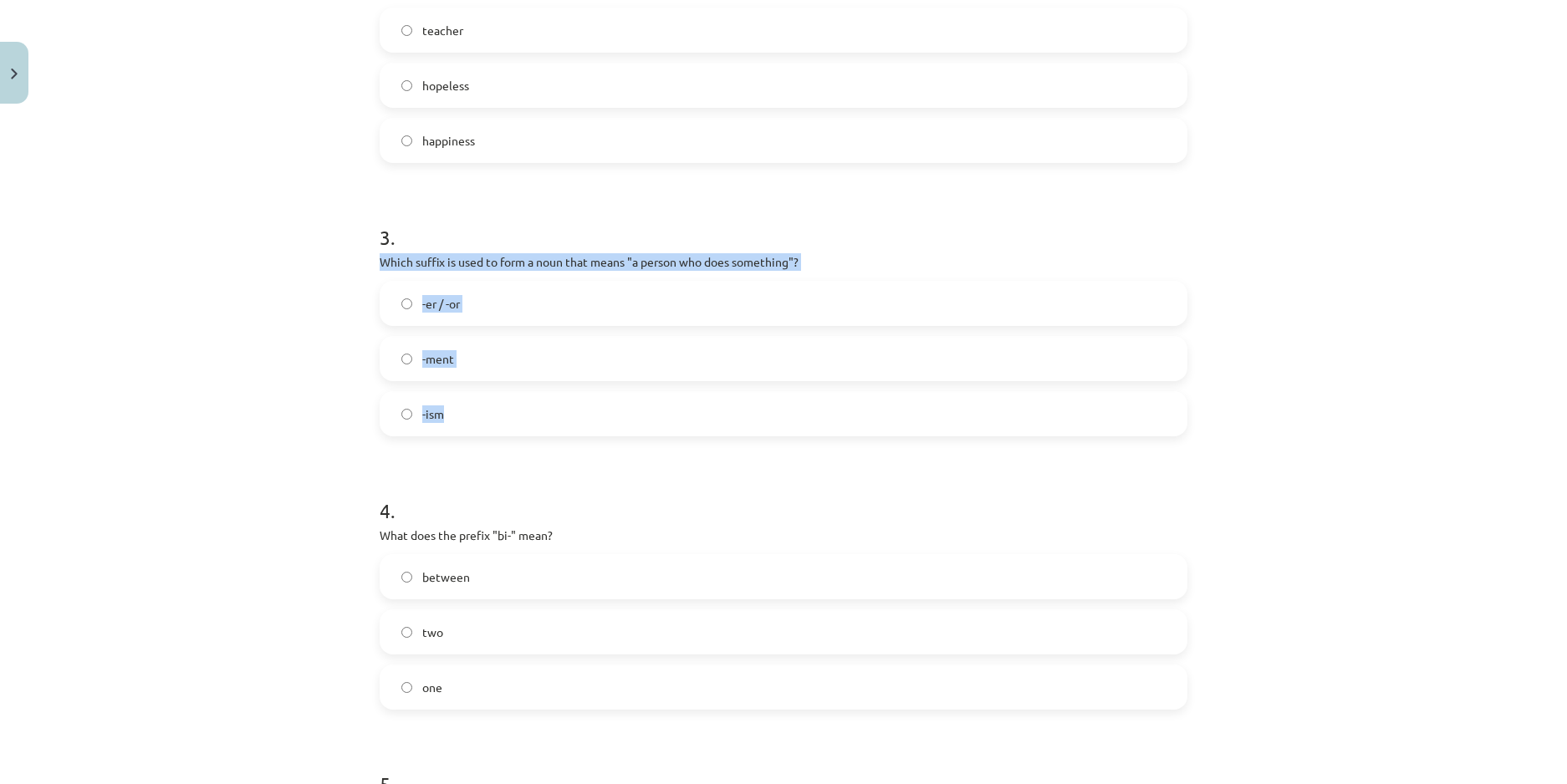
drag, startPoint x: 367, startPoint y: 259, endPoint x: 480, endPoint y: 414, distance: 191.8
click at [480, 414] on div "15 XP Saņemsi Viegls 284 pilda Apraksts Uzdevums Palīdzība 1 . What does the pr…" at bounding box center [783, 268] width 827 height 1734
copy div "Which suffix is used to form a noun that means "a person who does something"? -…"
click at [290, 311] on div "Mācību tēma: Angļu valodas i - 11. klases 1. ieskaites mācību materiāls #6 📝 To…" at bounding box center [784, 392] width 1567 height 784
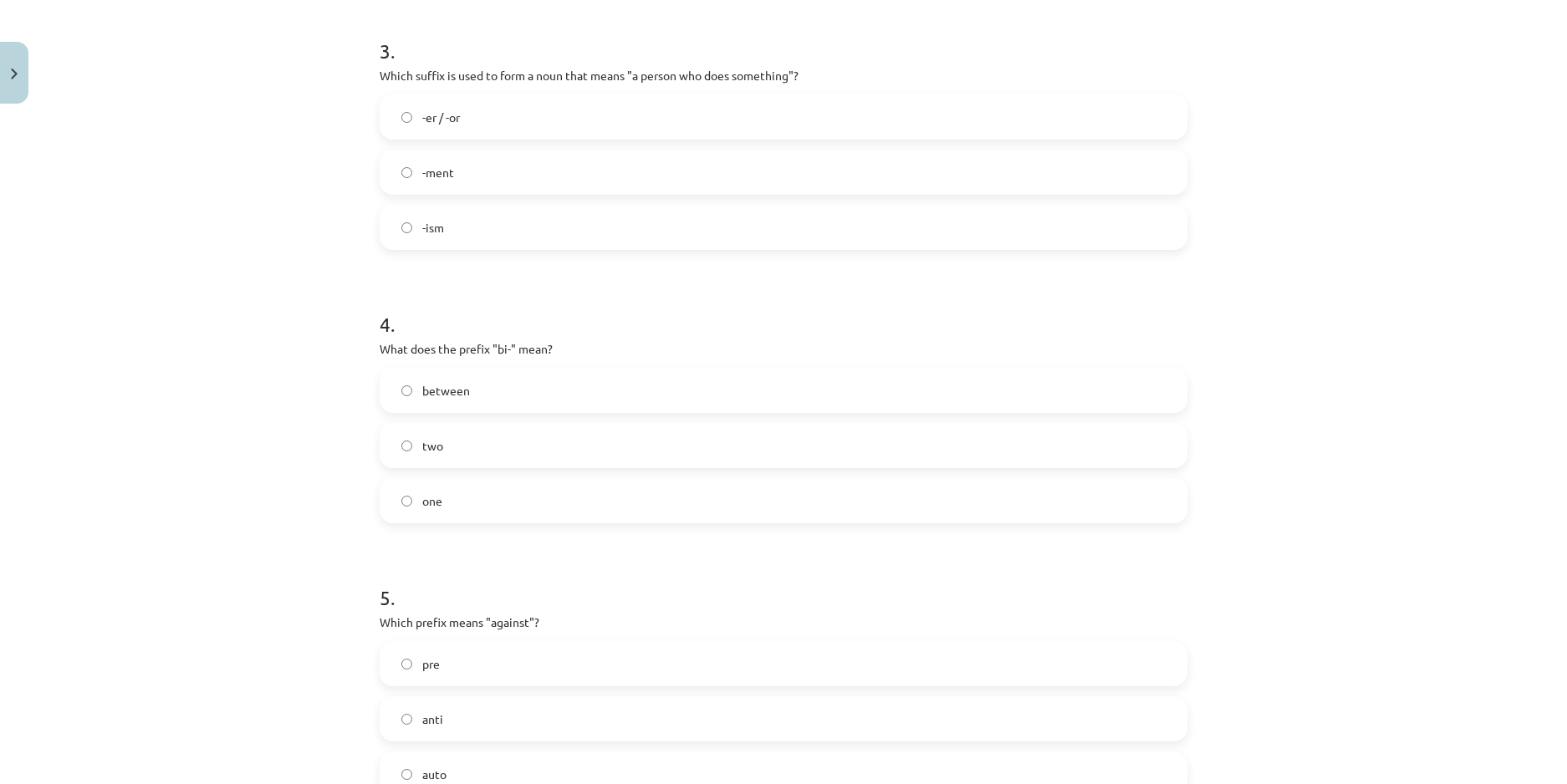
scroll to position [961, 0]
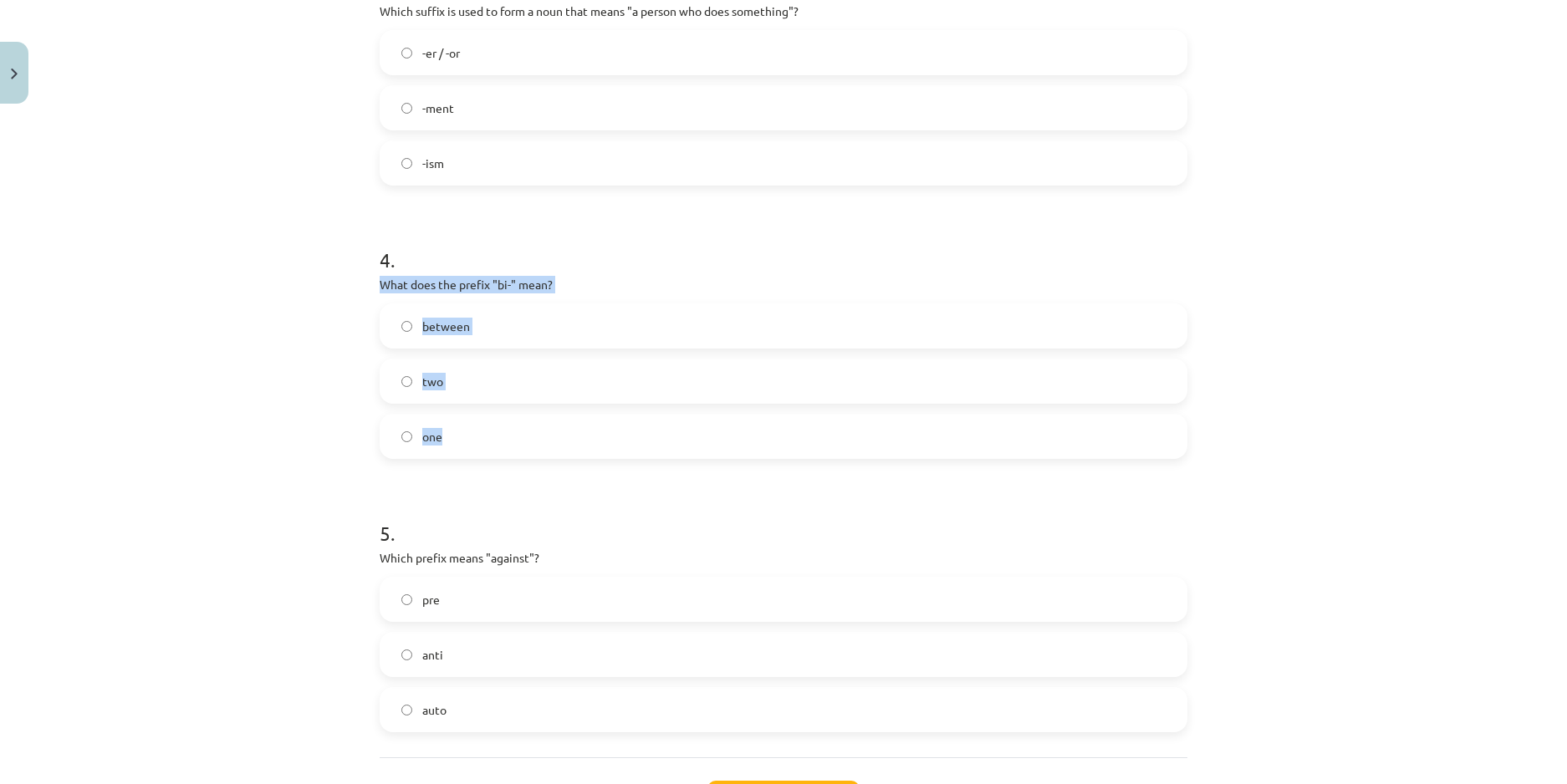
drag, startPoint x: 372, startPoint y: 282, endPoint x: 476, endPoint y: 430, distance: 180.9
click at [476, 430] on div "15 XP Saņemsi Viegls 284 pilda Apraksts Uzdevums Palīdzība 1 . What does the pr…" at bounding box center [783, 18] width 827 height 1734
copy div "What does the prefix "bi-" mean? between two one"
click at [503, 367] on label "two" at bounding box center [783, 381] width 804 height 42
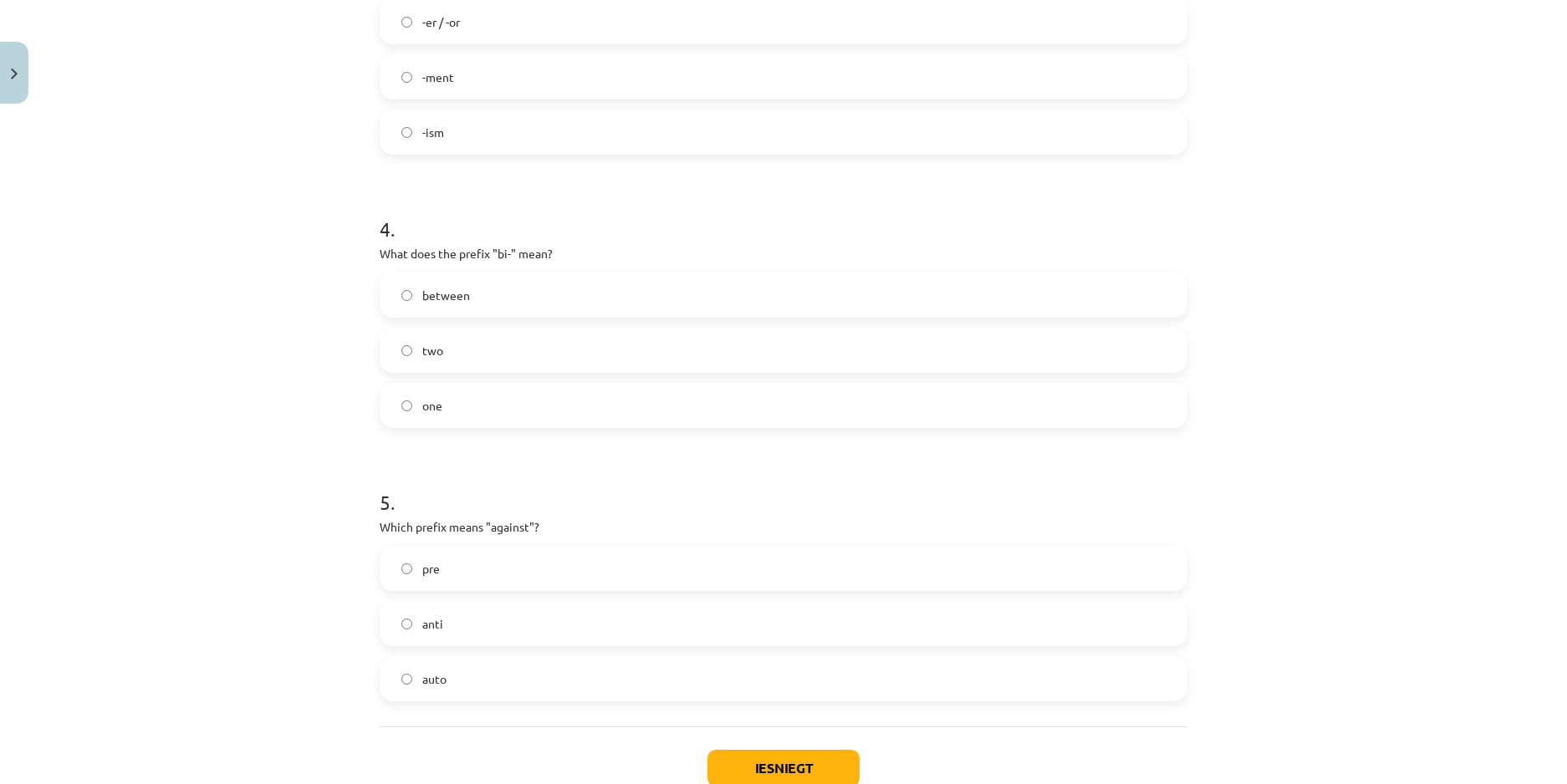
scroll to position [1102, 0]
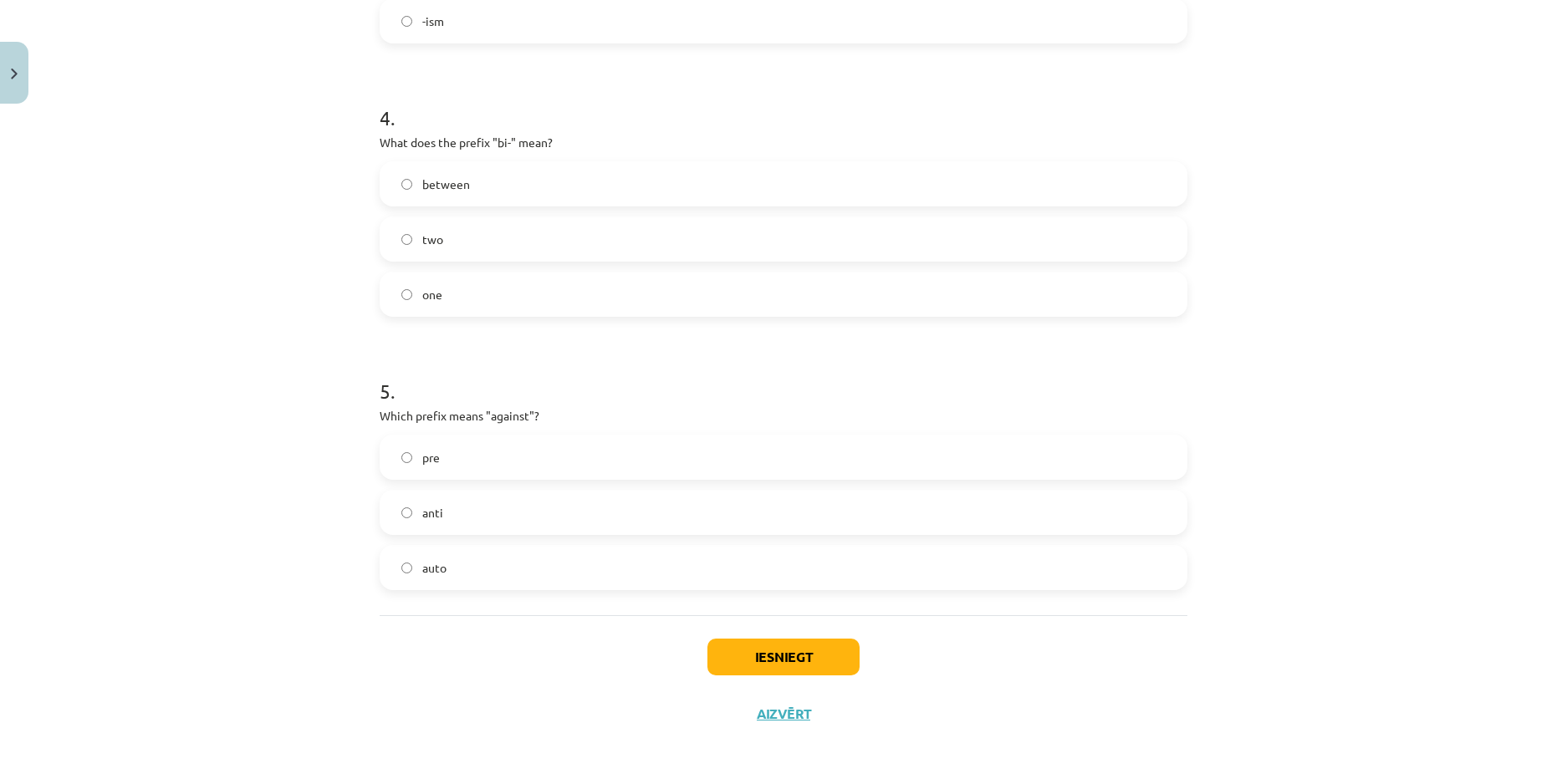
click at [238, 361] on div "Mācību tēma: Angļu valodas i - 11. klases 1. ieskaites mācību materiāls #6 📝 To…" at bounding box center [784, 392] width 1567 height 784
click at [385, 509] on label "anti" at bounding box center [783, 511] width 804 height 42
click at [744, 661] on button "Iesniegt" at bounding box center [784, 656] width 152 height 37
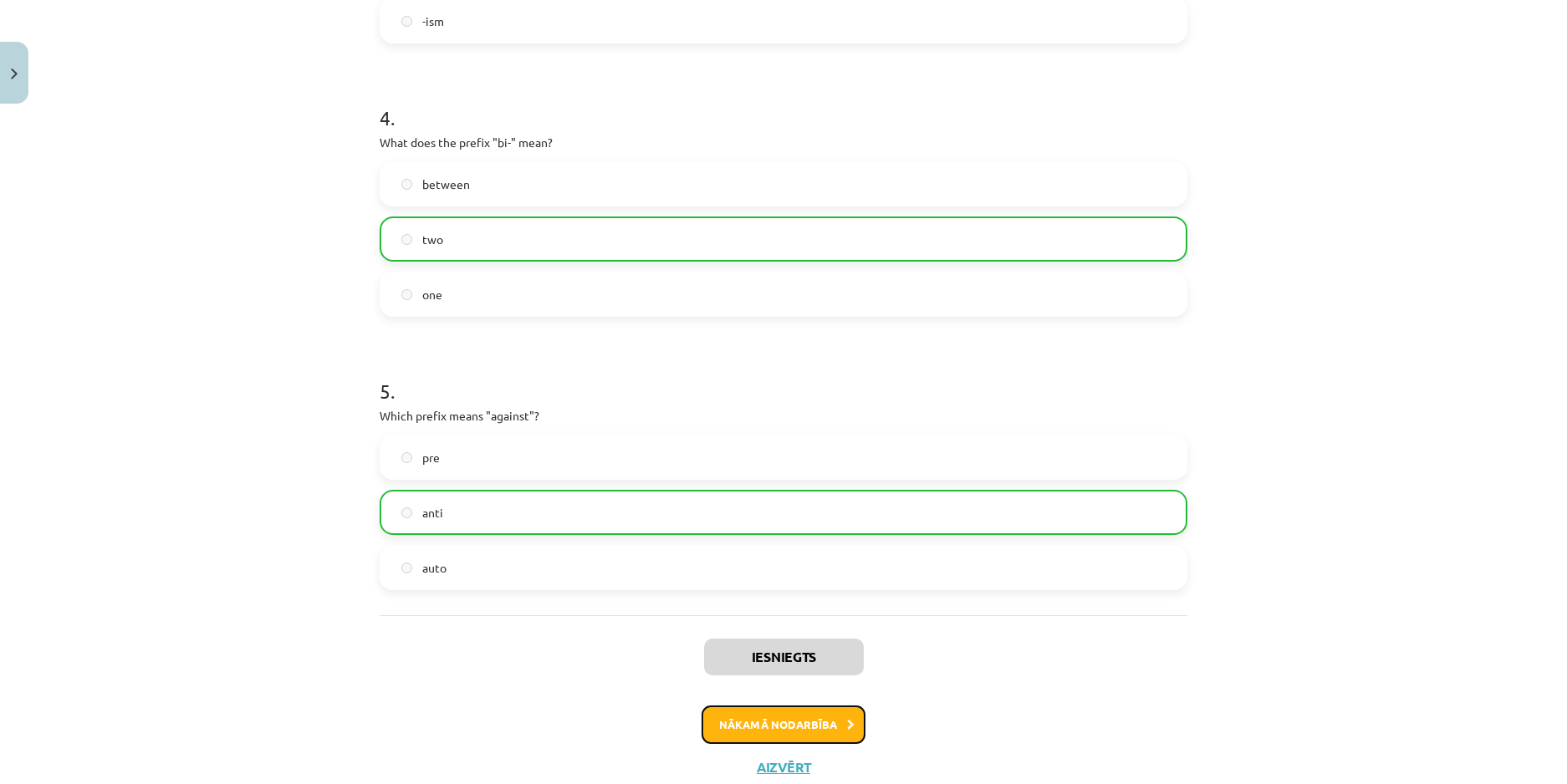
click at [811, 716] on button "Nākamā nodarbība" at bounding box center [784, 724] width 164 height 38
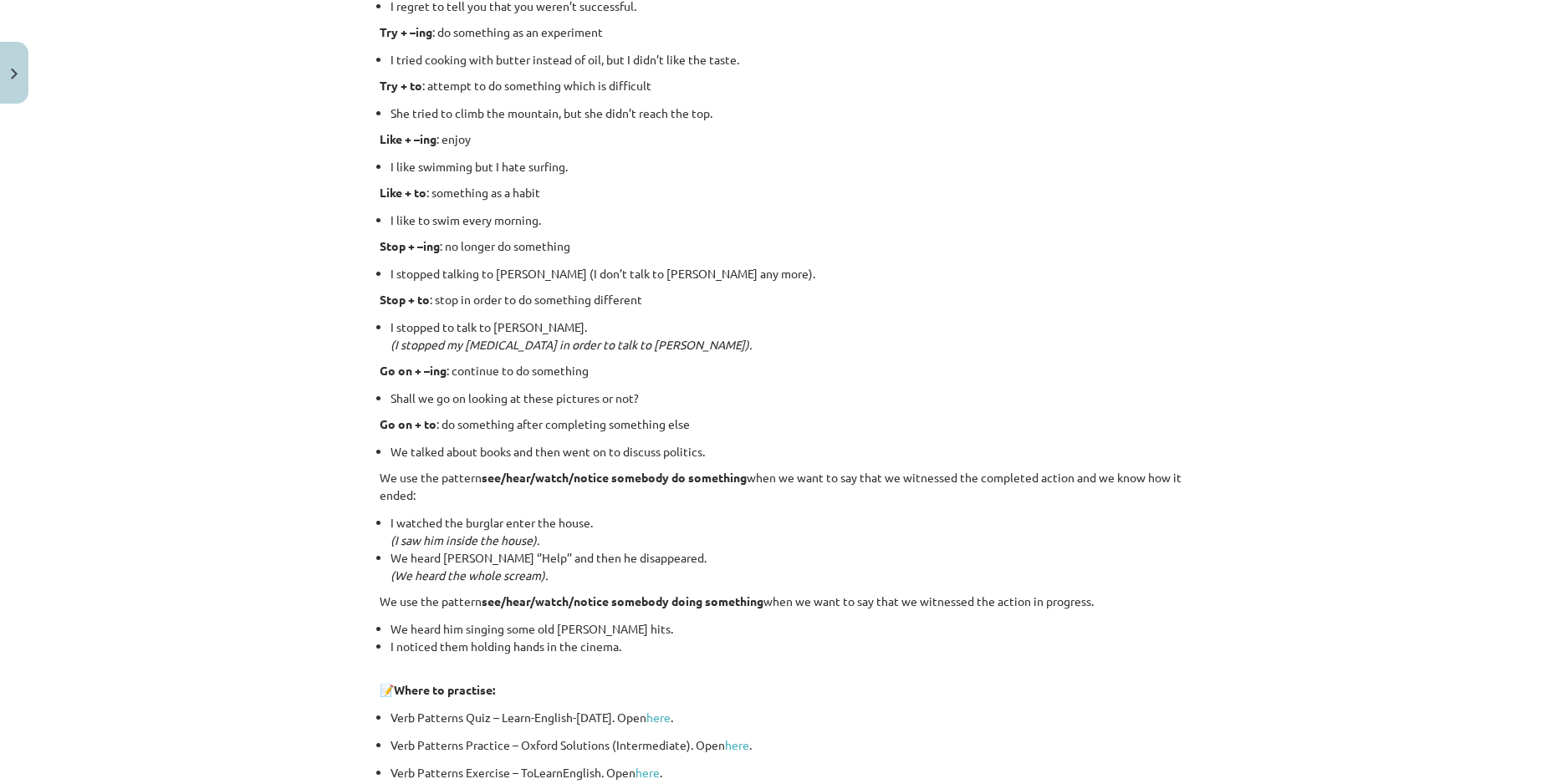
scroll to position [2069, 0]
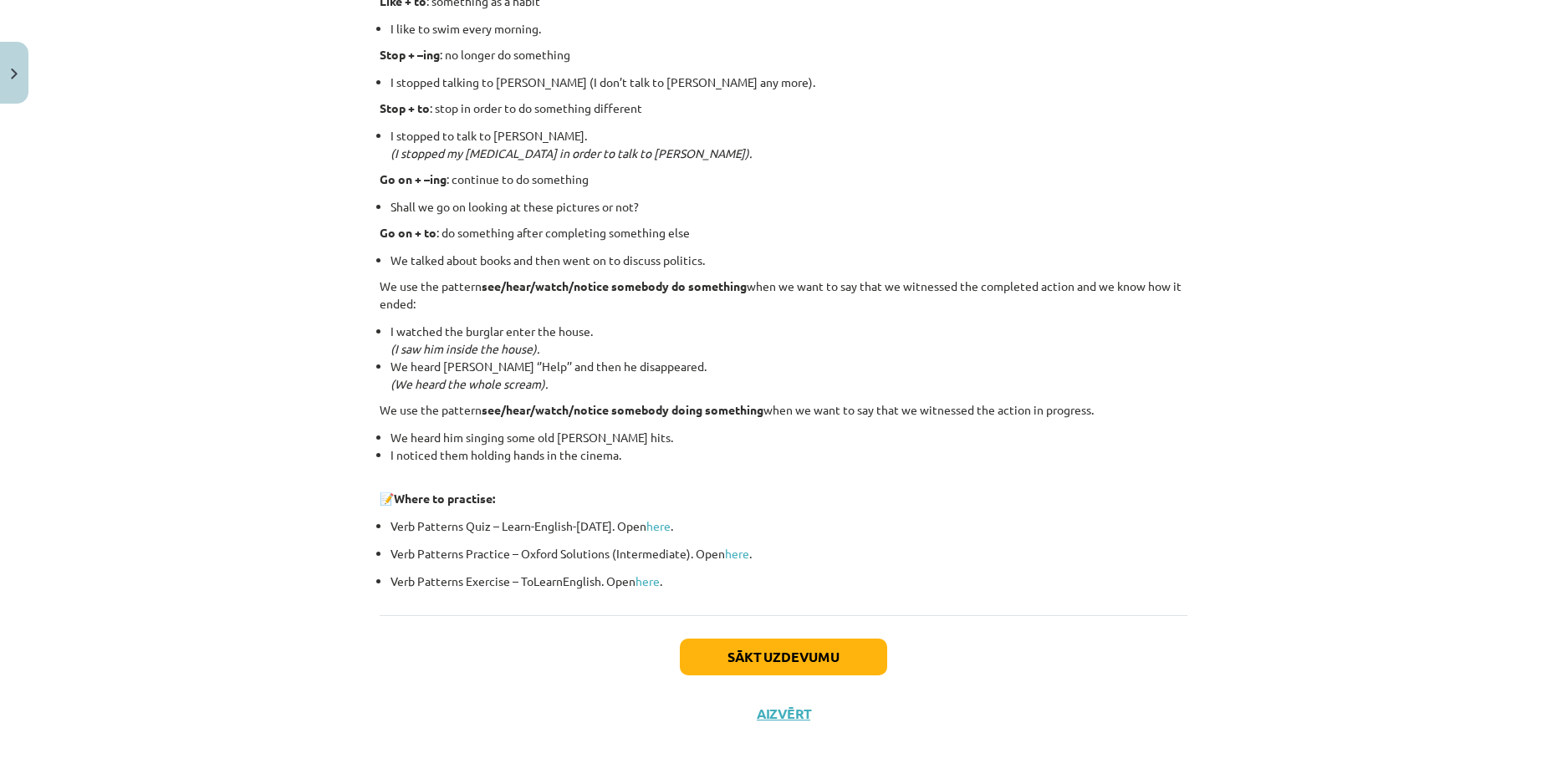
click at [822, 635] on div "Sākt uzdevumu Aizvērt" at bounding box center [783, 673] width 808 height 117
click at [822, 640] on button "Sākt uzdevumu" at bounding box center [783, 656] width 208 height 37
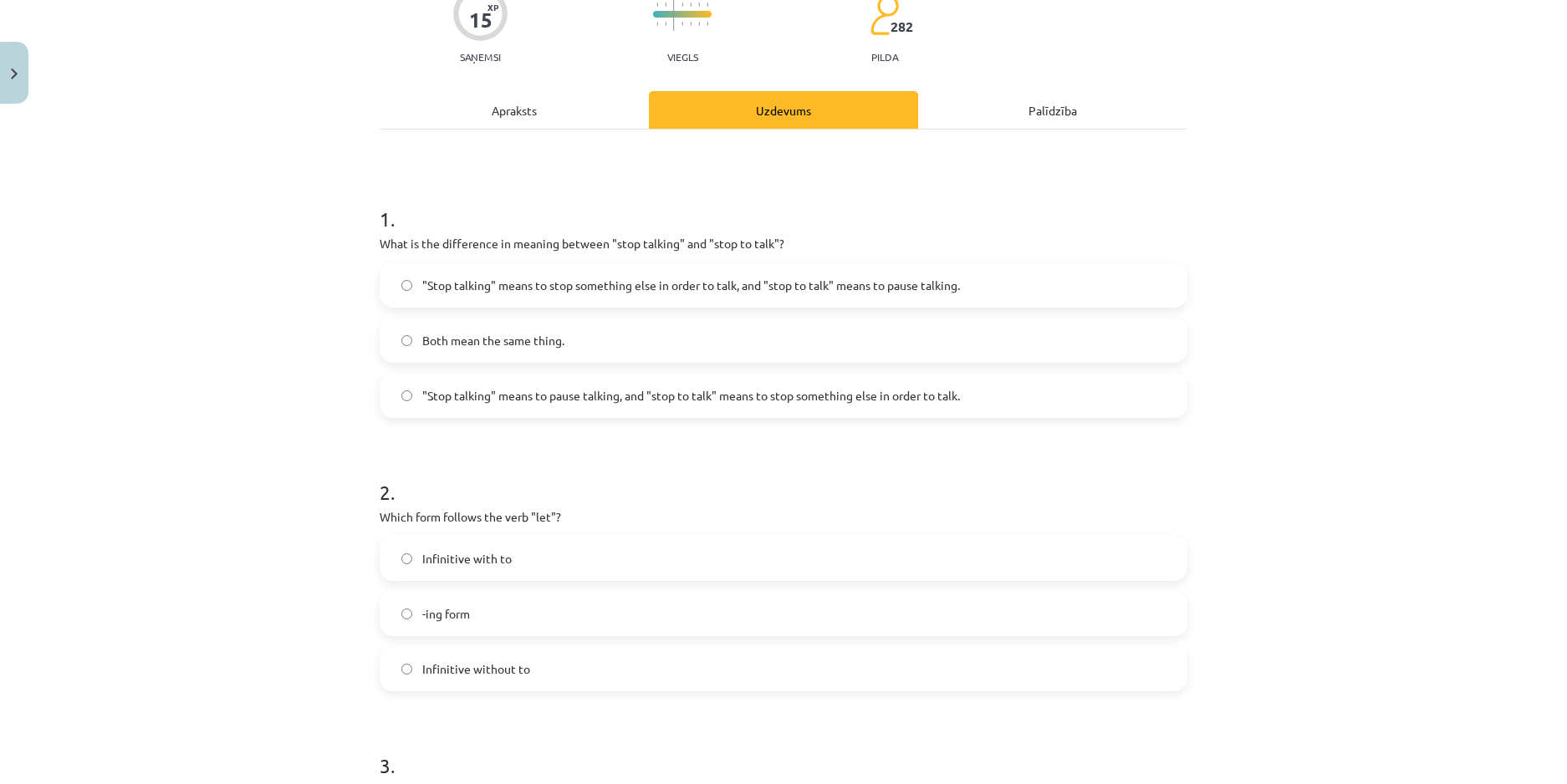
scroll to position [42, 0]
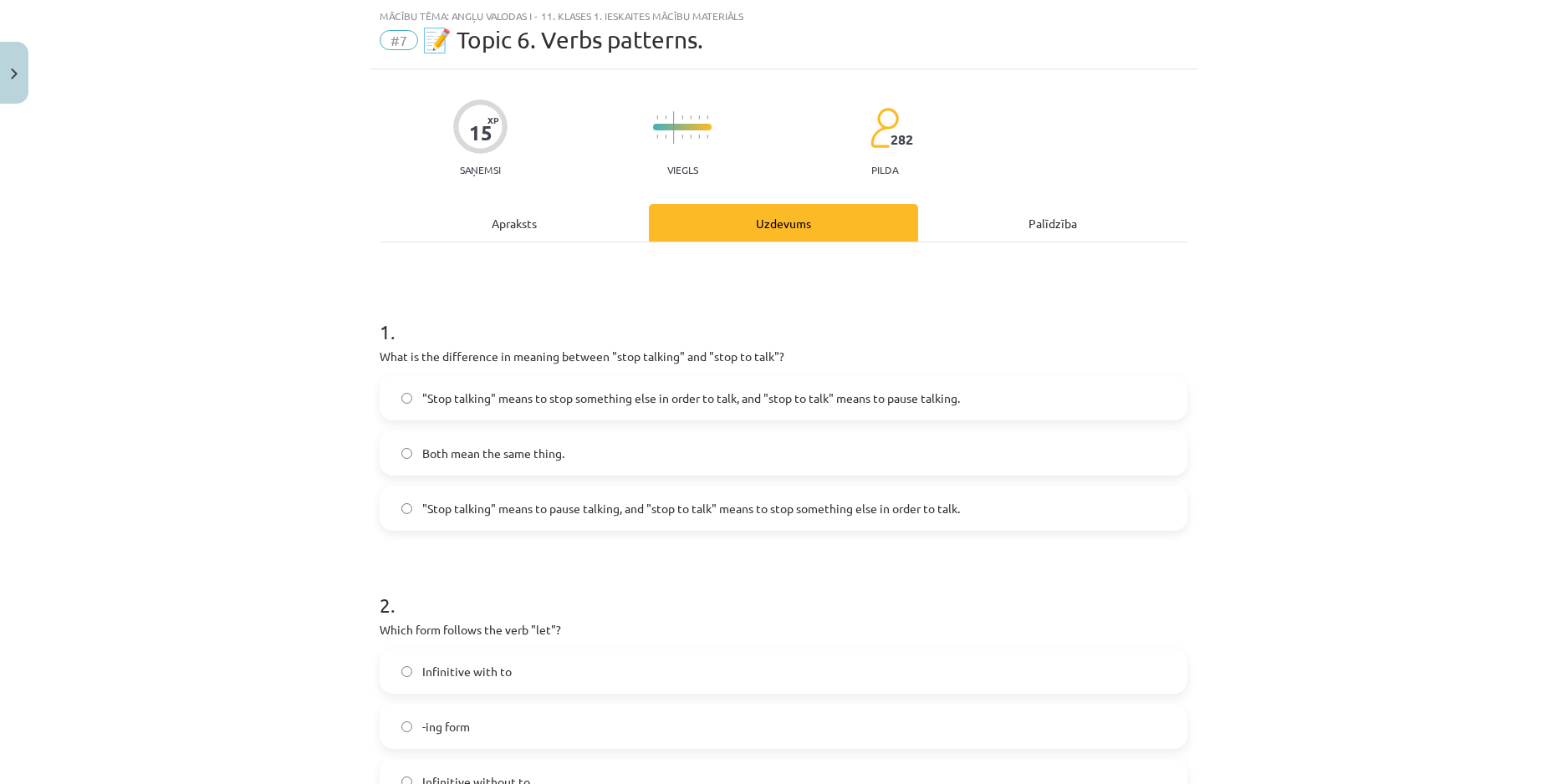
click at [1300, 294] on div "Mācību tēma: Angļu valodas i - 11. klases 1. ieskaites mācību materiāls #7 📝 To…" at bounding box center [784, 392] width 1567 height 784
click at [1117, 510] on label ""Stop talking" means to pause talking, and "stop to talk" means to stop somethi…" at bounding box center [783, 507] width 804 height 42
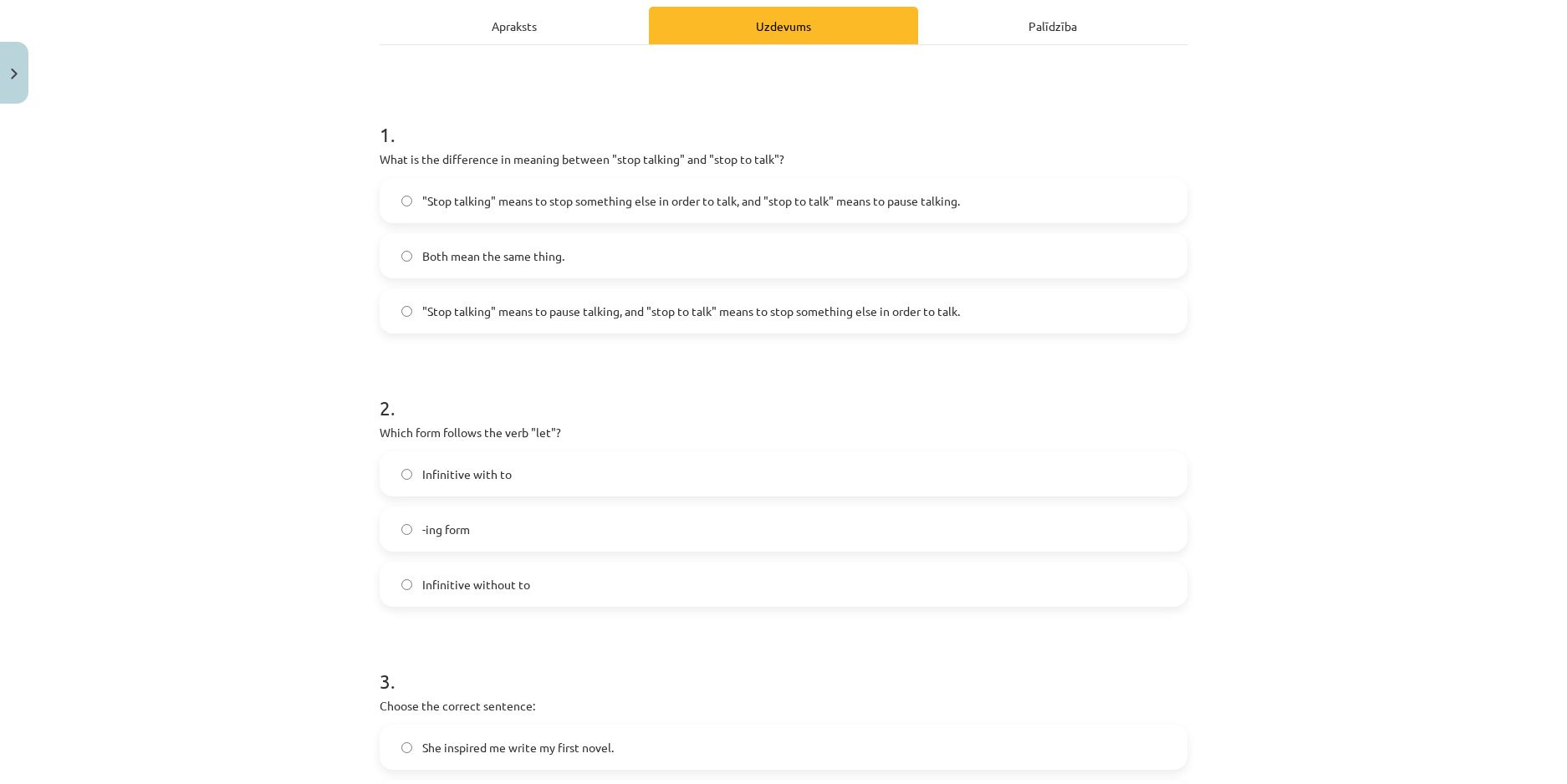
scroll to position [292, 0]
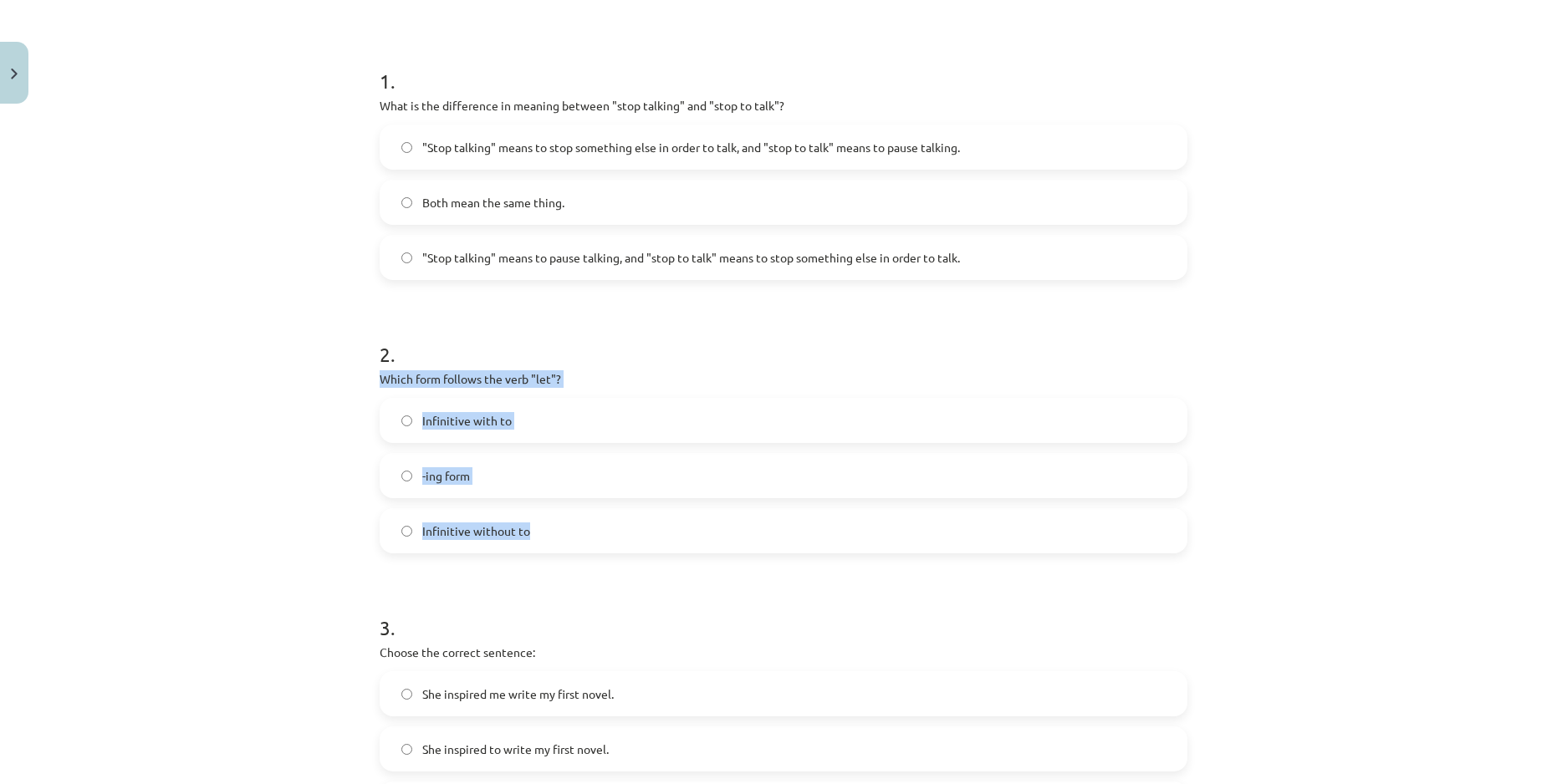
drag, startPoint x: 367, startPoint y: 376, endPoint x: 538, endPoint y: 527, distance: 228.1
click at [538, 527] on div "15 XP Saņemsi Viegls 282 pilda Apraksts Uzdevums Palīdzība 1 . What is the diff…" at bounding box center [783, 672] width 827 height 1706
copy div "Which form follows the verb "let"? Infinitive with to -ing form Infinitive with…"
click at [303, 433] on div "Mācību tēma: Angļu valodas i - 11. klases 1. ieskaites mācību materiāls #7 📝 To…" at bounding box center [784, 392] width 1567 height 784
click at [531, 536] on label "Infinitive without to" at bounding box center [783, 530] width 804 height 42
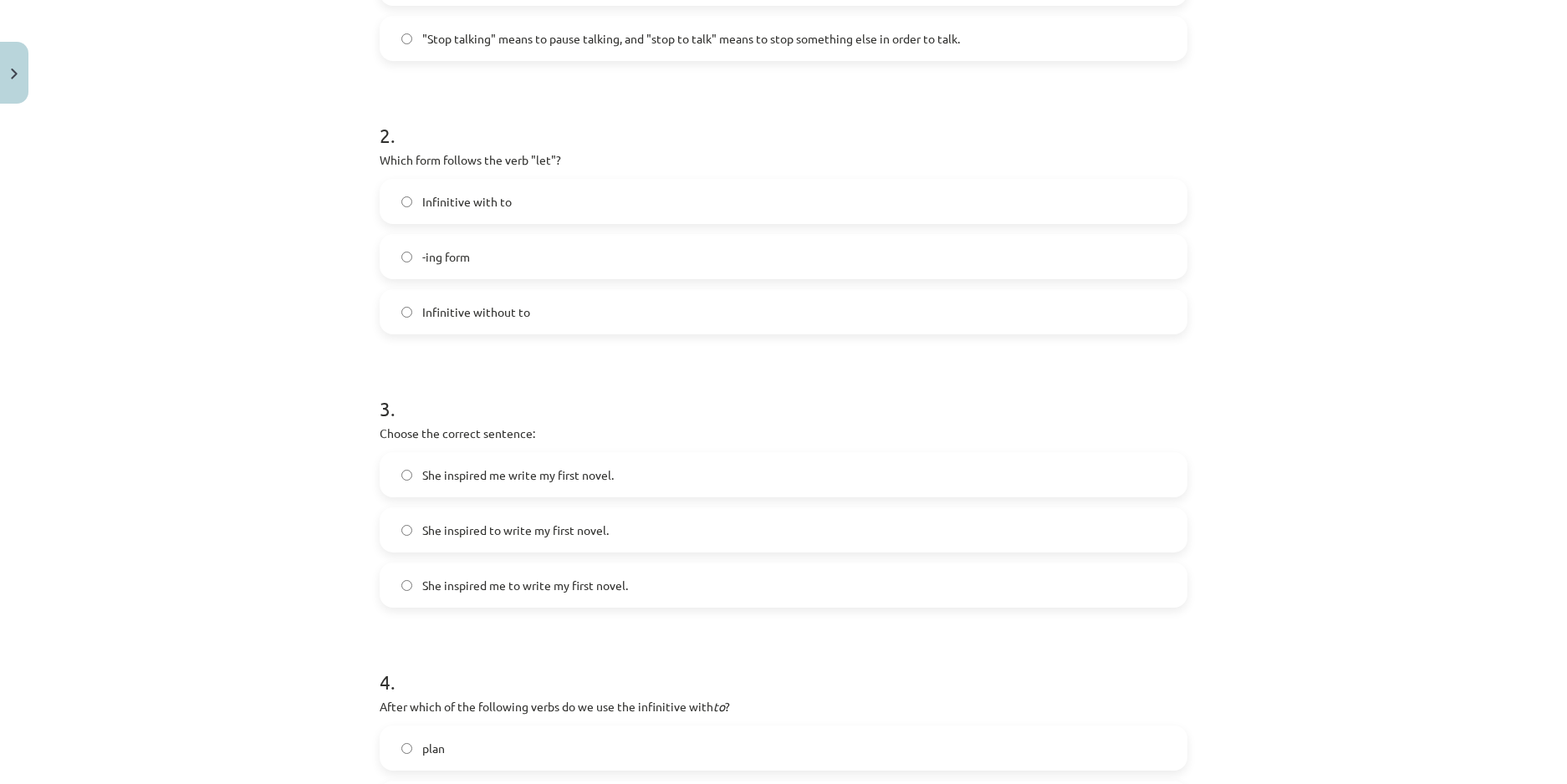
scroll to position [543, 0]
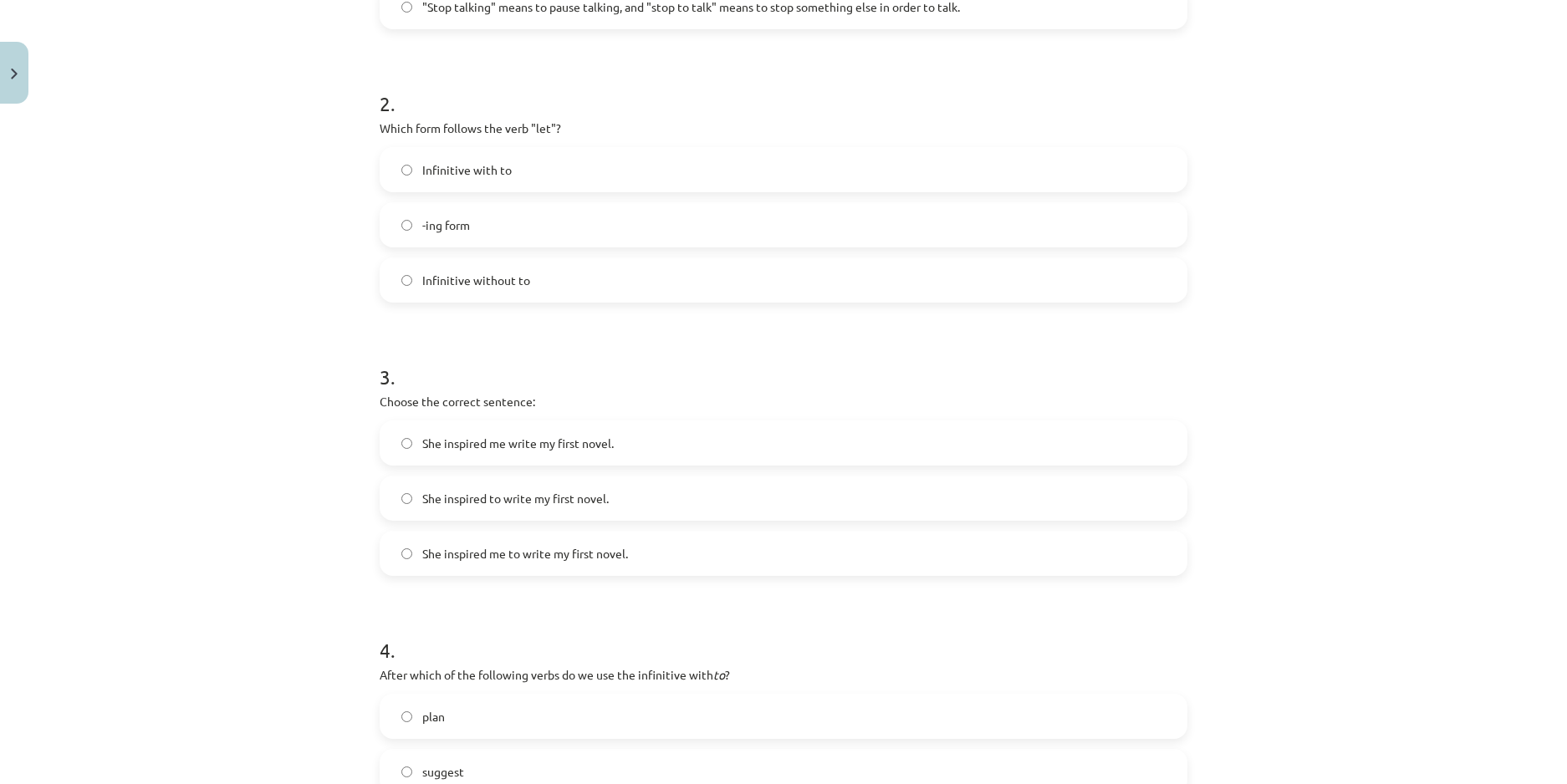
click at [401, 563] on label "She inspired me to write my first novel." at bounding box center [783, 552] width 804 height 42
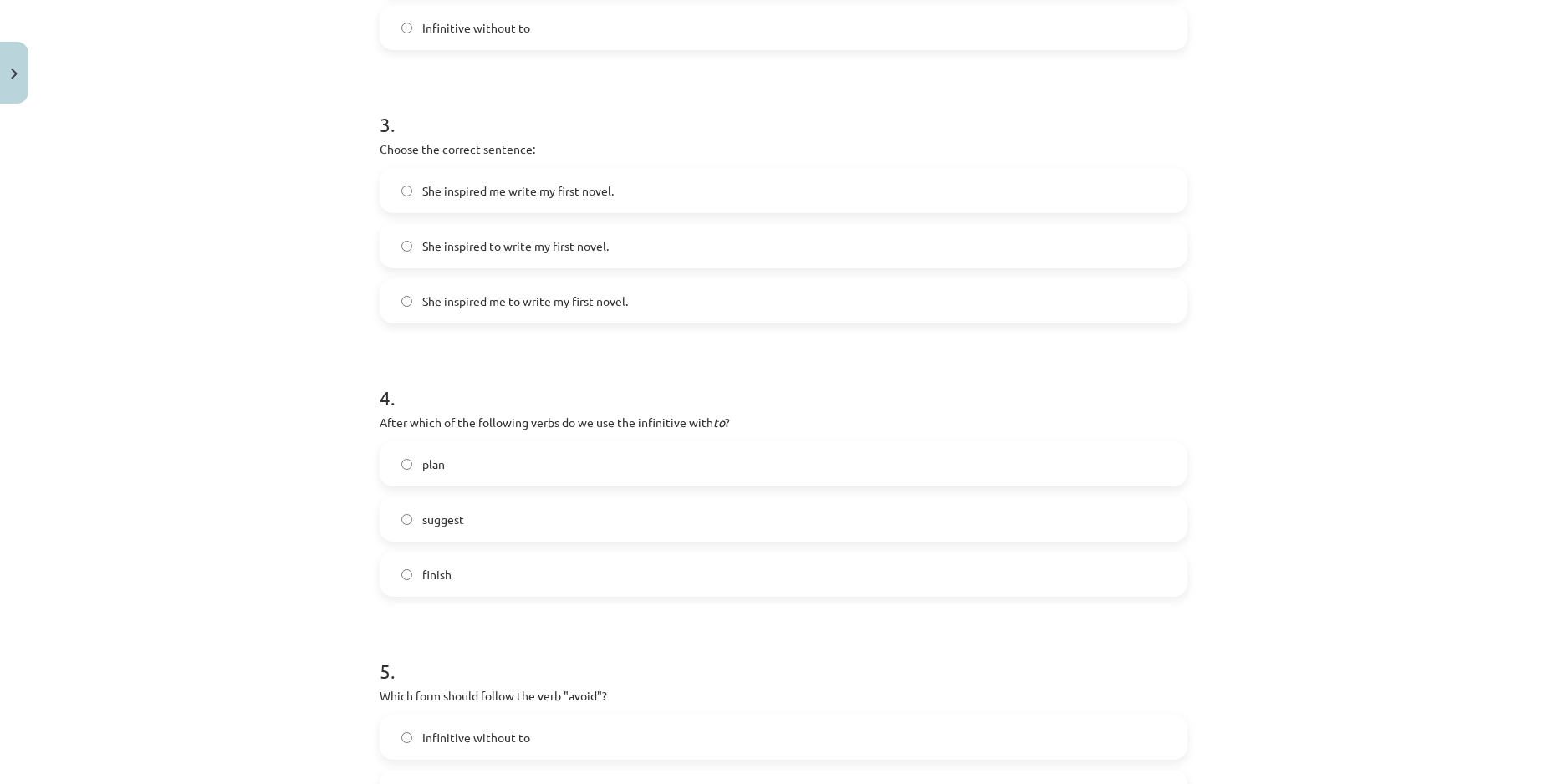
scroll to position [877, 0]
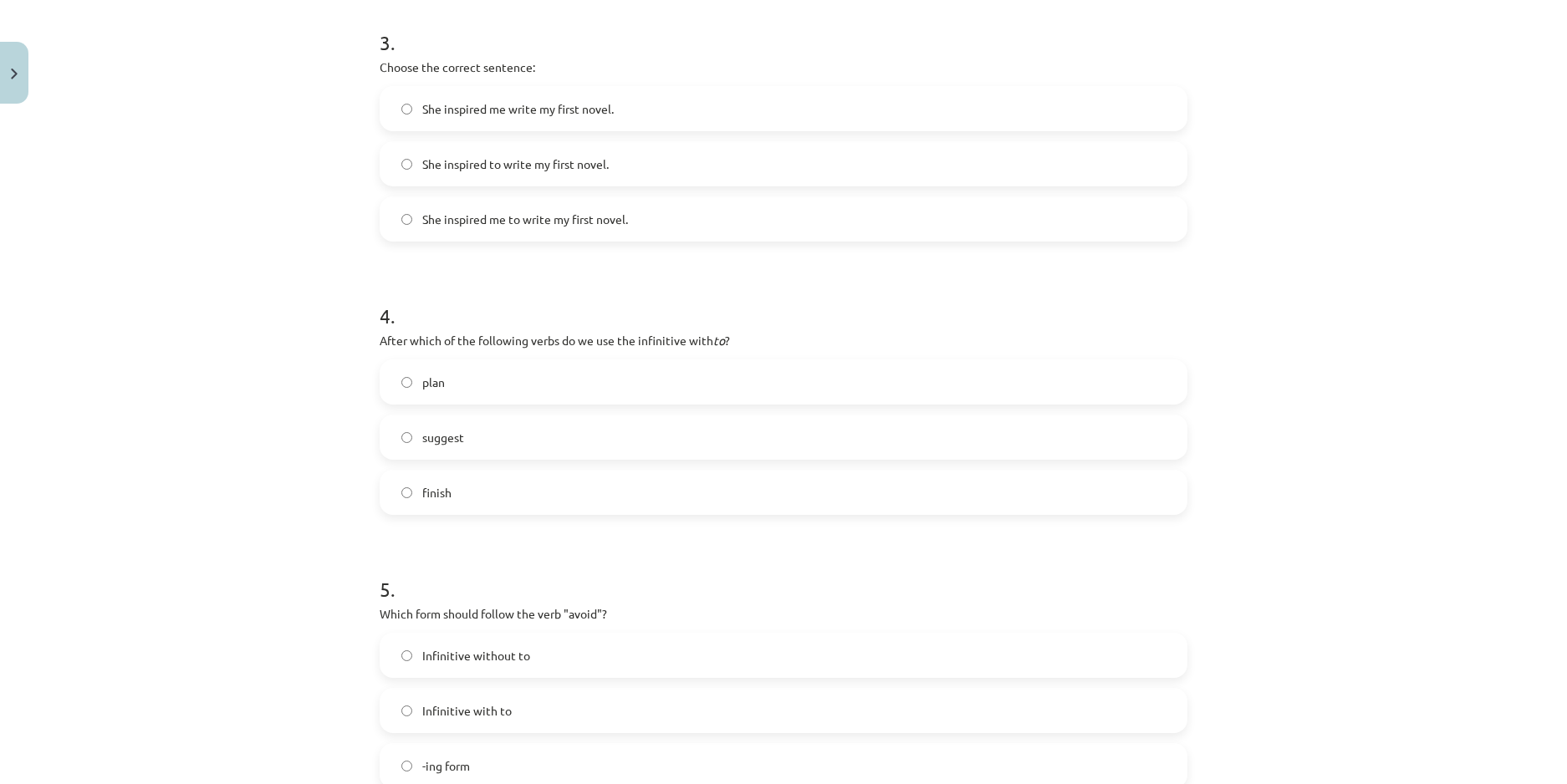
drag, startPoint x: 363, startPoint y: 338, endPoint x: 514, endPoint y: 486, distance: 211.4
click at [514, 486] on div "15 XP Saņemsi Viegls 282 pilda Apraksts Uzdevums Palīdzība 1 . What is the diff…" at bounding box center [783, 87] width 827 height 1706
copy div "After which of the following verbs do we use the infinitive with to ? plan sugg…"
click at [451, 381] on label "plan" at bounding box center [783, 382] width 804 height 42
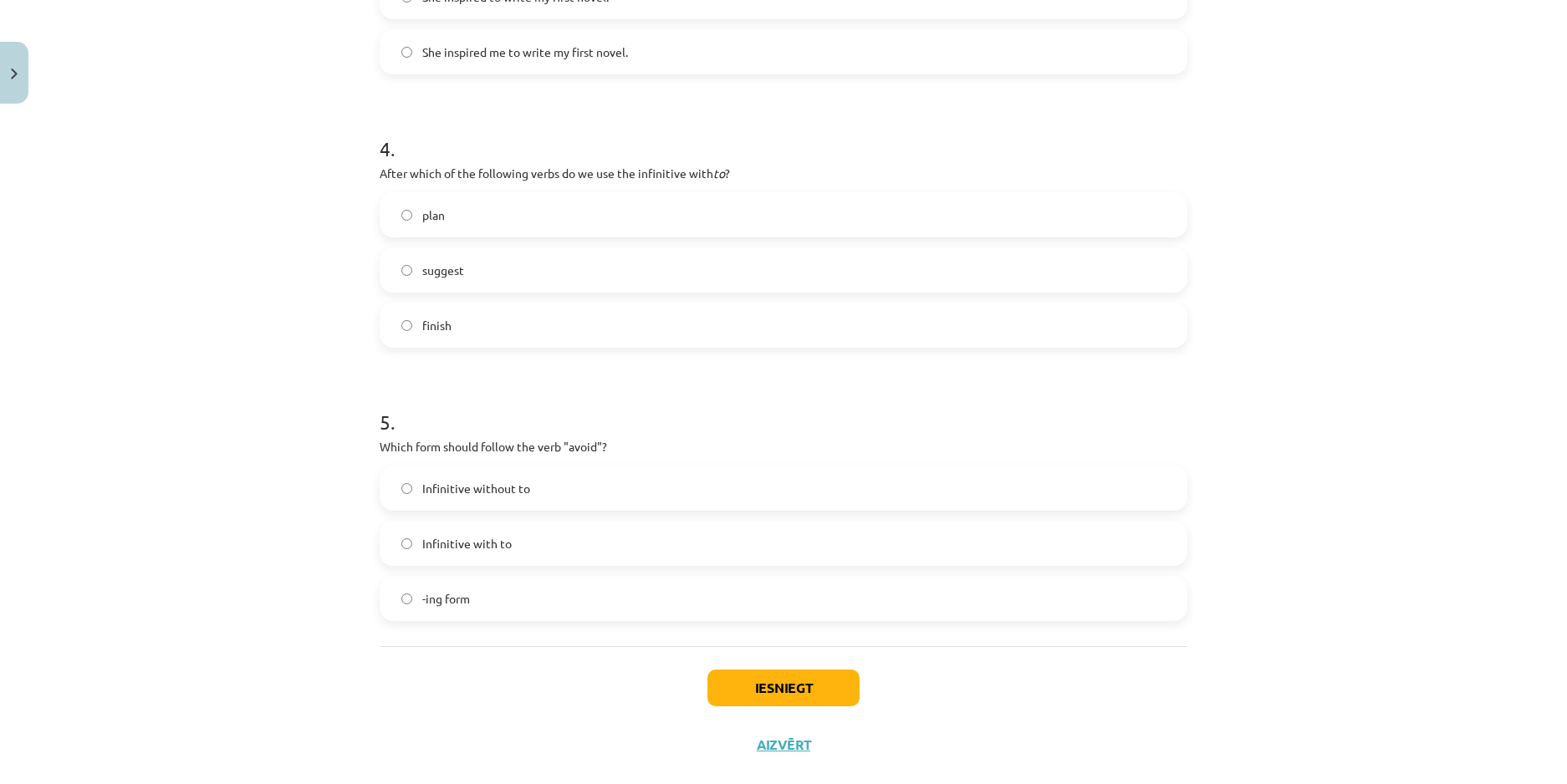
click at [233, 369] on div "Mācību tēma: Angļu valodas i - 11. klases 1. ieskaites mācību materiāls #7 📝 To…" at bounding box center [784, 392] width 1567 height 784
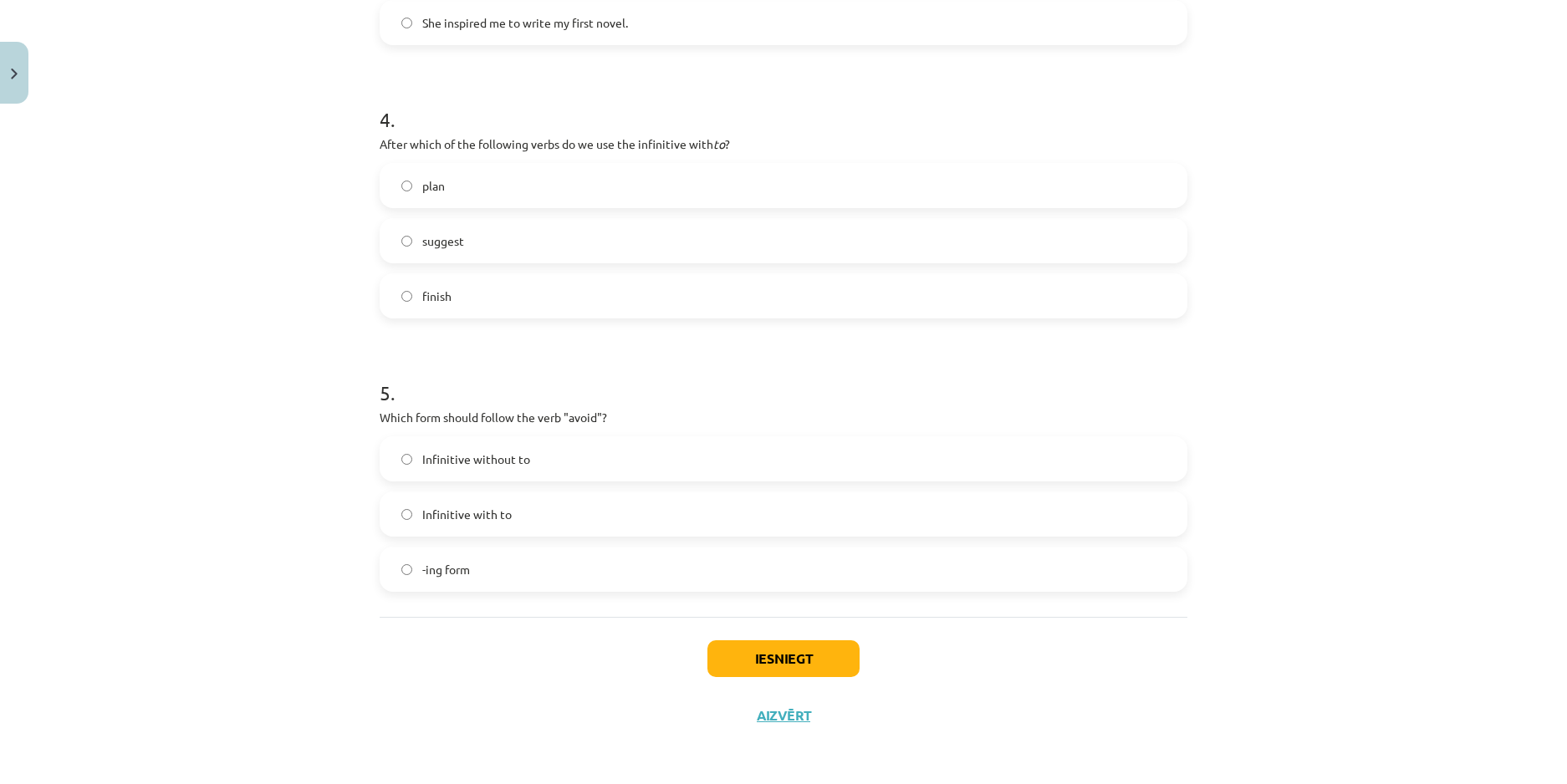
scroll to position [1075, 0]
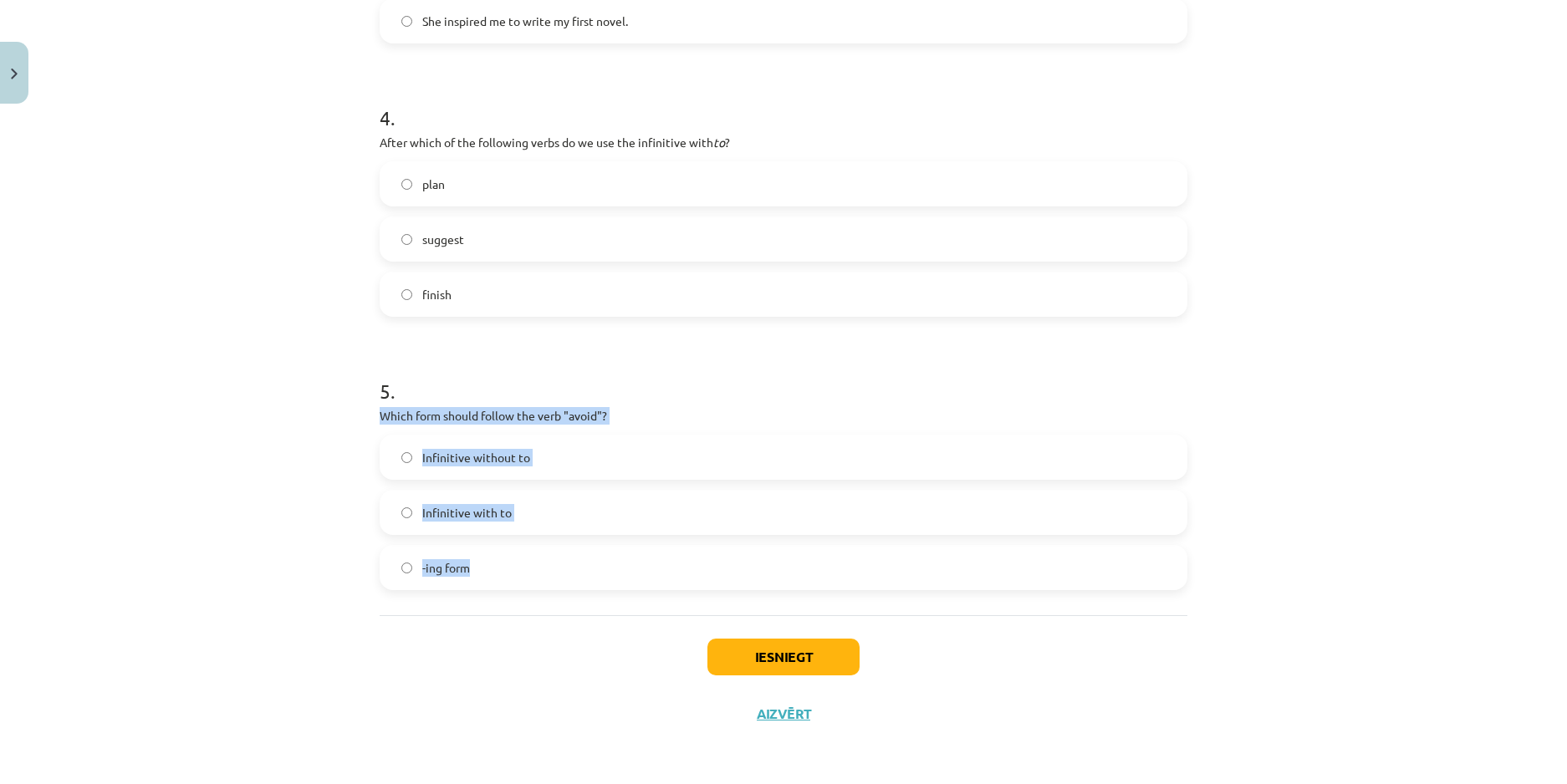
drag, startPoint x: 350, startPoint y: 413, endPoint x: 478, endPoint y: 567, distance: 200.2
click at [478, 567] on div "Mācību tēma: Angļu valodas i - 11. klases 1. ieskaites mācību materiāls #7 📝 To…" at bounding box center [784, 392] width 1567 height 784
copy div "Which form should follow the verb "avoid"? Infinitive without to Infinitive wit…"
click at [442, 584] on label "-ing form" at bounding box center [783, 567] width 804 height 42
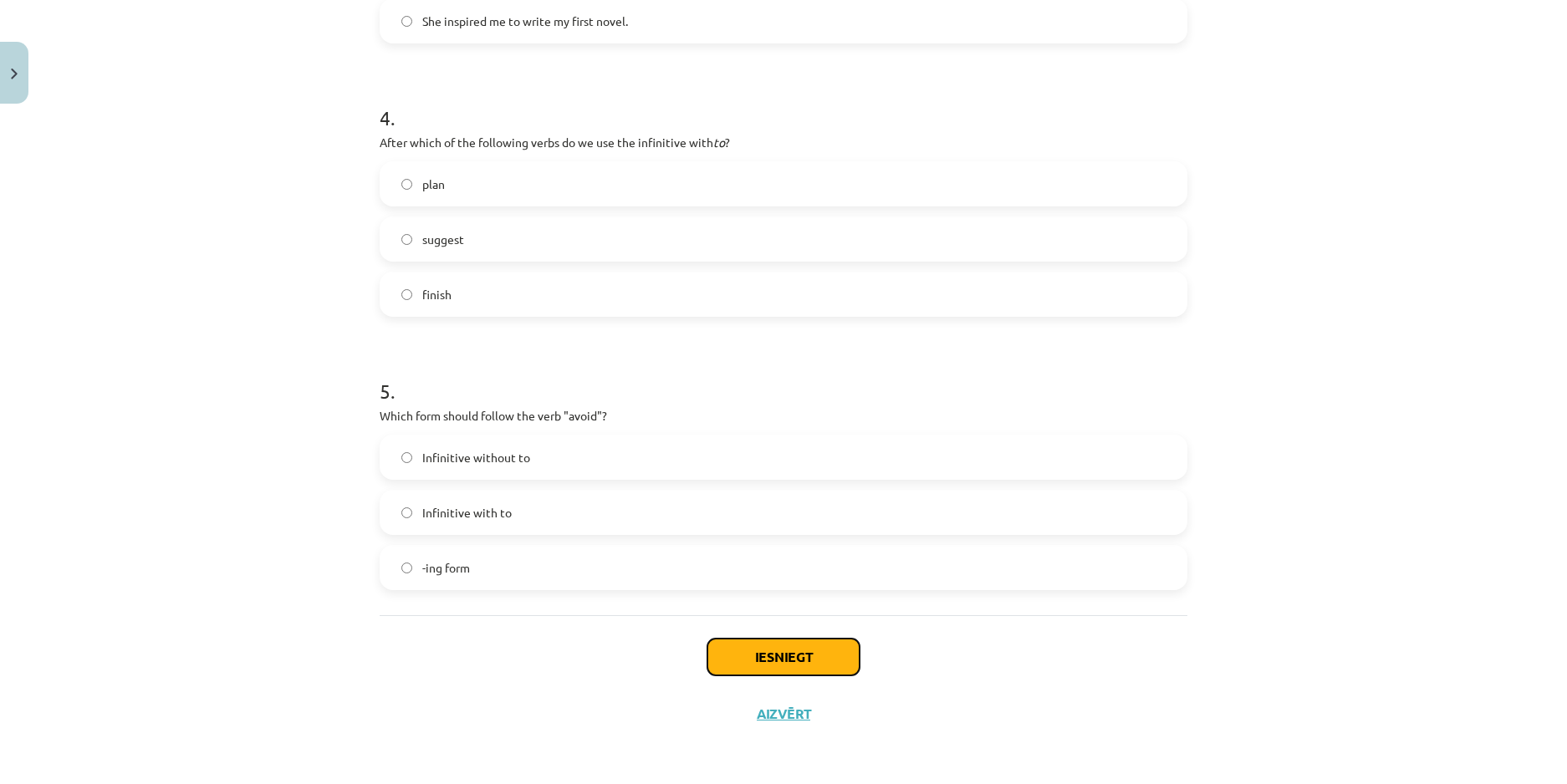
click at [780, 651] on button "Iesniegt" at bounding box center [784, 656] width 152 height 37
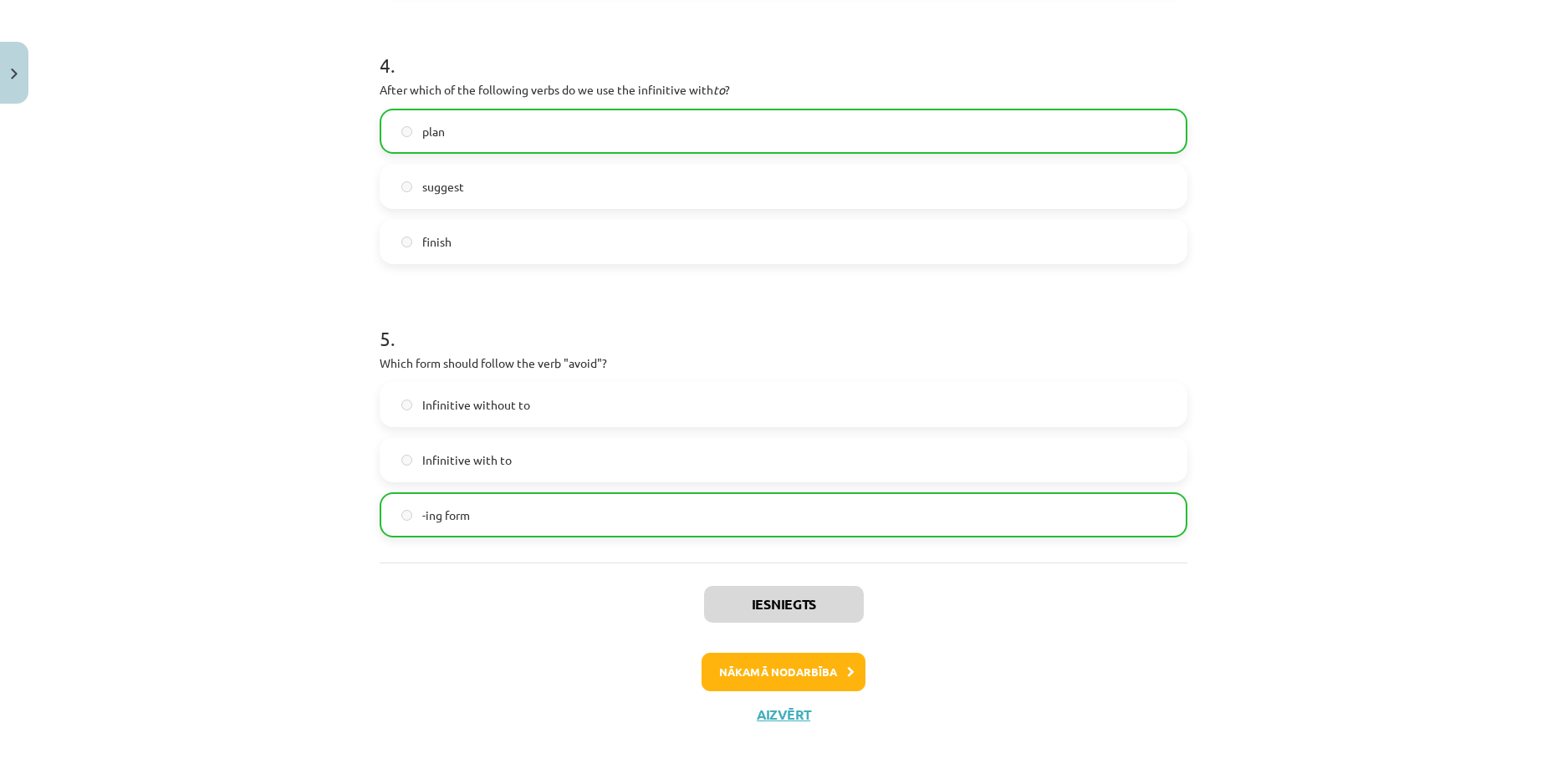
scroll to position [1129, 0]
click at [784, 679] on button "Nākamā nodarbība" at bounding box center [784, 670] width 164 height 38
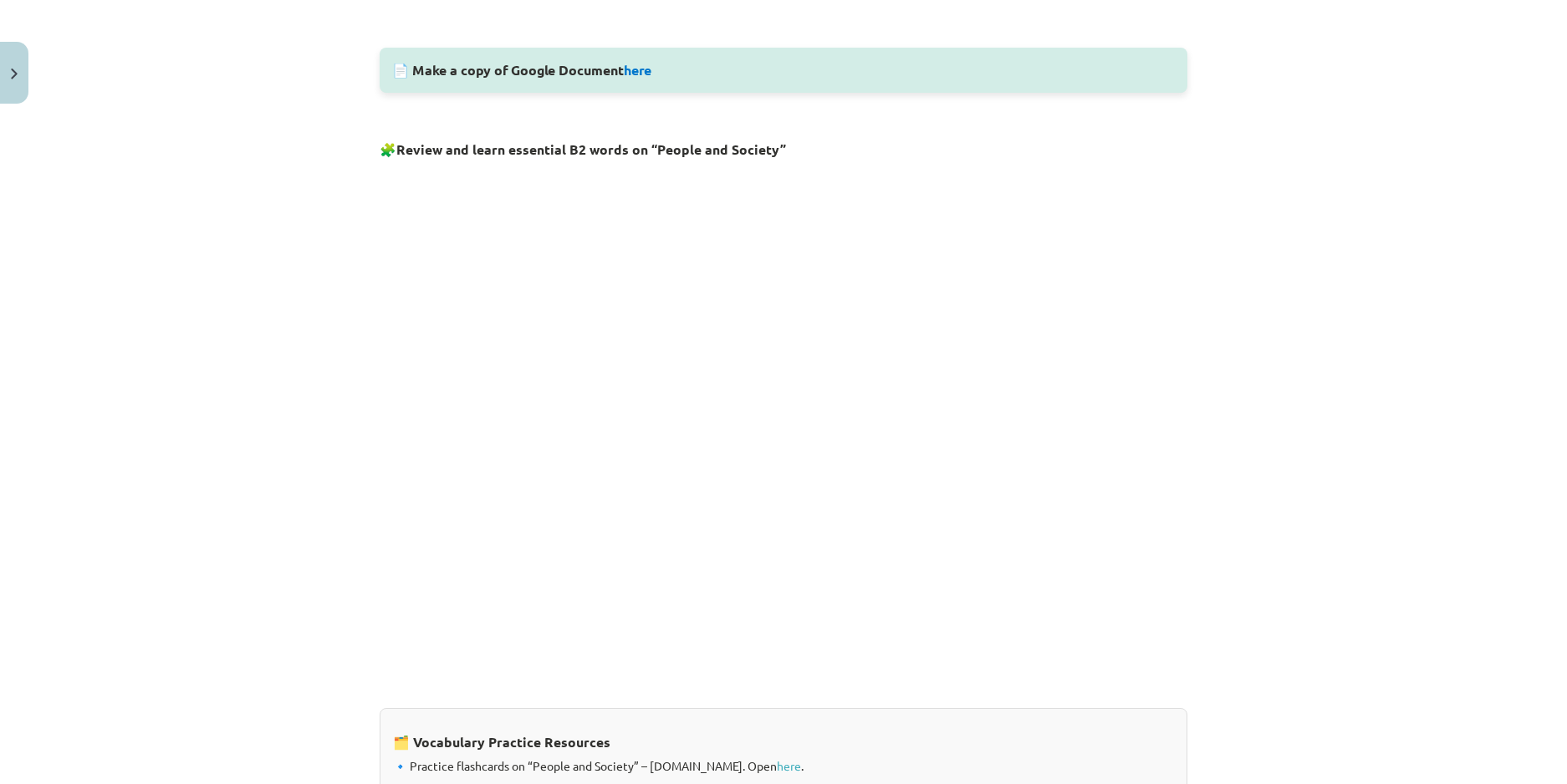
scroll to position [855, 0]
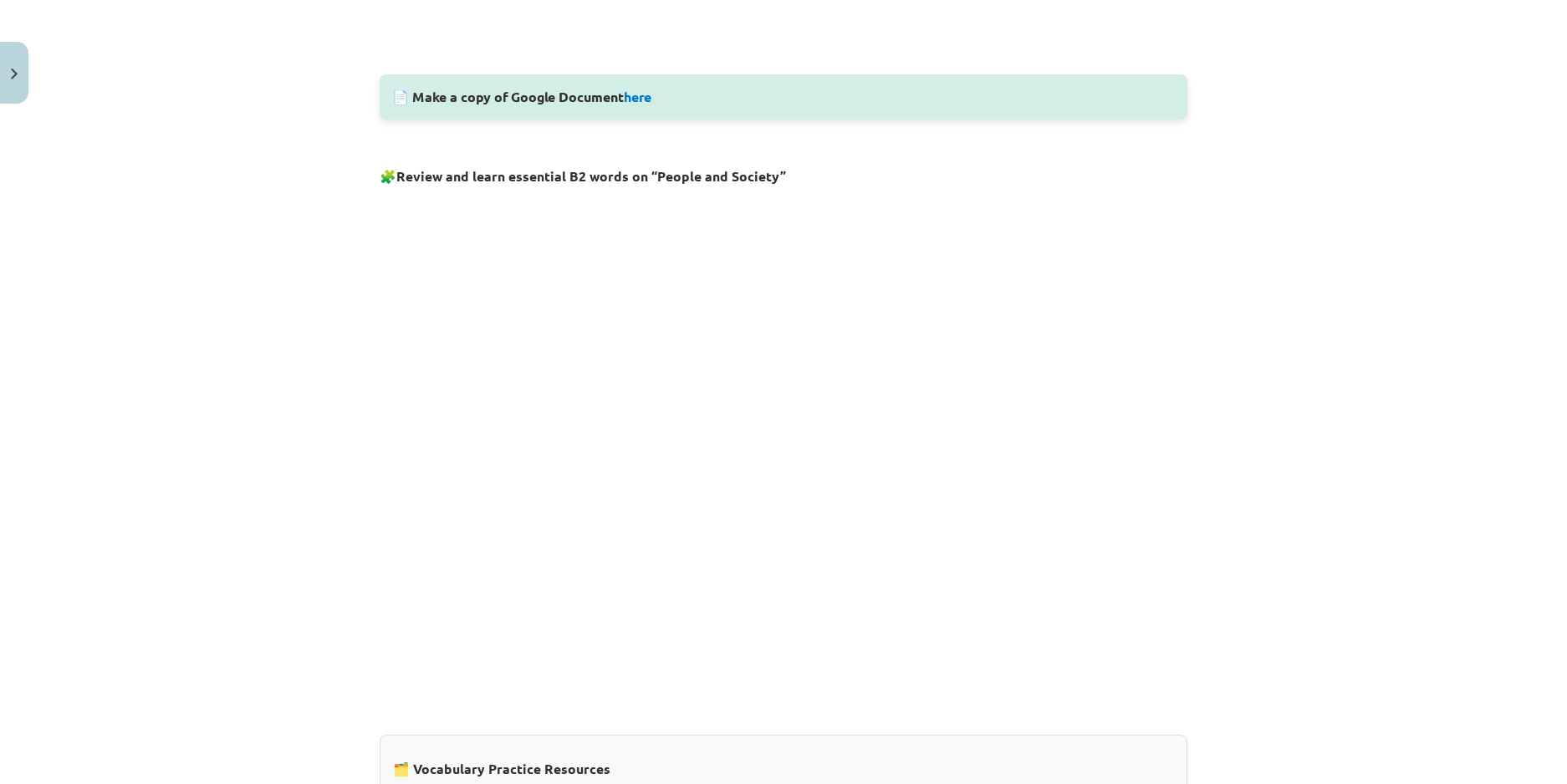
click at [1319, 507] on div "Mācību tēma: Angļu valodas i - 11. klases 1. ieskaites mācību materiāls #8 🔤 To…" at bounding box center [784, 392] width 1567 height 784
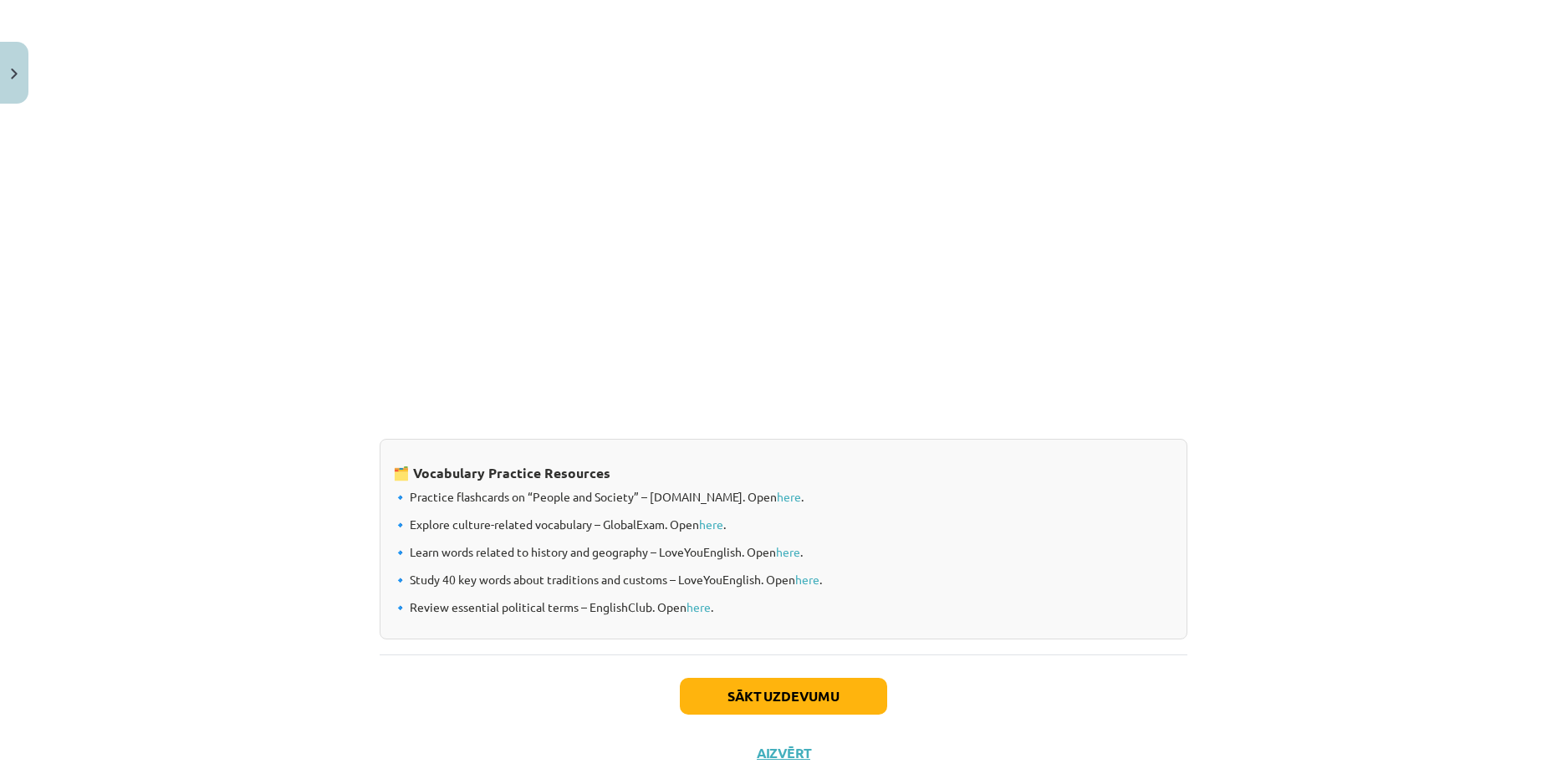
scroll to position [1189, 0]
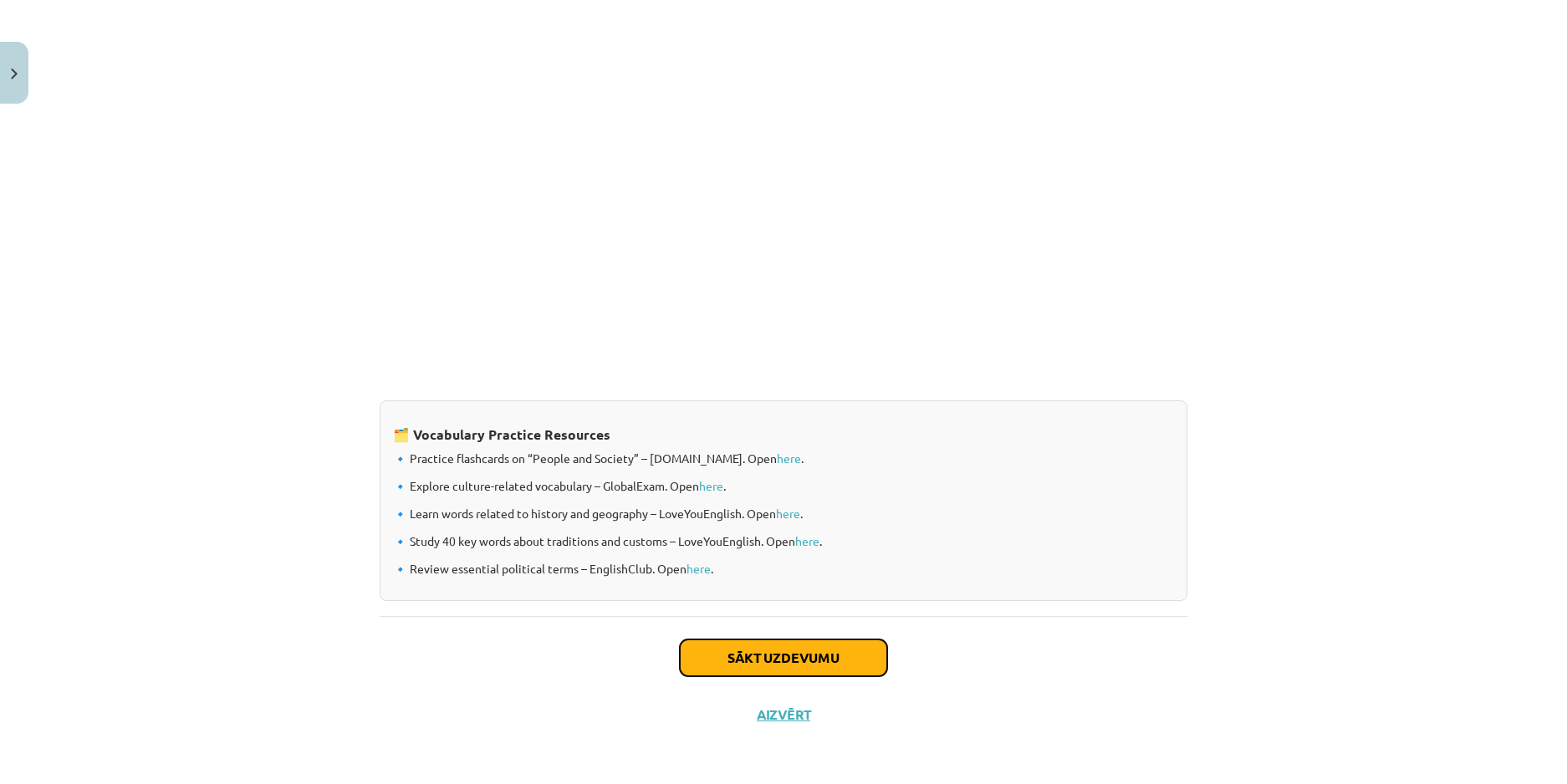
click at [815, 655] on button "Sākt uzdevumu" at bounding box center [783, 657] width 208 height 37
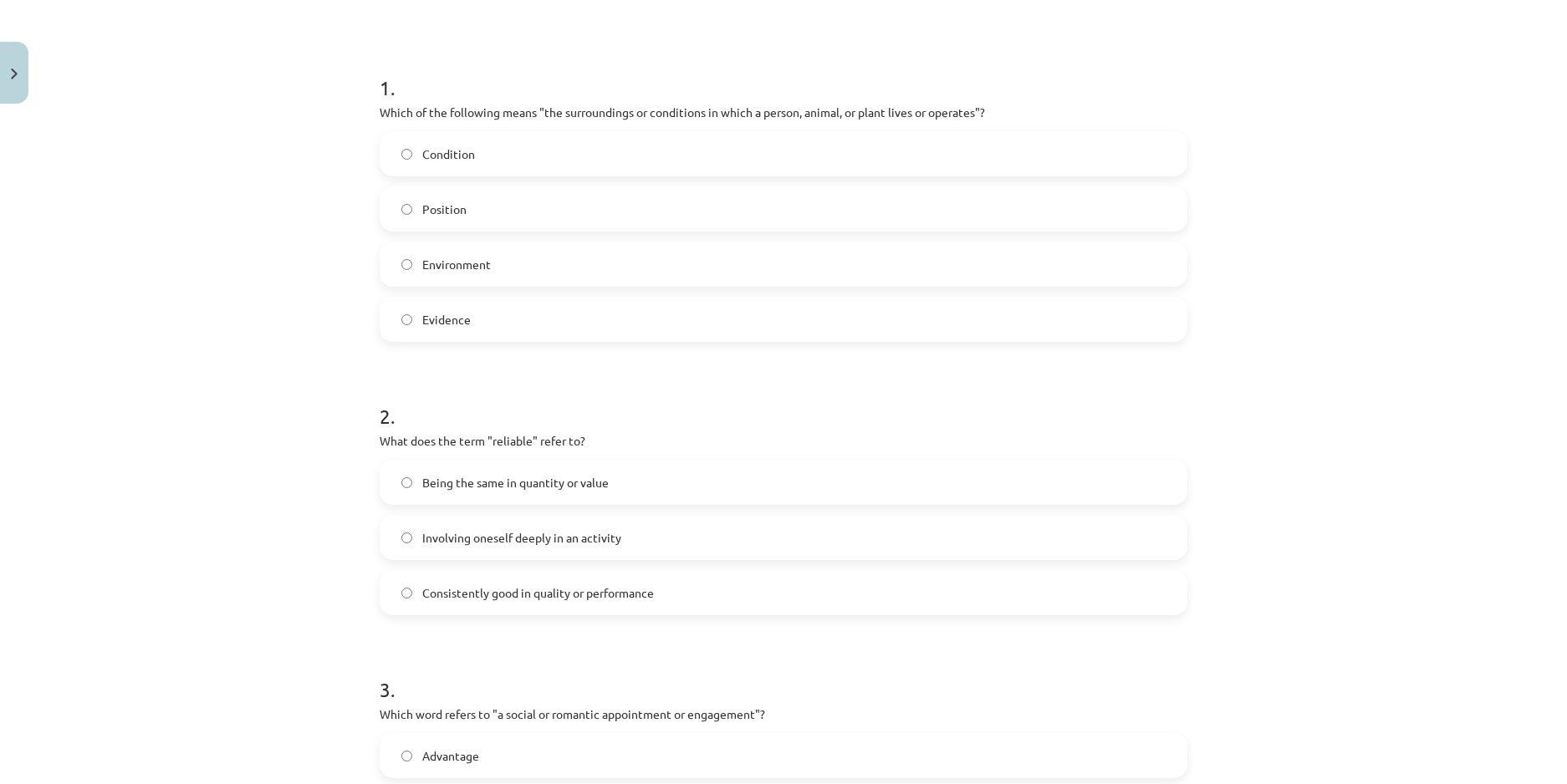
scroll to position [292, 0]
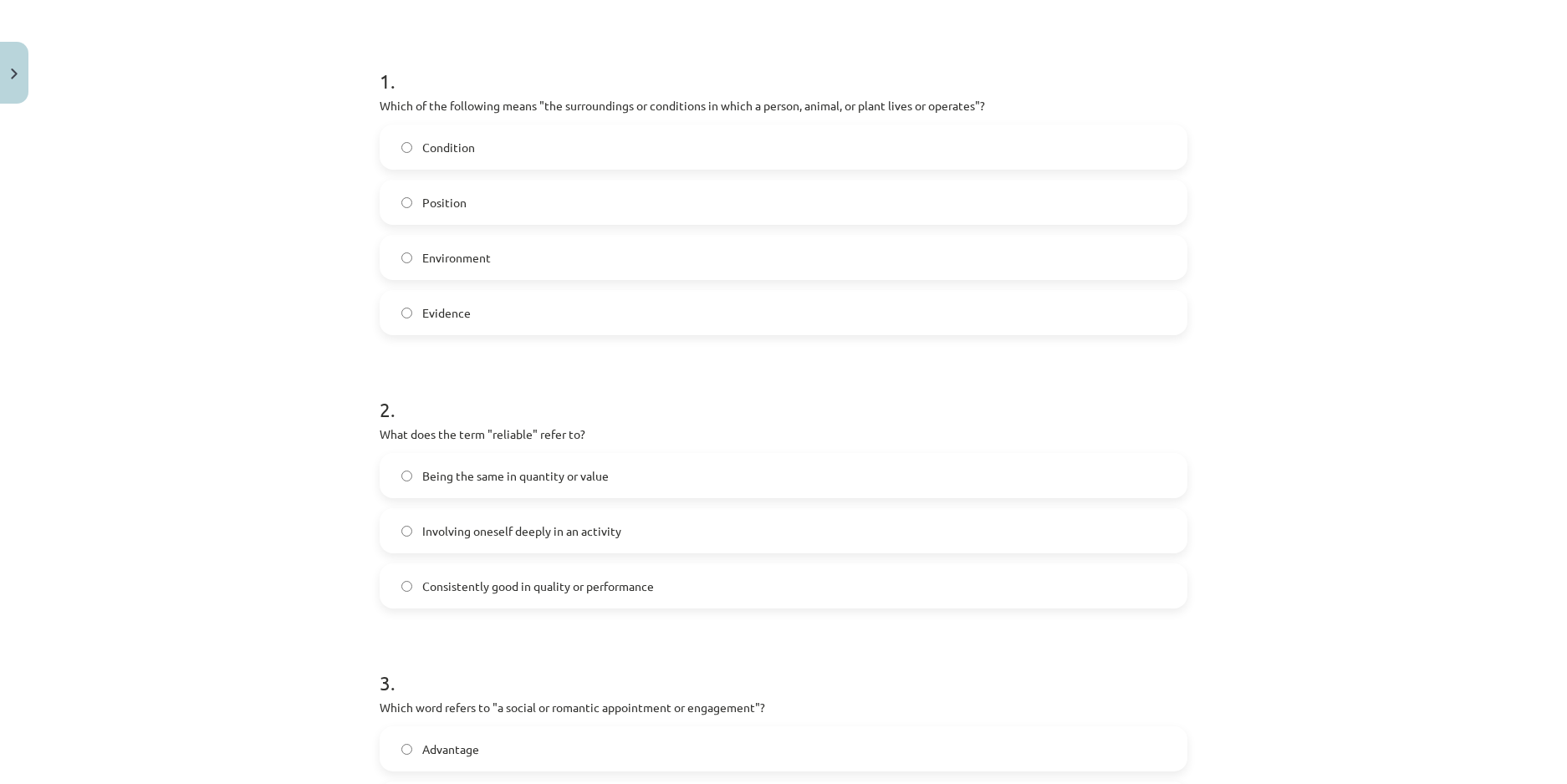
click at [422, 593] on span "Consistently good in quality or performance" at bounding box center [538, 586] width 232 height 18
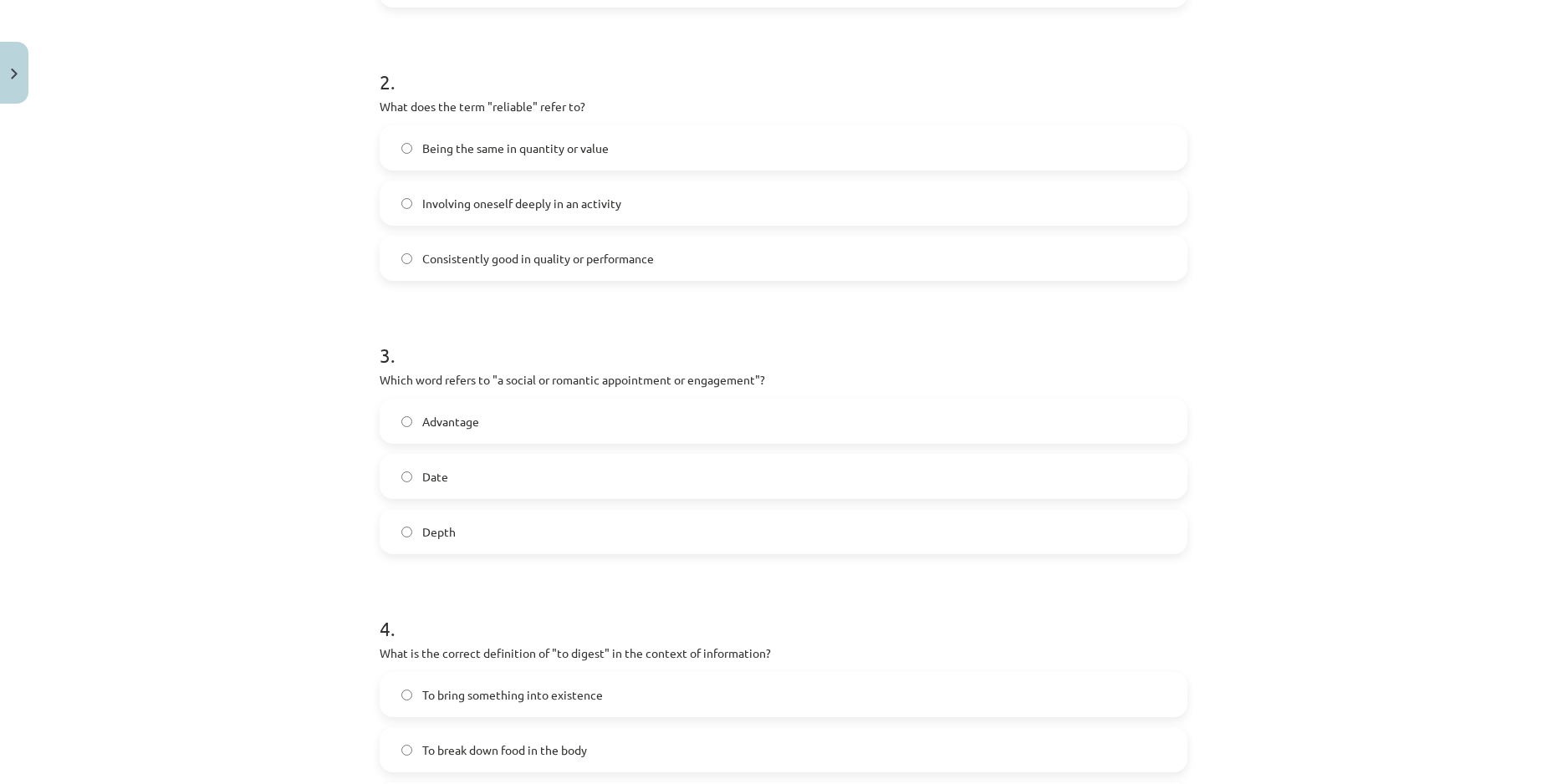
scroll to position [626, 0]
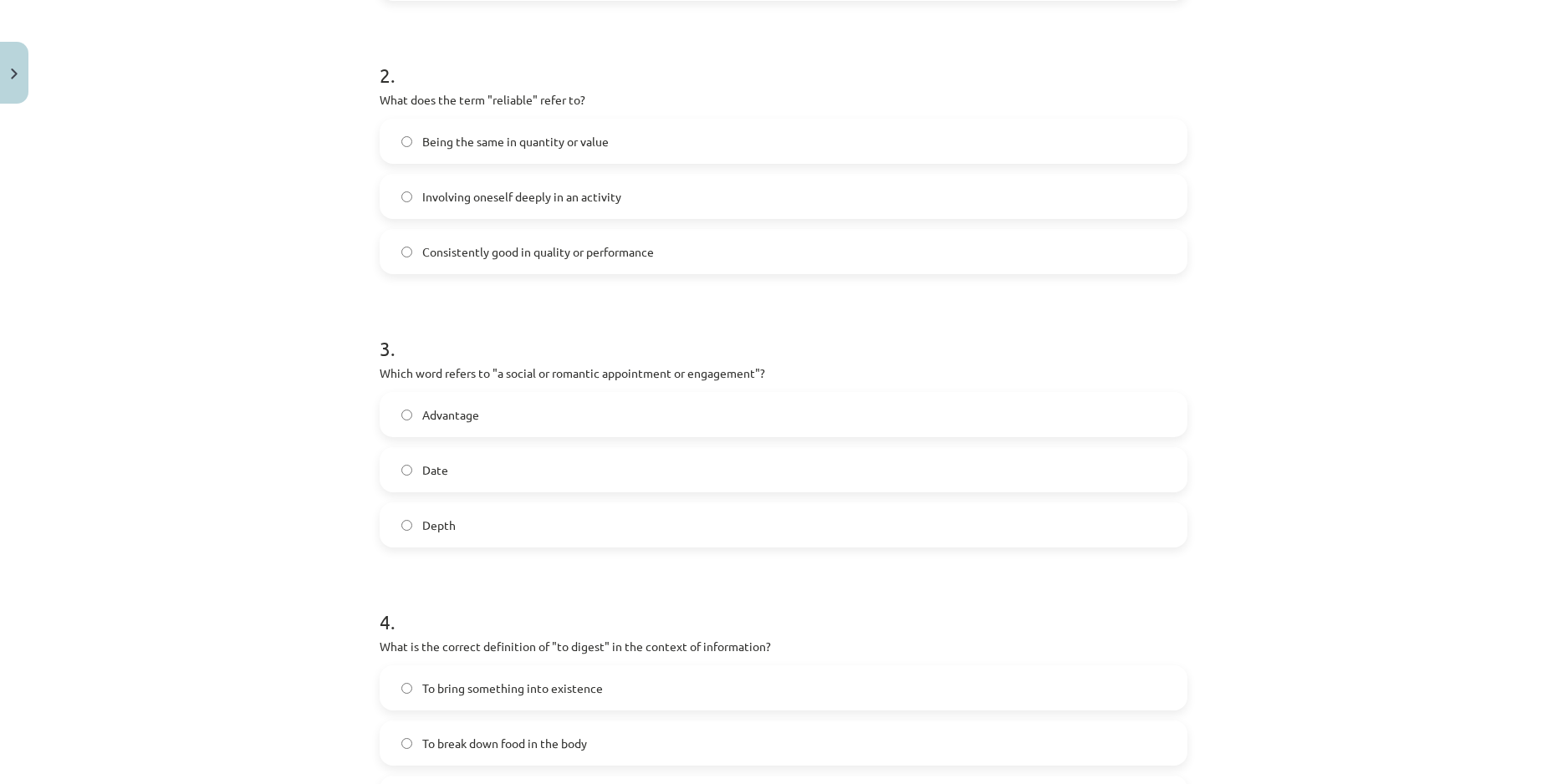
click at [395, 486] on label "Date" at bounding box center [783, 469] width 804 height 42
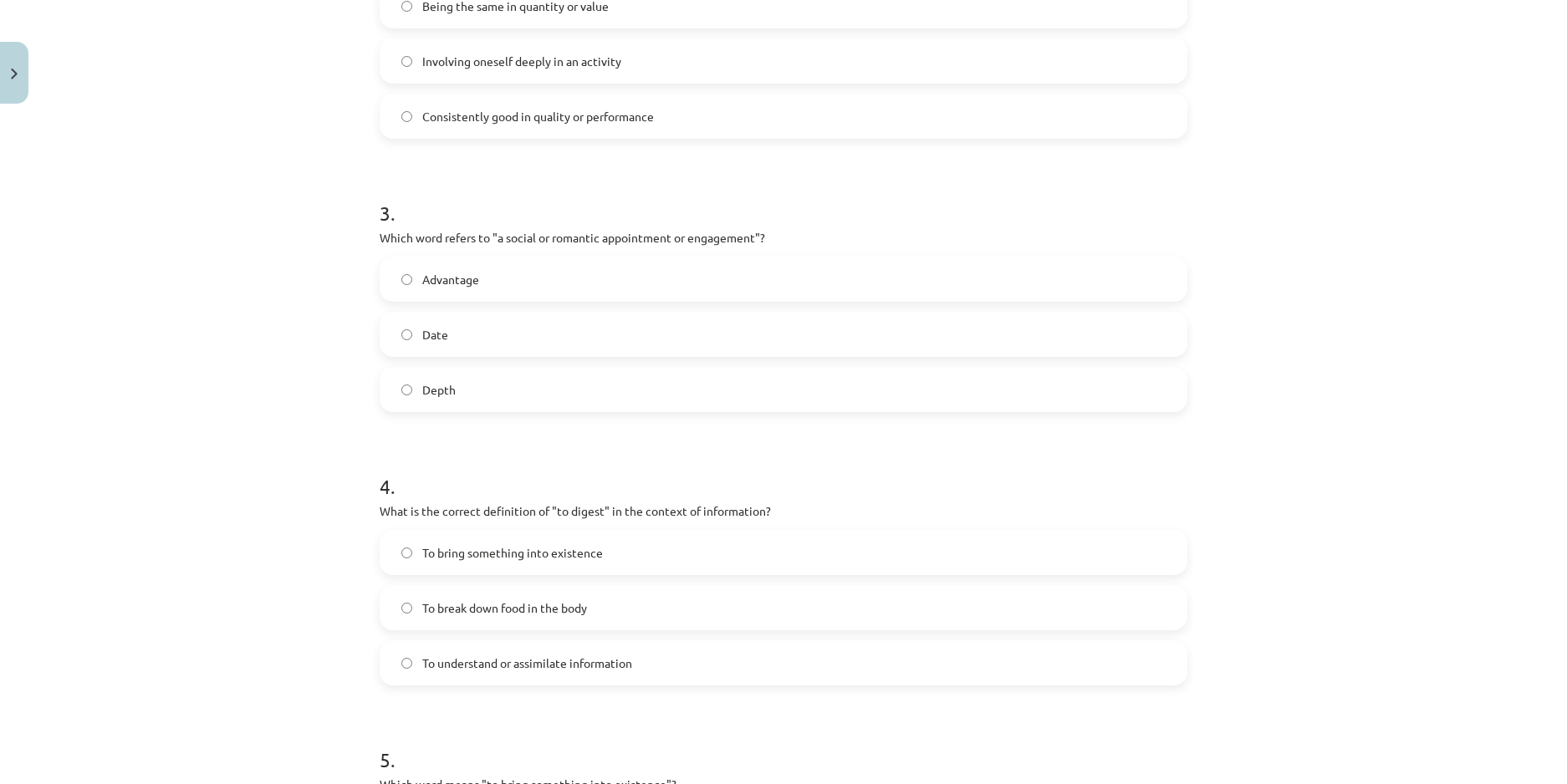
scroll to position [877, 0]
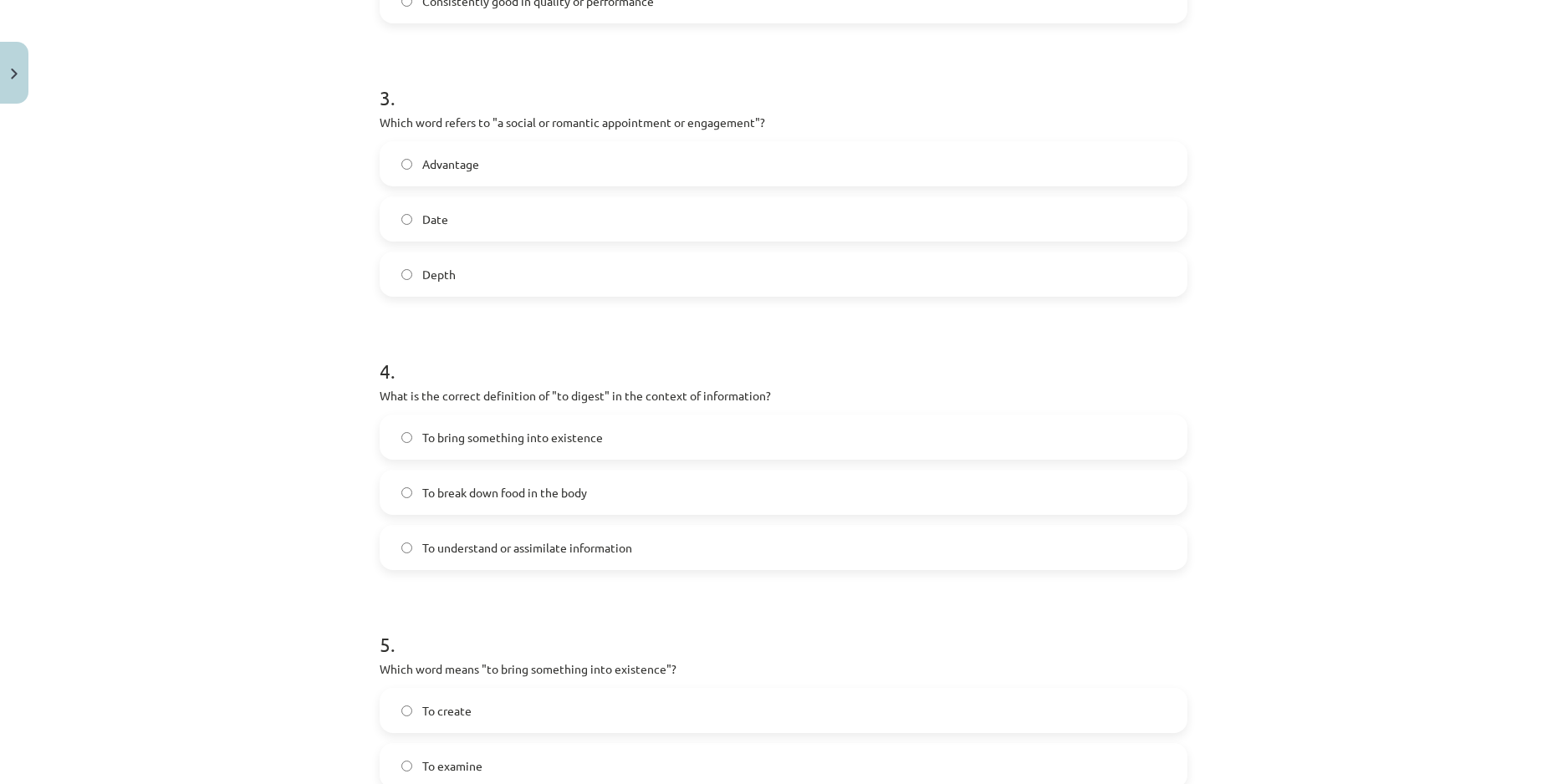
click at [422, 492] on span "To break down food in the body" at bounding box center [504, 493] width 165 height 18
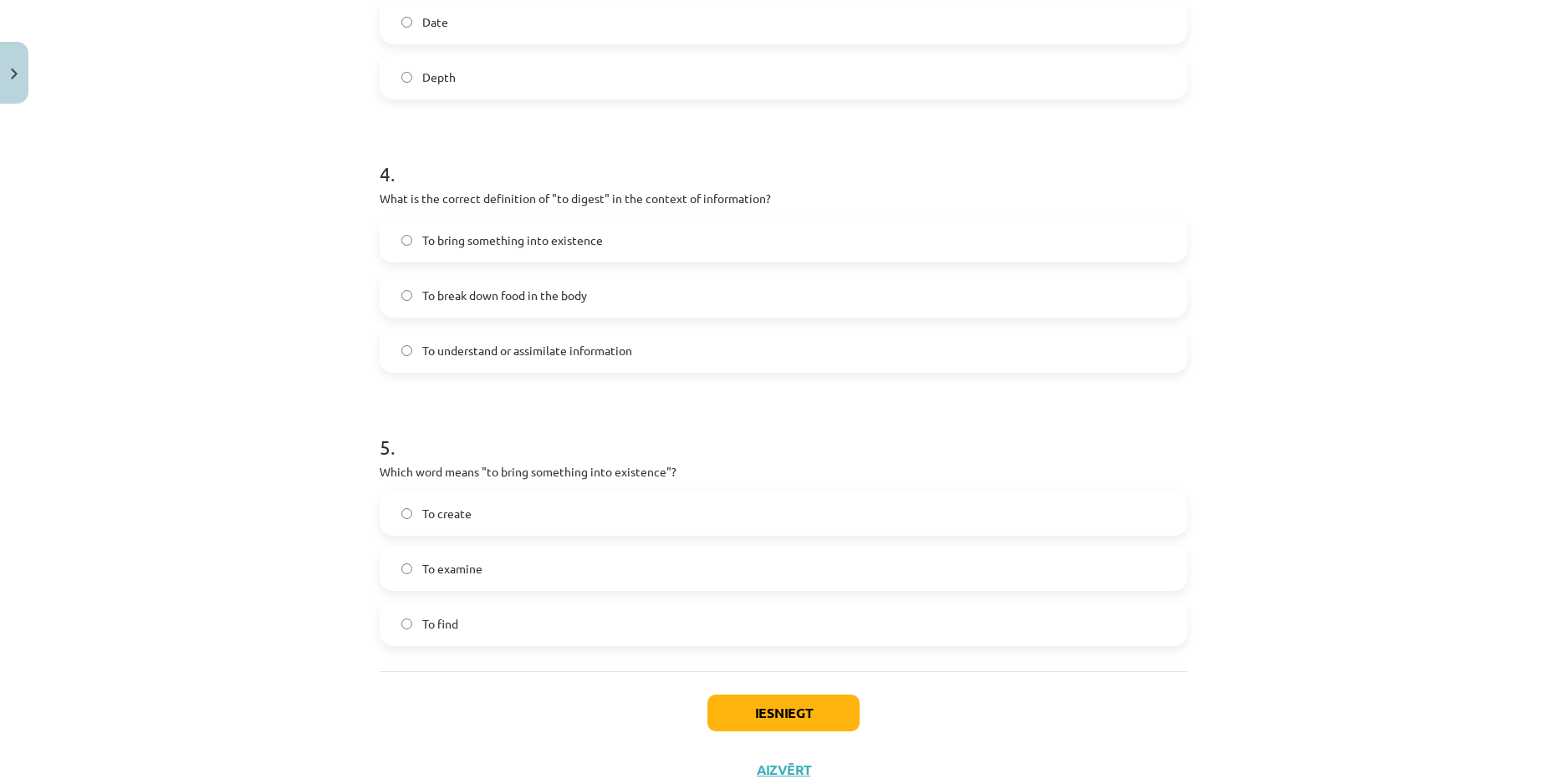
scroll to position [1128, 0]
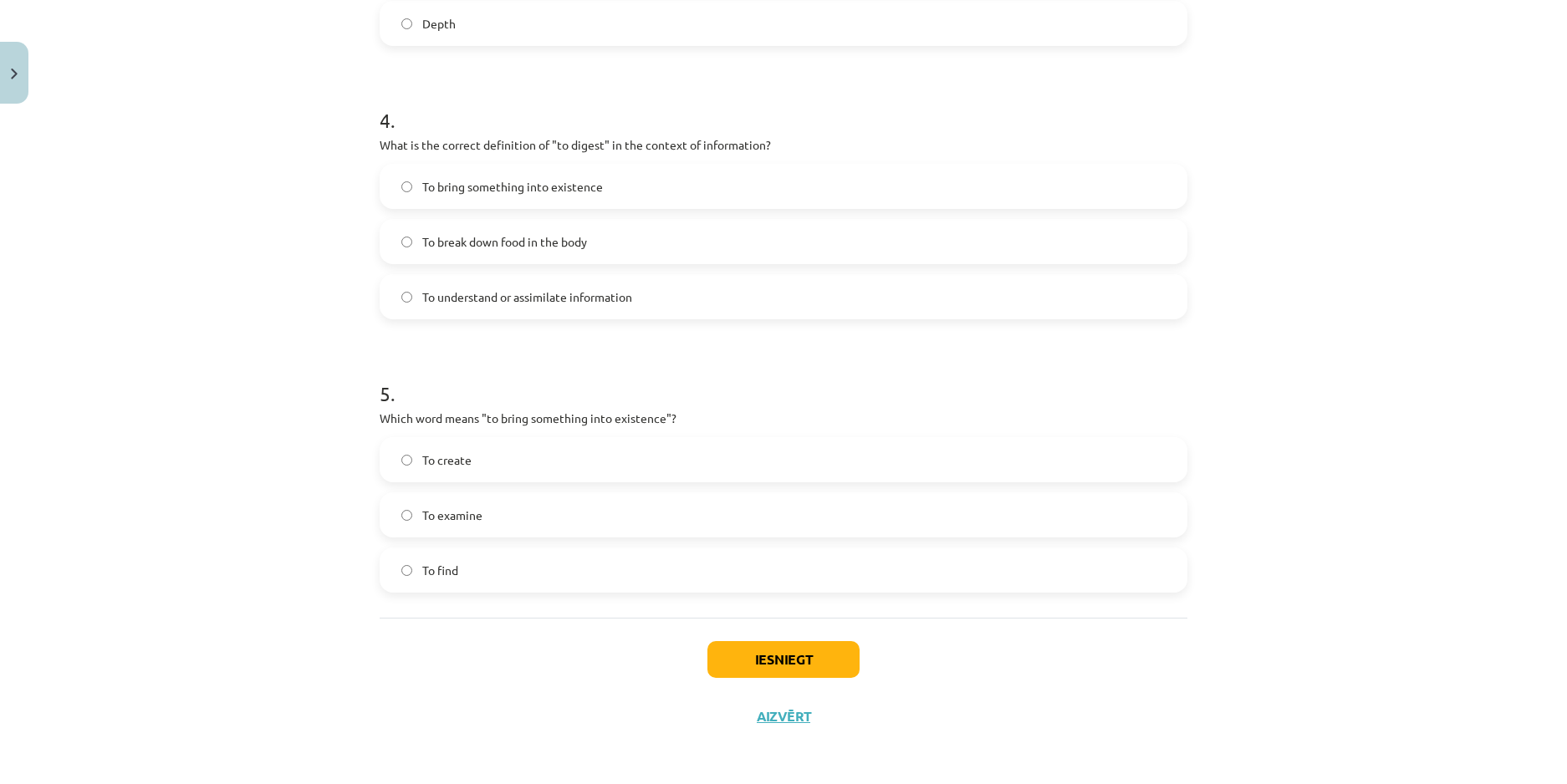
click at [446, 463] on span "To create" at bounding box center [446, 460] width 50 height 18
click at [787, 666] on button "Iesniegt" at bounding box center [784, 659] width 152 height 37
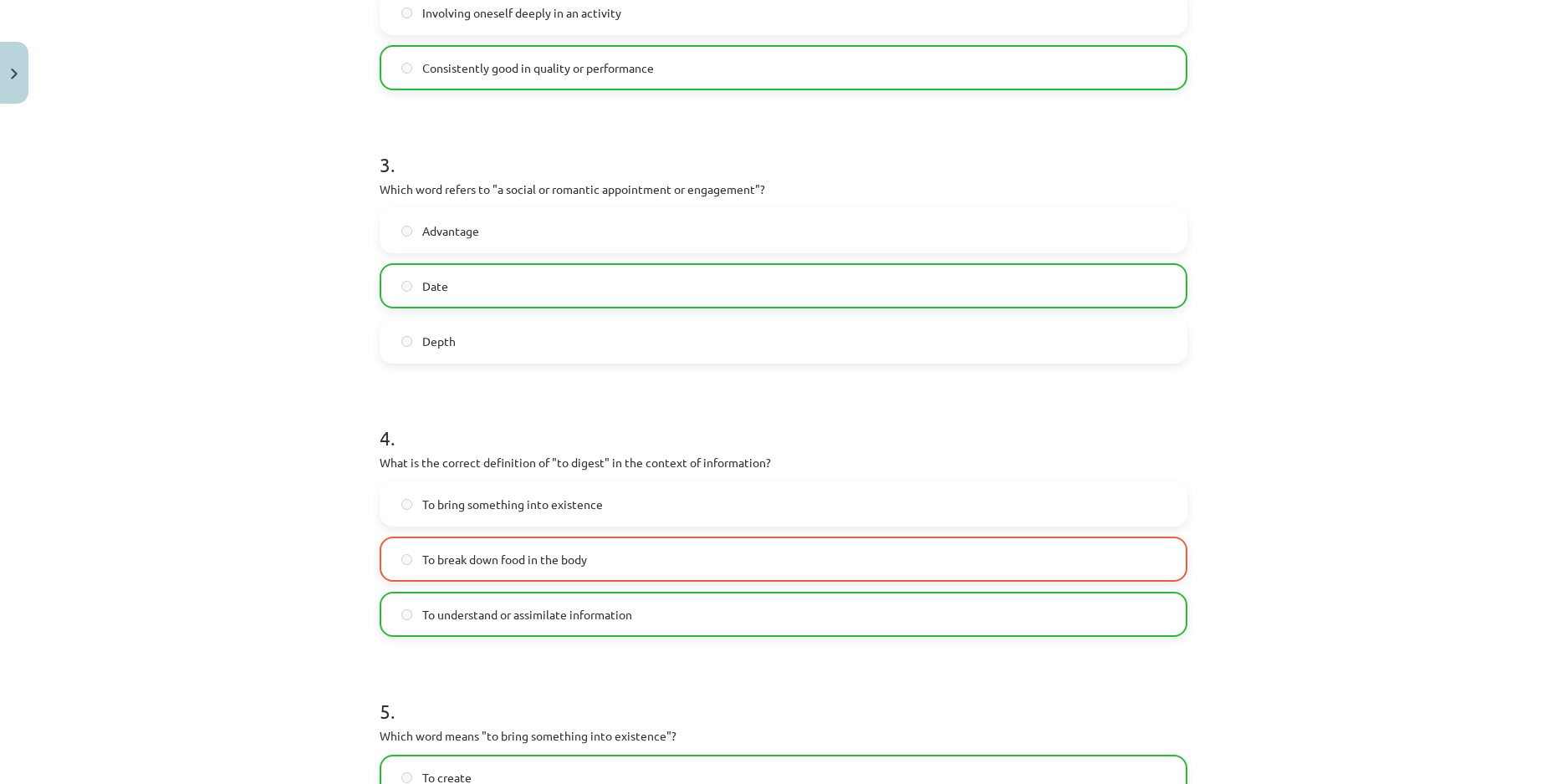
scroll to position [1086, 0]
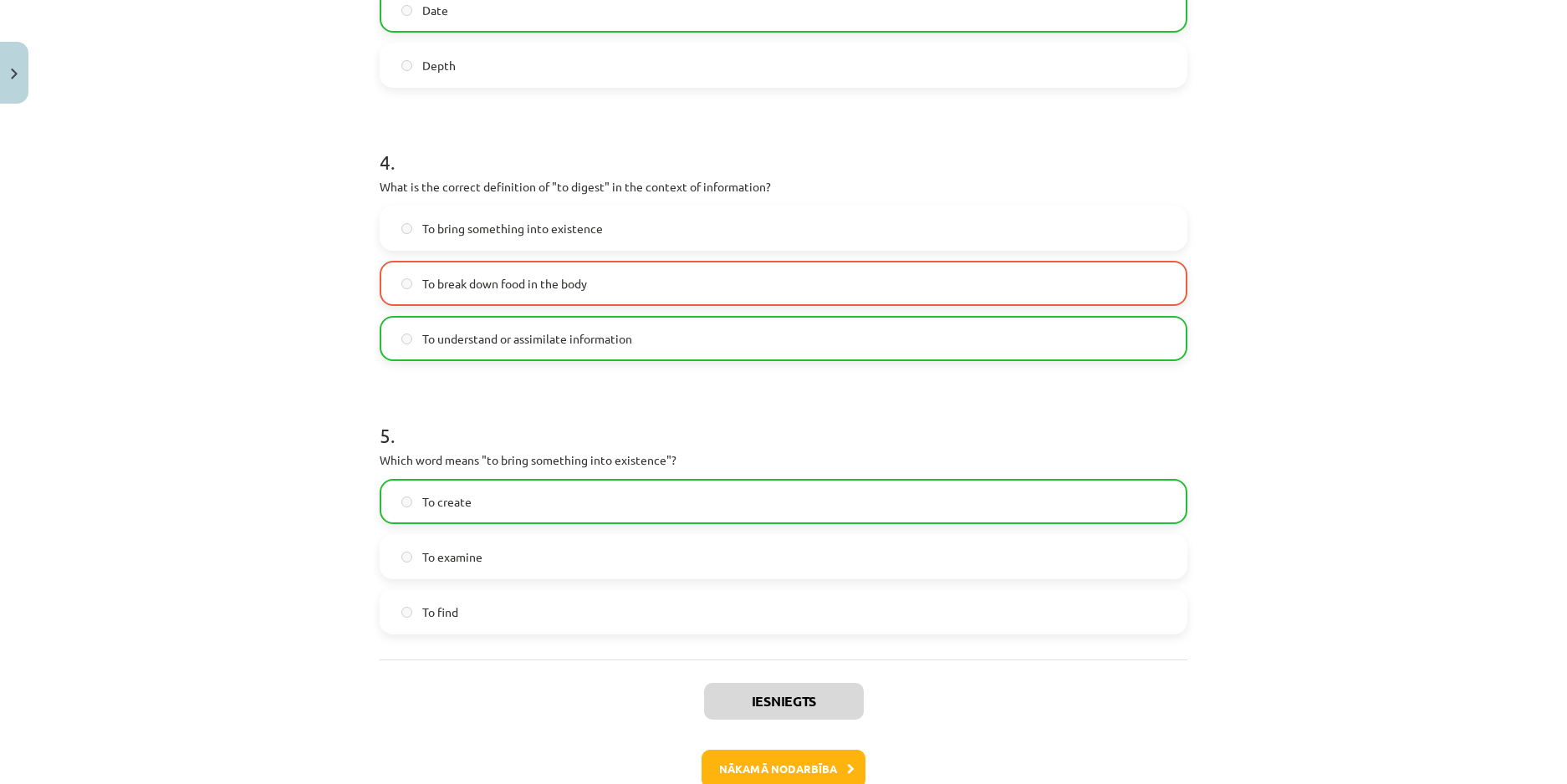
click at [557, 331] on span "To understand or assimilate information" at bounding box center [526, 339] width 210 height 18
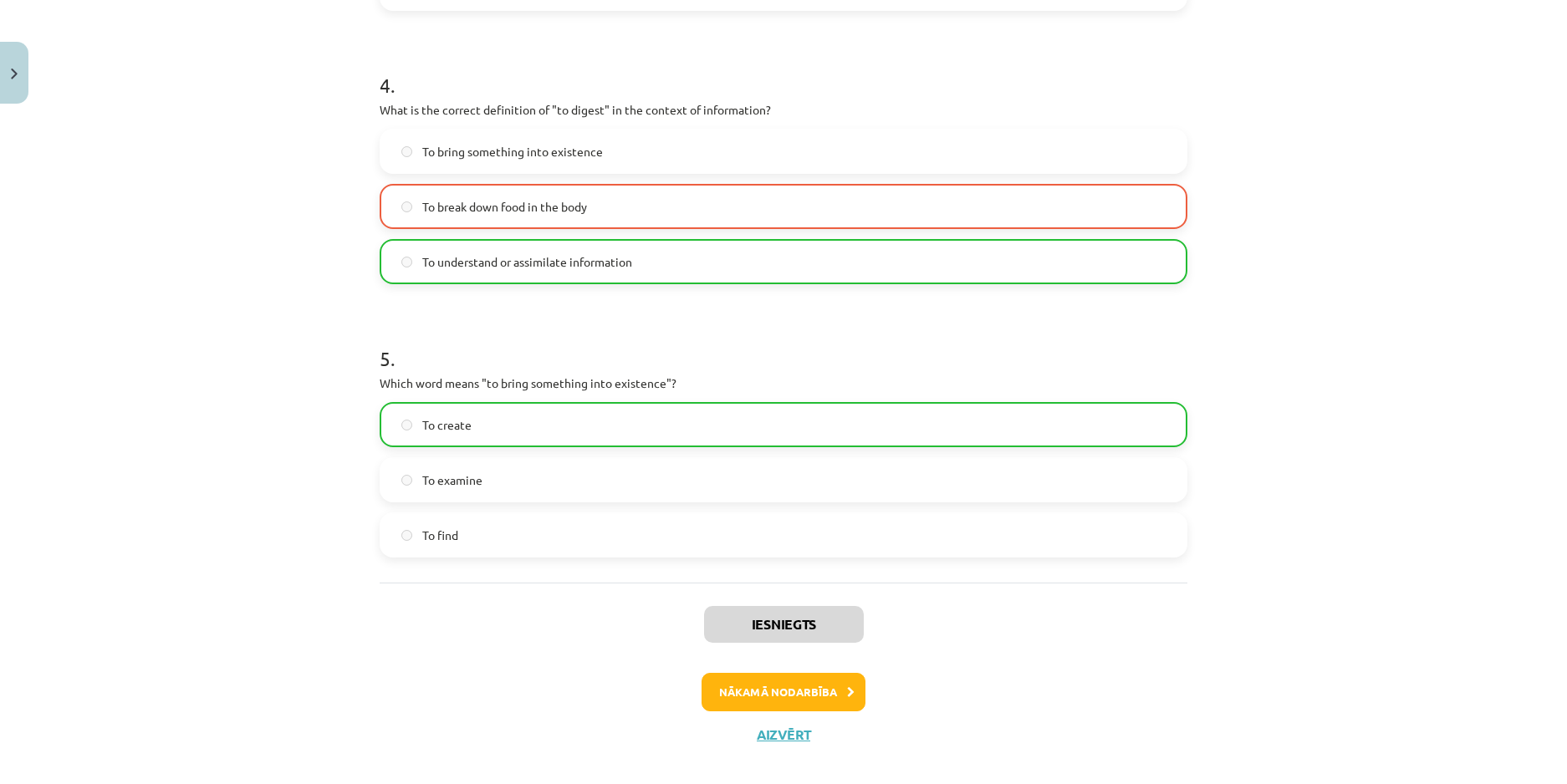
scroll to position [1170, 0]
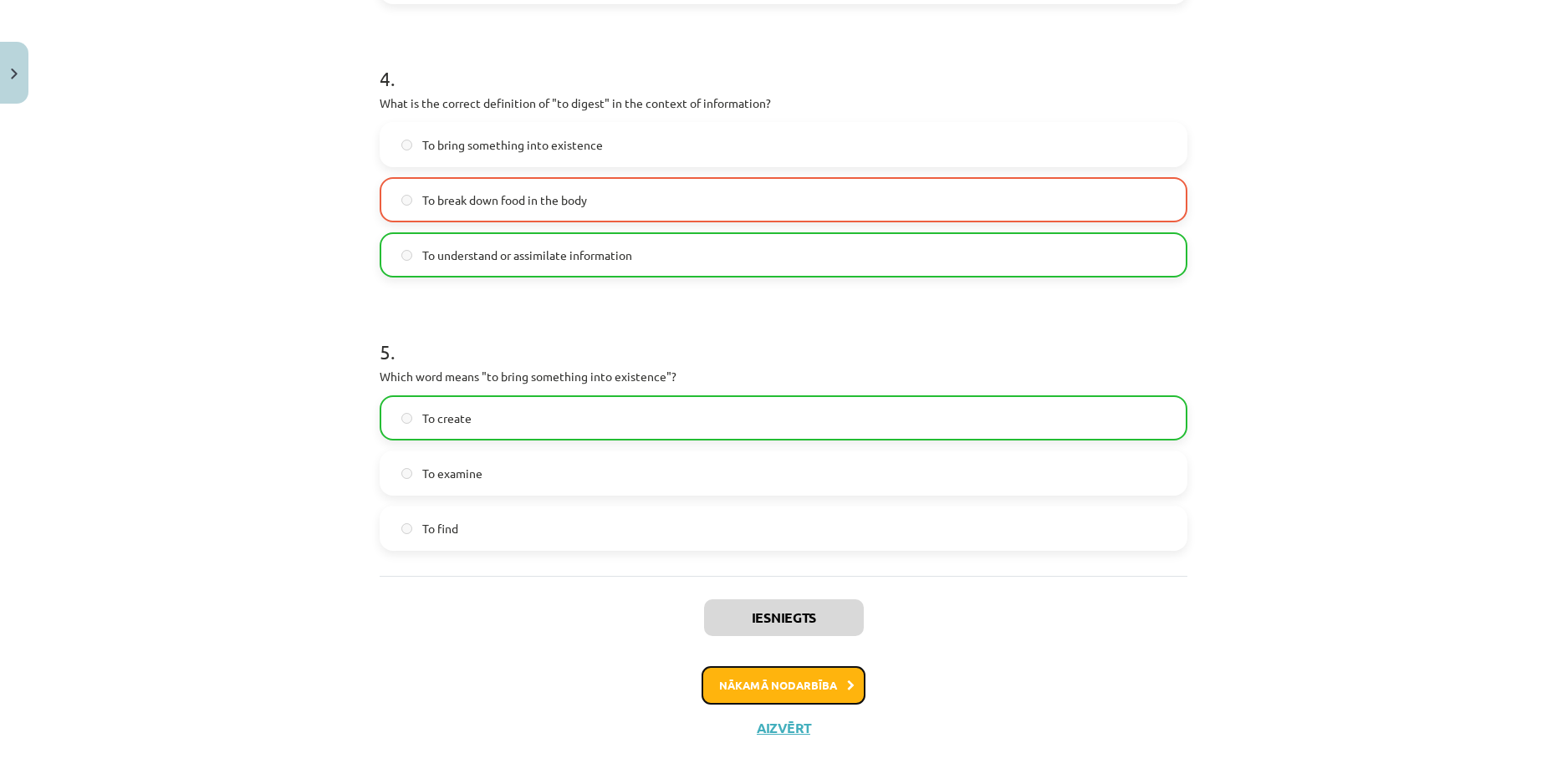
click at [812, 686] on button "Nākamā nodarbība" at bounding box center [784, 685] width 164 height 38
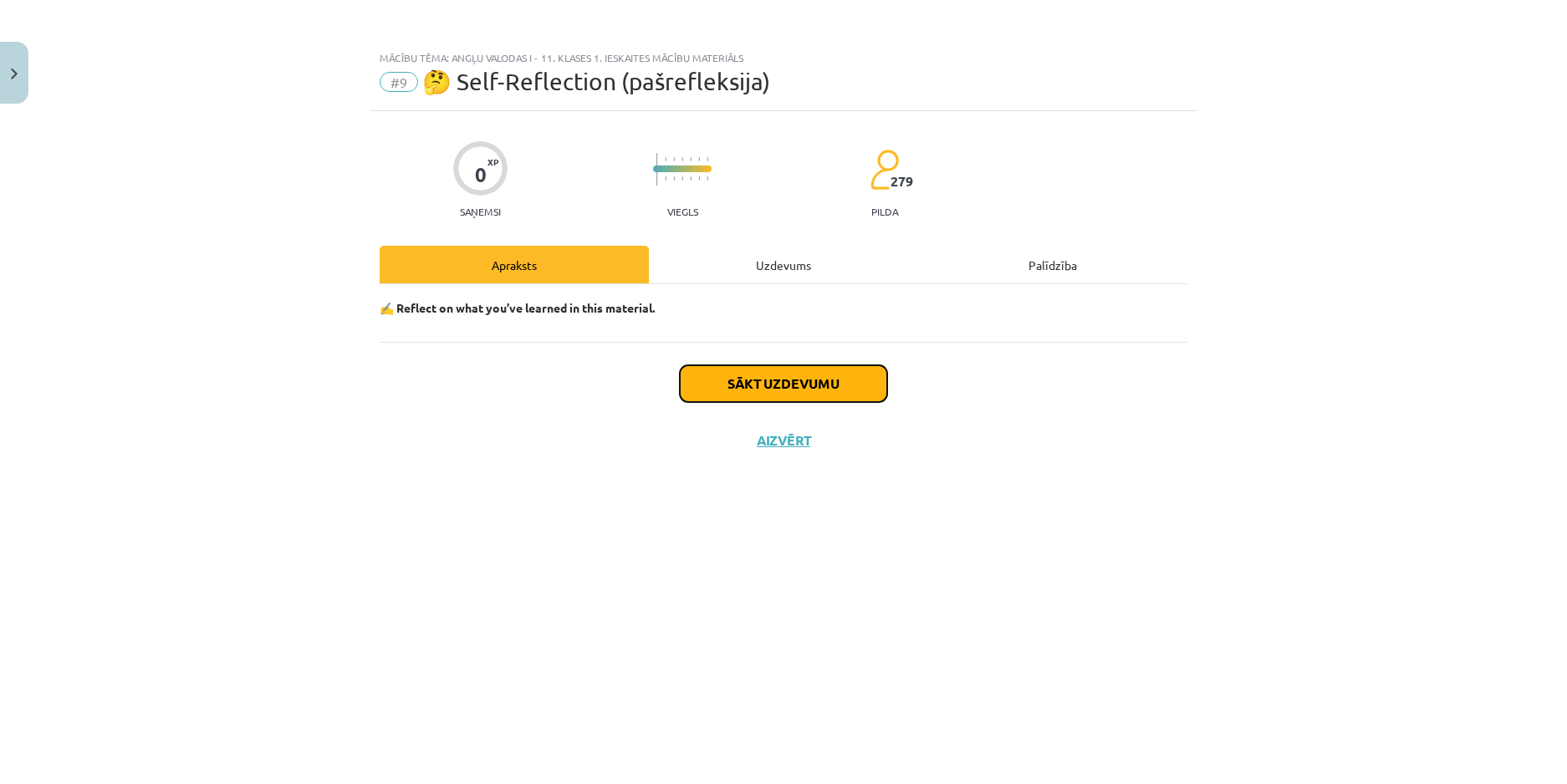
click at [796, 381] on button "Sākt uzdevumu" at bounding box center [783, 384] width 208 height 37
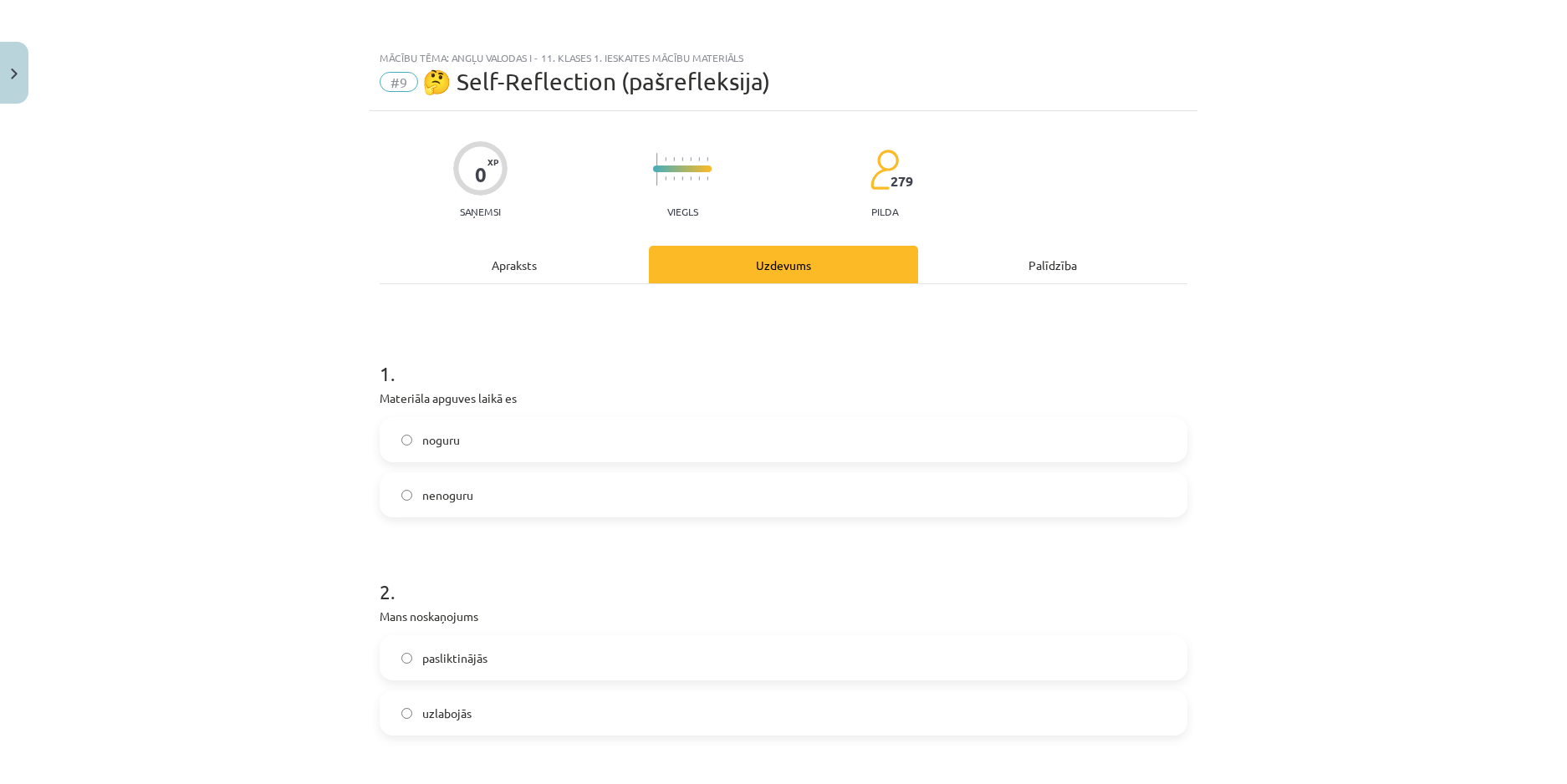
click at [572, 438] on label "noguru" at bounding box center [783, 439] width 804 height 42
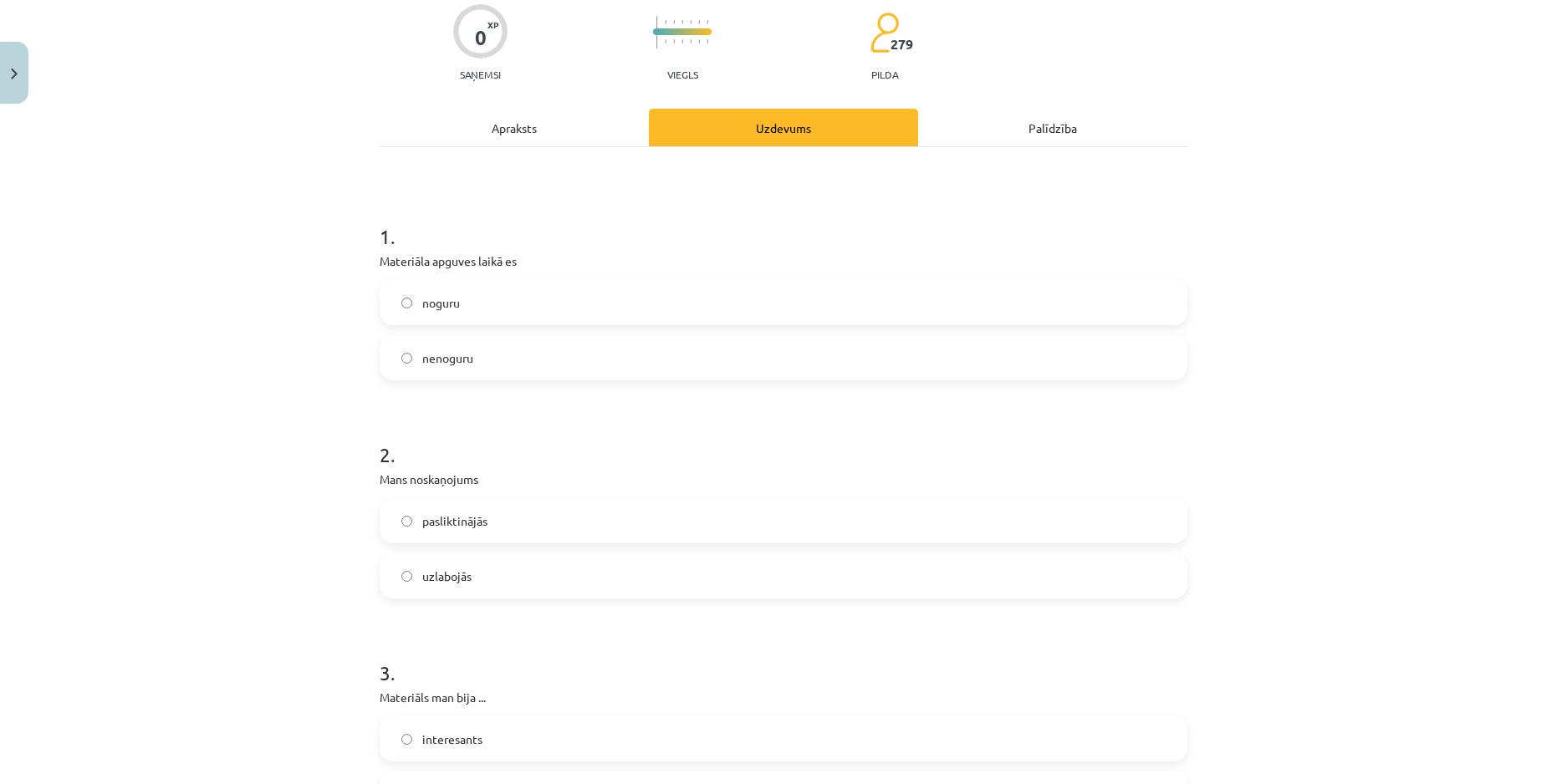
scroll to position [168, 0]
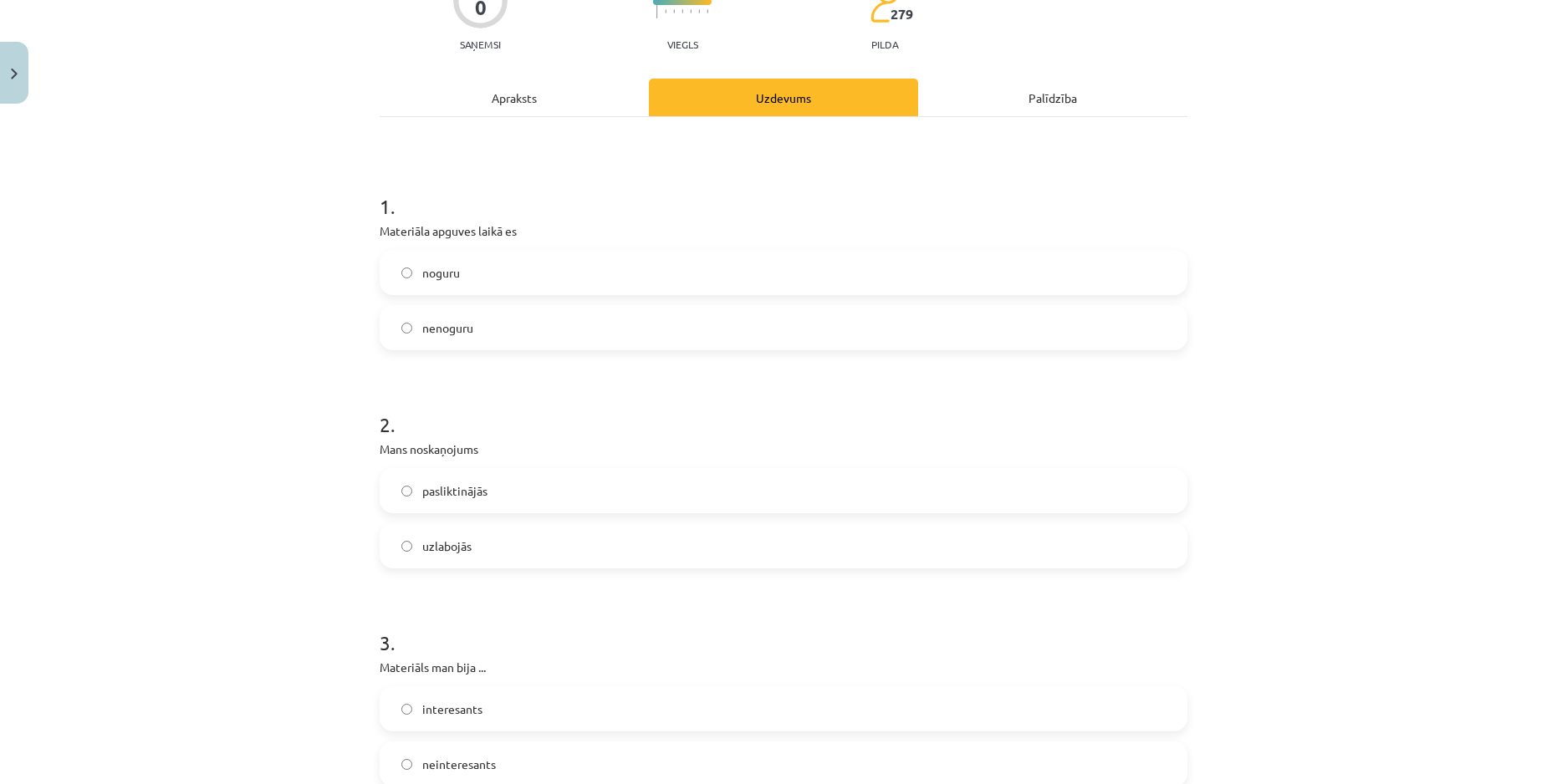
click at [474, 538] on label "uzlabojās" at bounding box center [783, 545] width 804 height 42
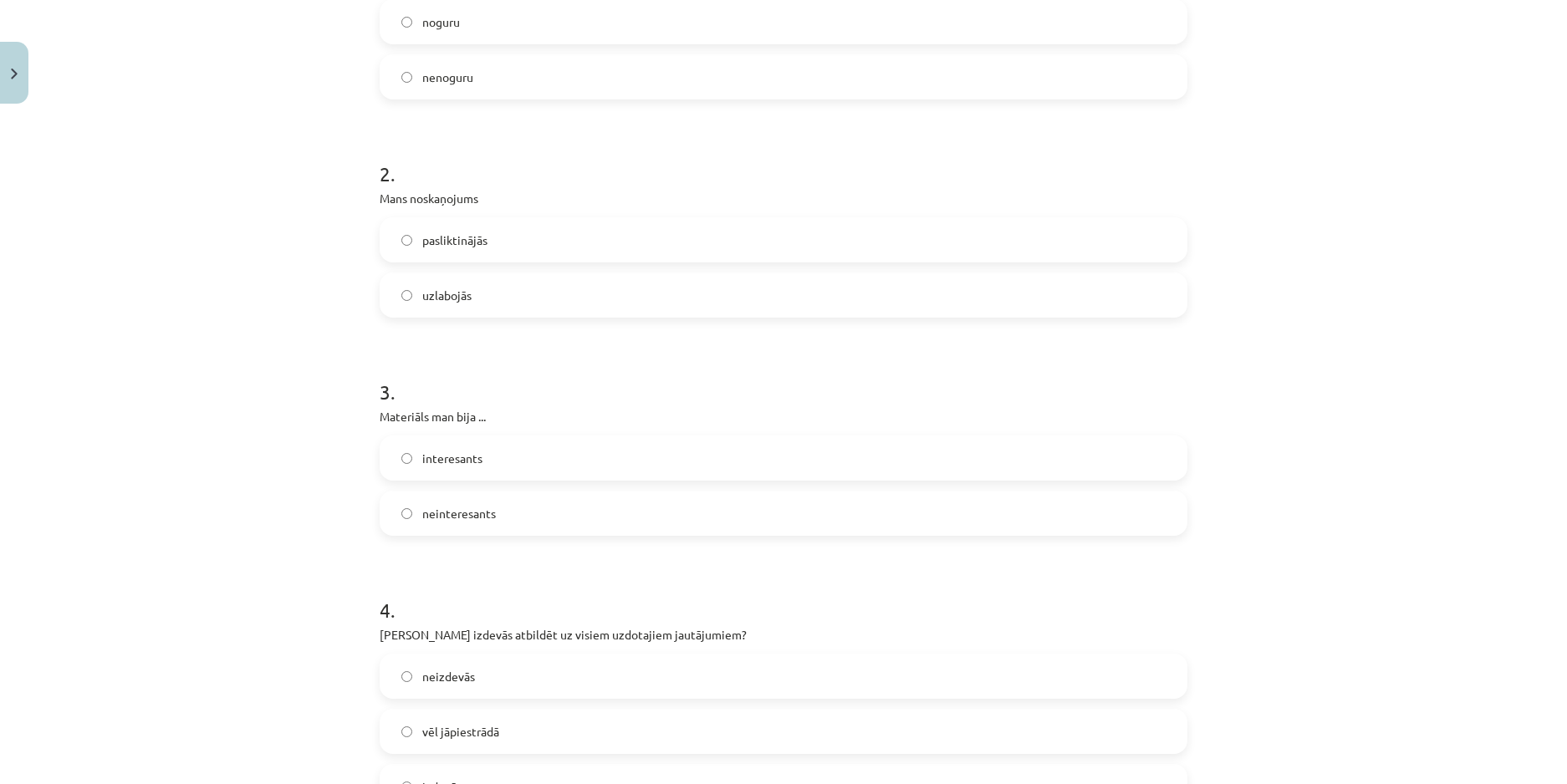
click at [467, 467] on span "interesants" at bounding box center [452, 459] width 60 height 18
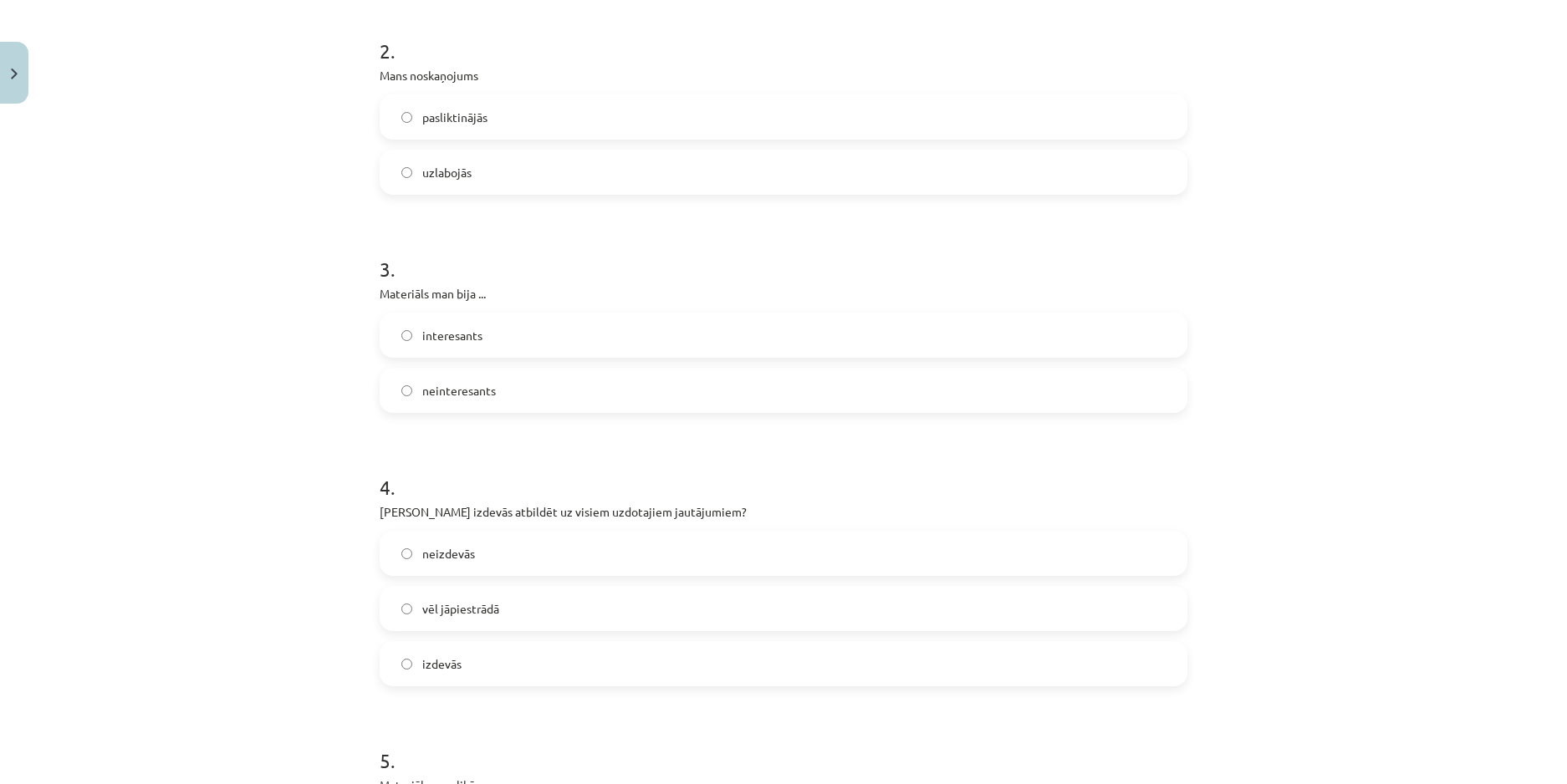
scroll to position [584, 0]
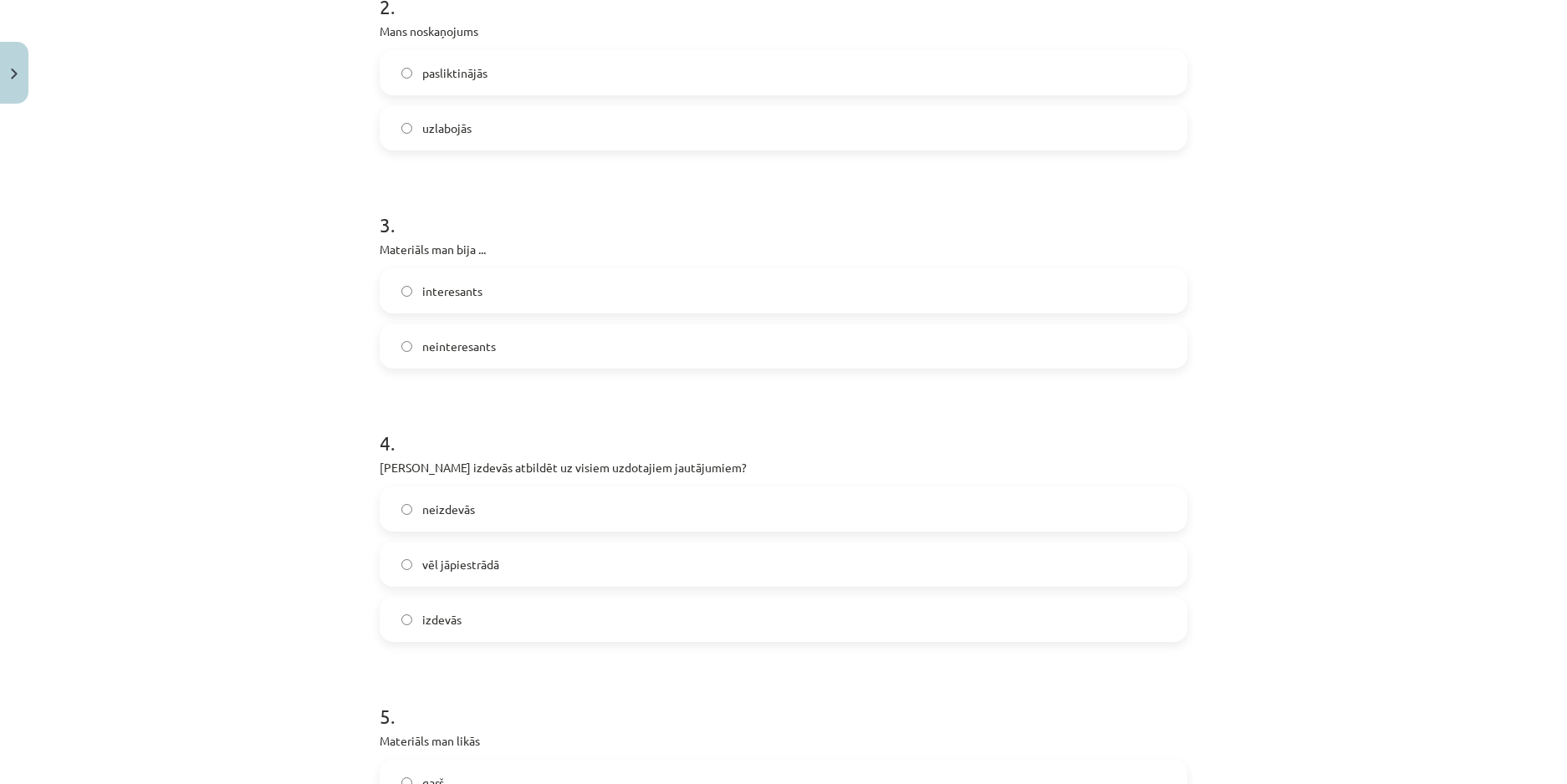
drag, startPoint x: 487, startPoint y: 615, endPoint x: 332, endPoint y: 562, distance: 163.8
click at [485, 615] on label "izdevās" at bounding box center [783, 618] width 804 height 42
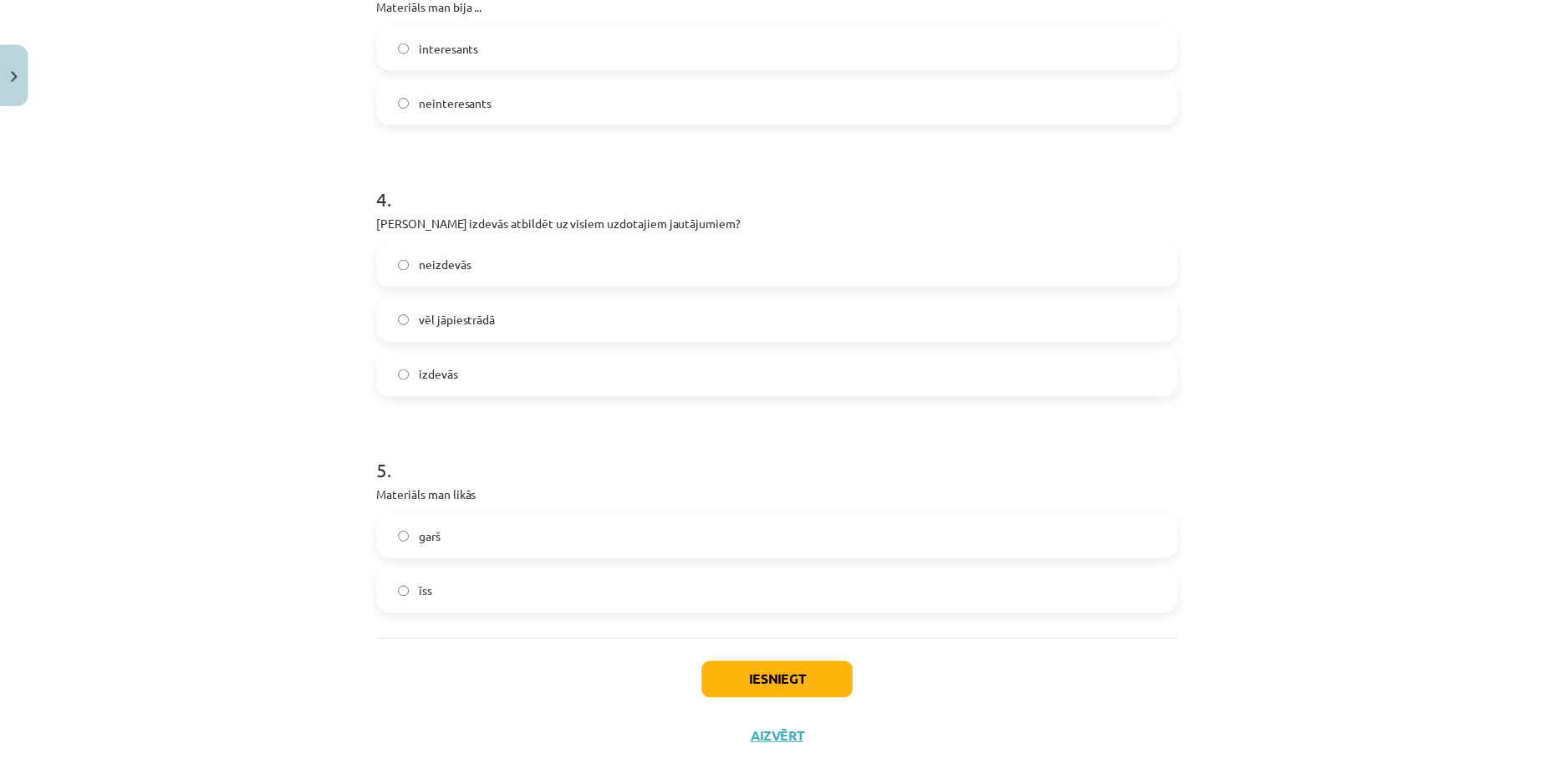
scroll to position [855, 0]
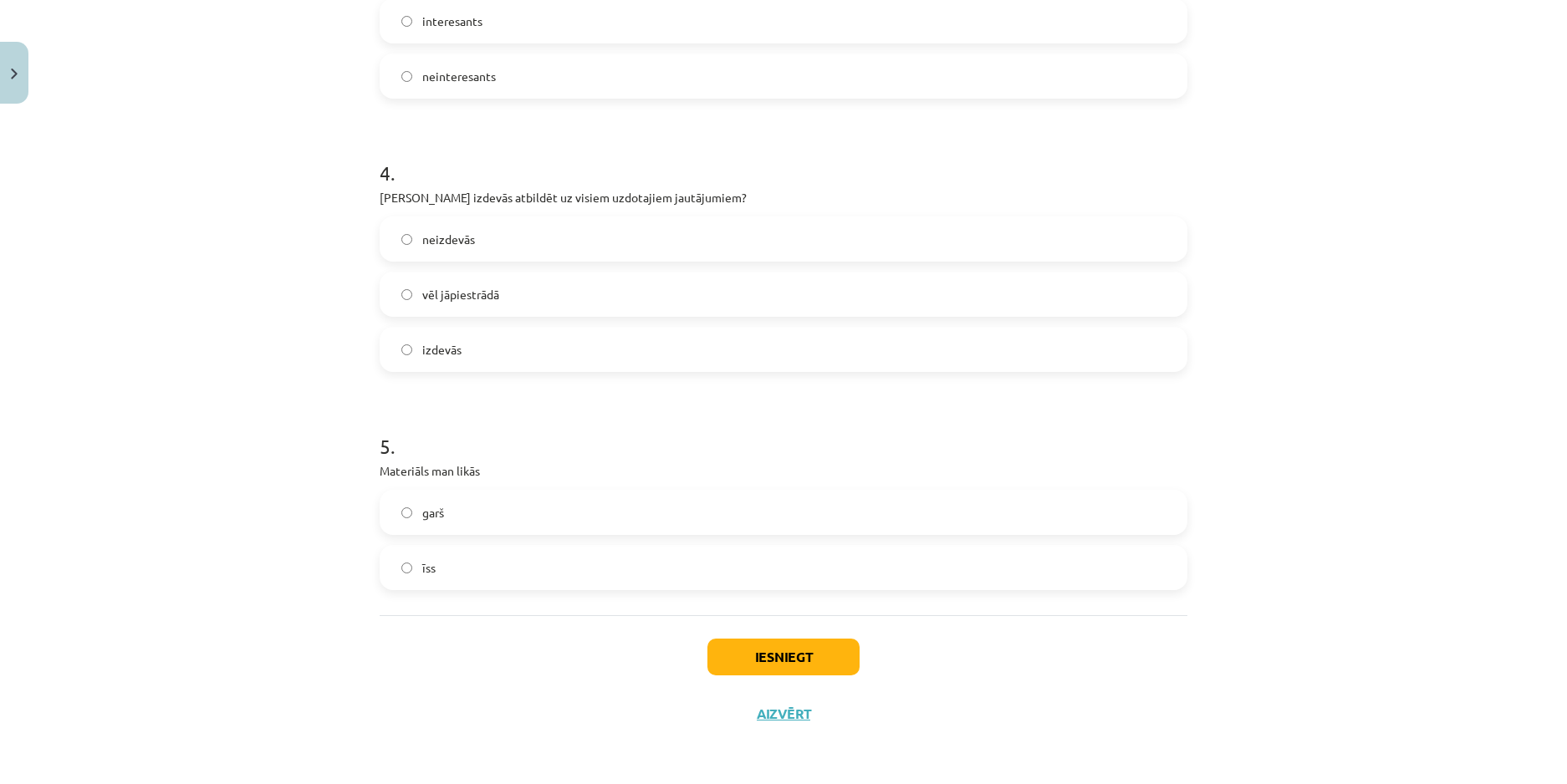
click at [433, 519] on span "garš" at bounding box center [433, 512] width 21 height 18
click at [795, 660] on button "Iesniegt" at bounding box center [784, 656] width 152 height 37
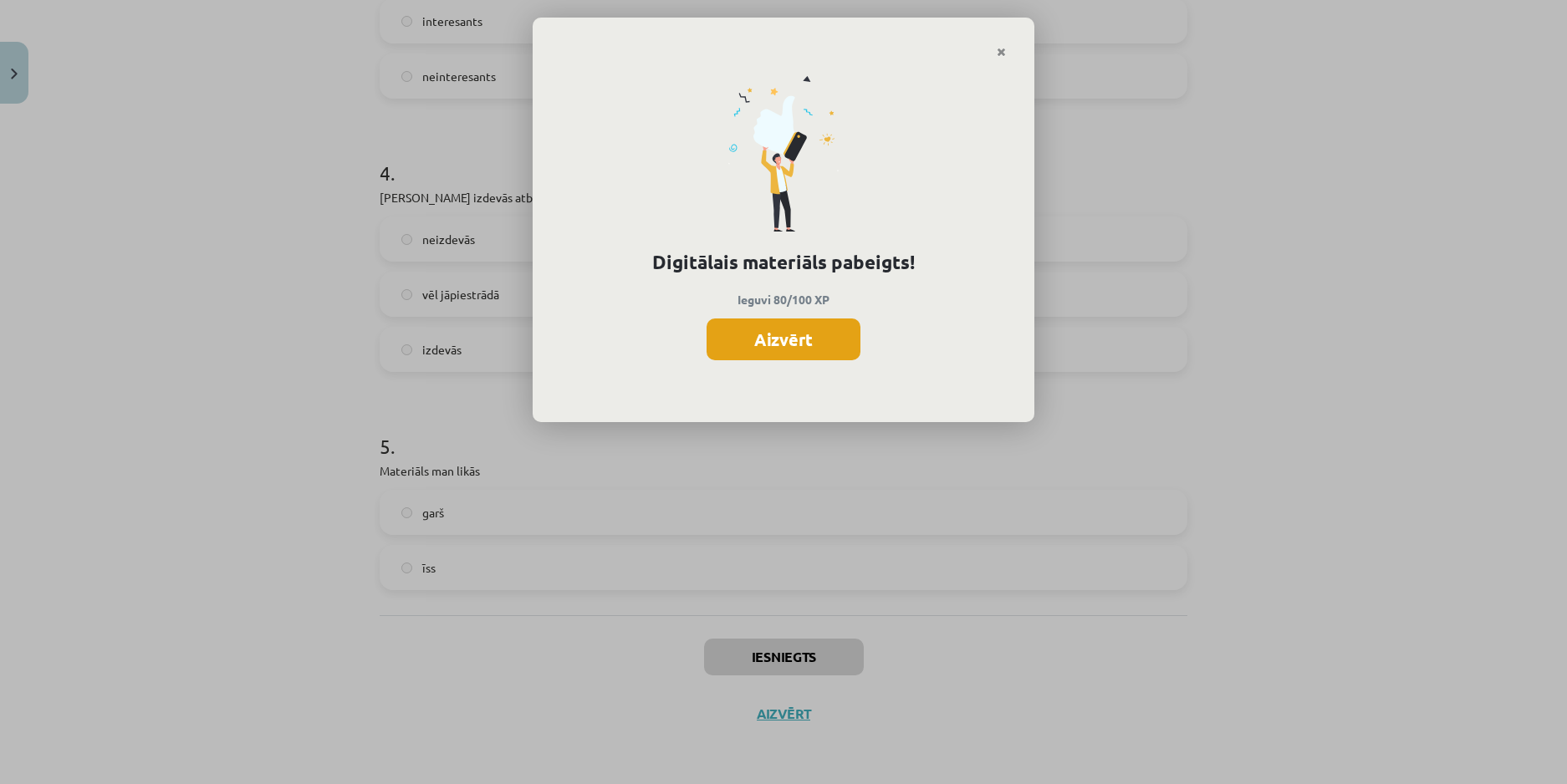
click at [829, 331] on button "Aizvērt" at bounding box center [784, 339] width 154 height 42
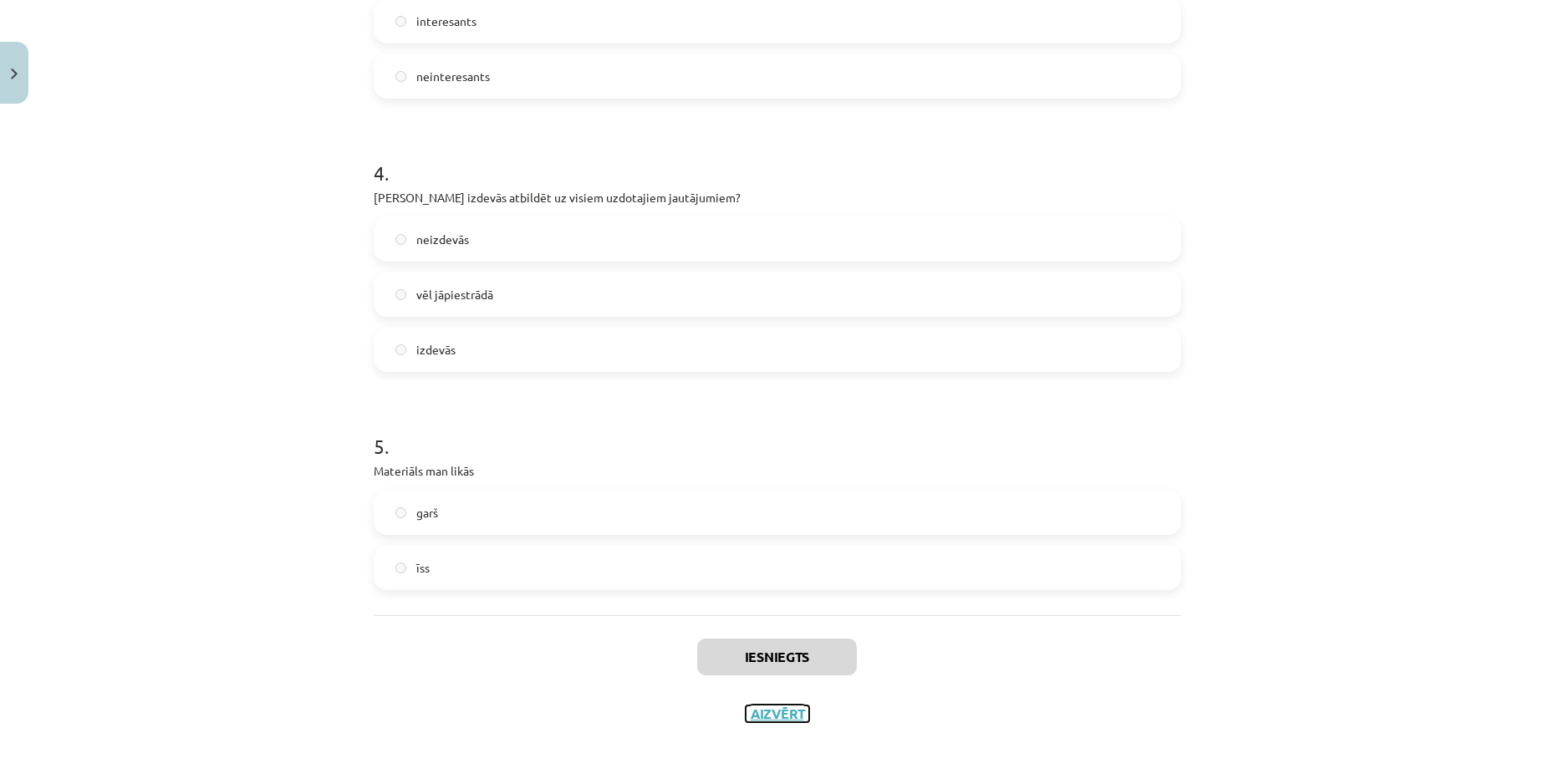
click at [779, 713] on button "Aizvērt" at bounding box center [777, 713] width 63 height 17
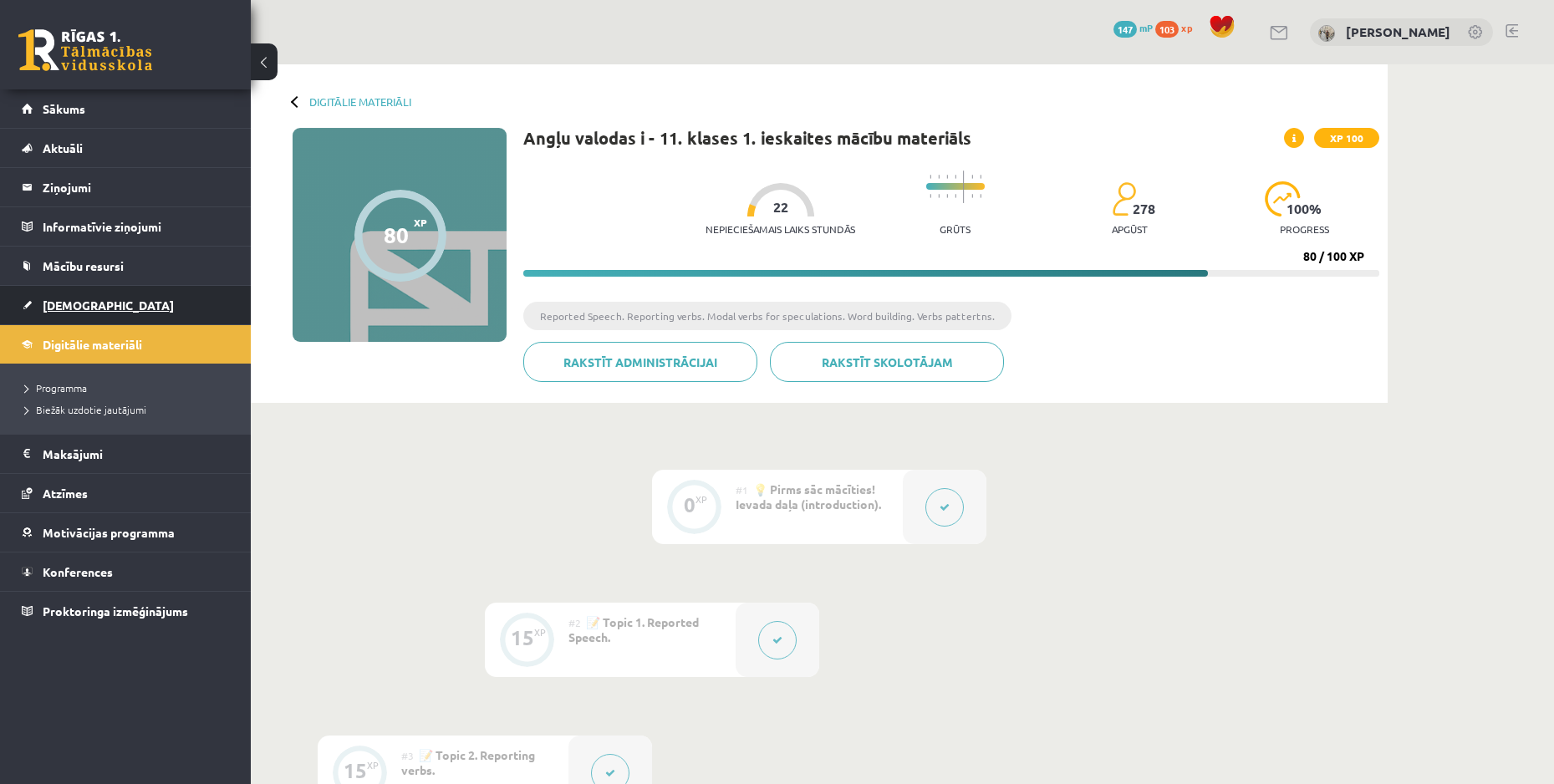
click at [93, 304] on span "[DEMOGRAPHIC_DATA]" at bounding box center [108, 304] width 132 height 15
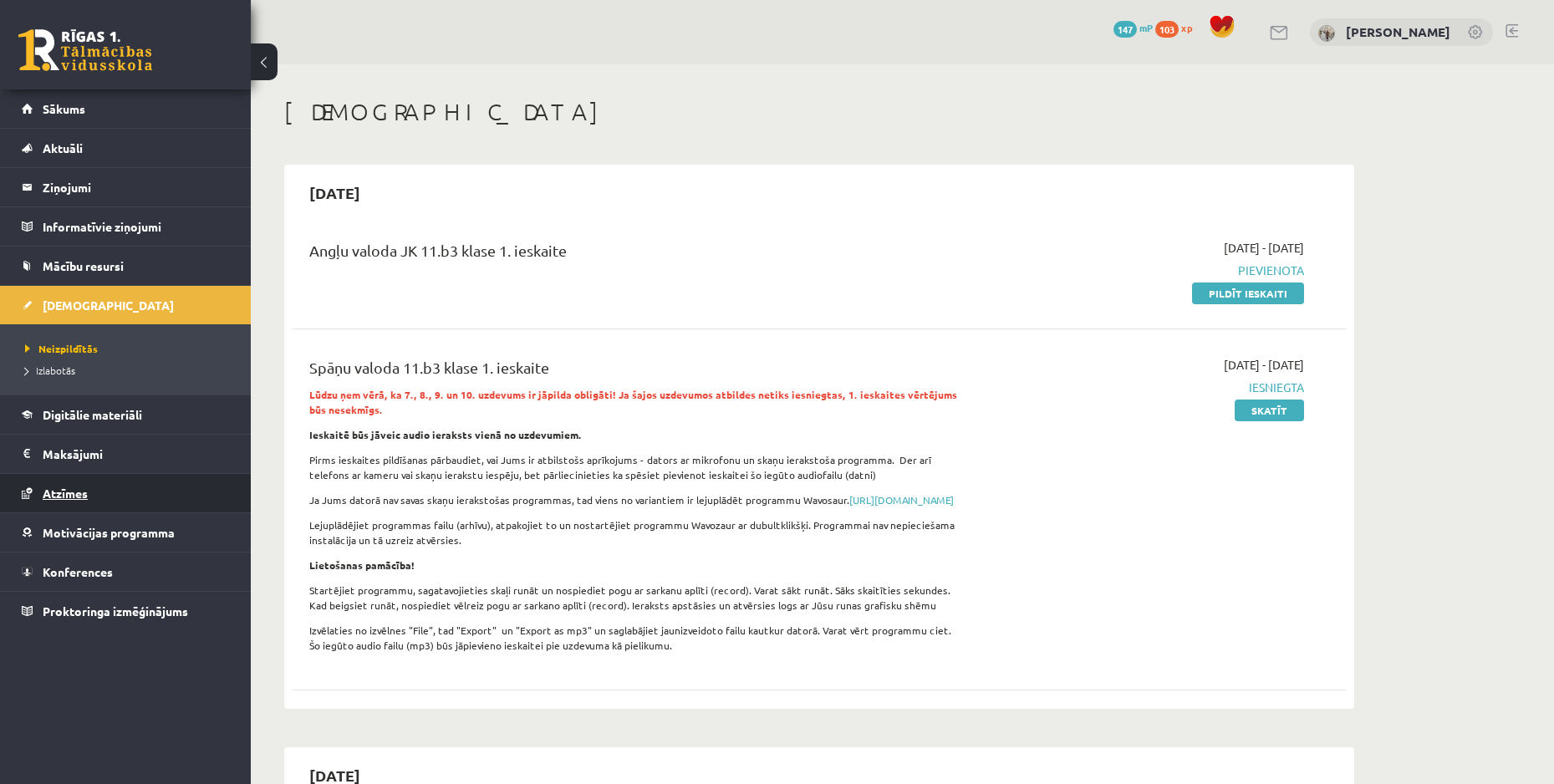
click at [76, 490] on span "Atzīmes" at bounding box center [65, 492] width 45 height 15
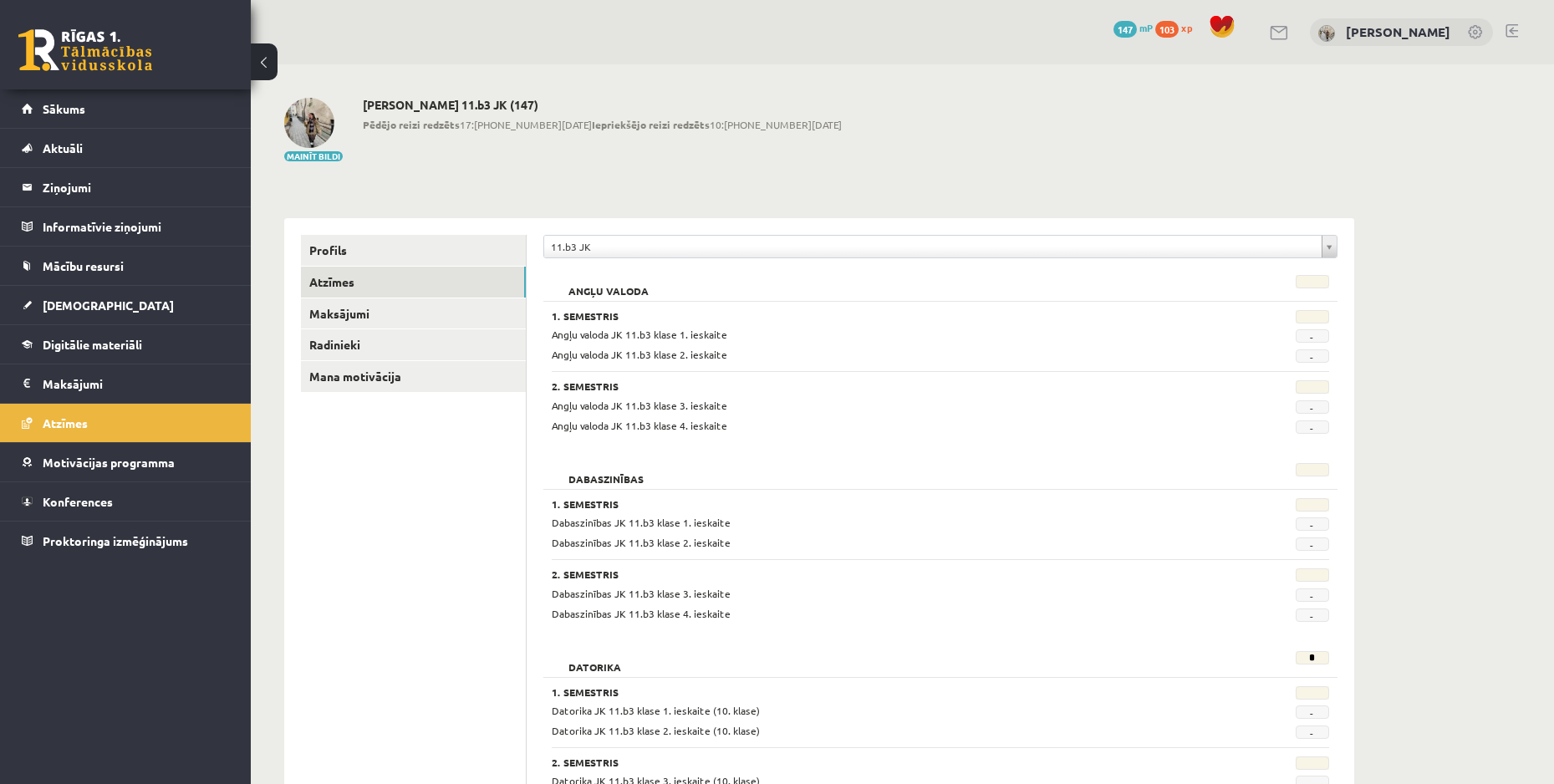
click at [260, 56] on button at bounding box center [263, 62] width 26 height 37
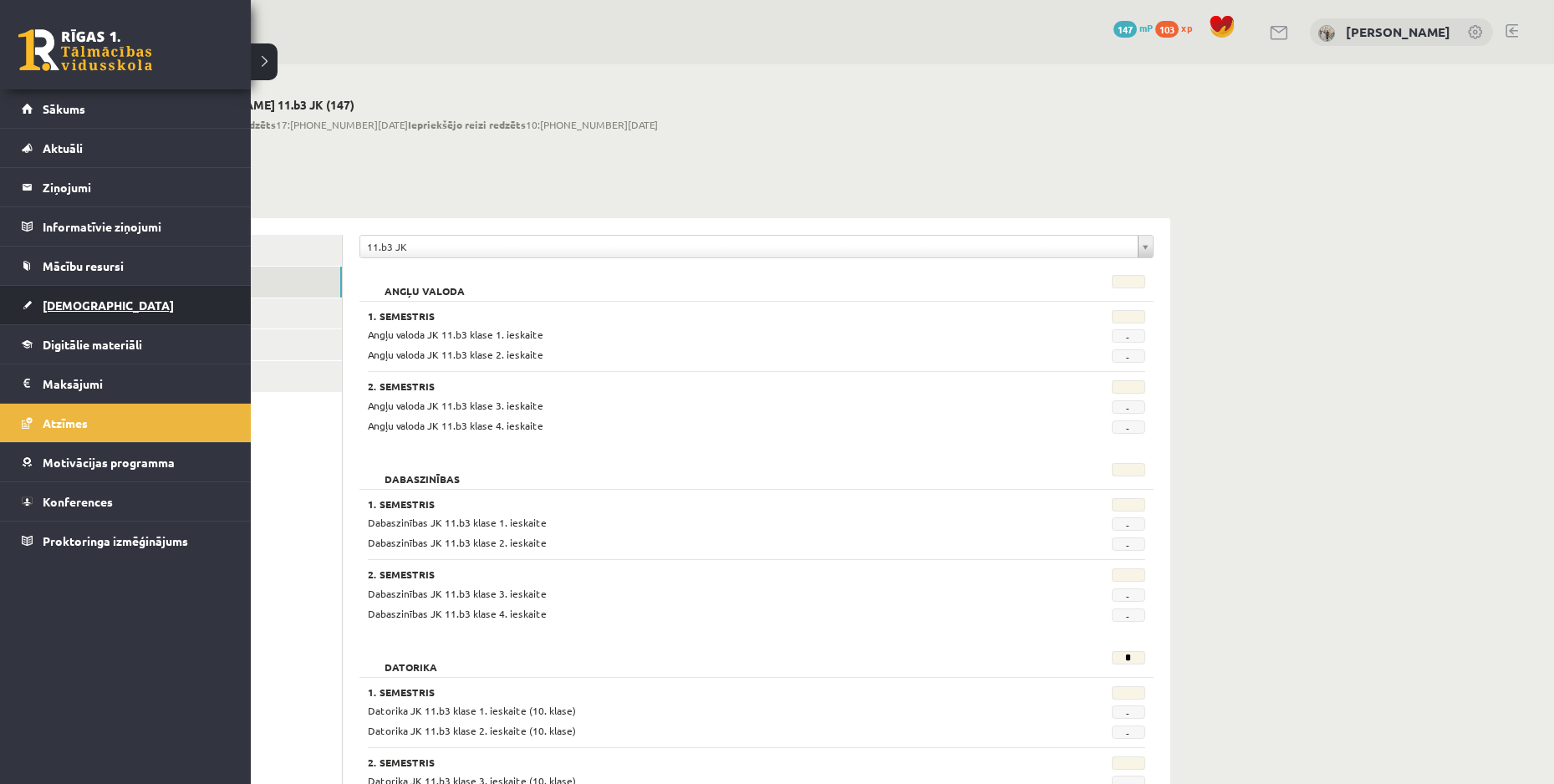
click at [77, 307] on span "[DEMOGRAPHIC_DATA]" at bounding box center [108, 304] width 132 height 15
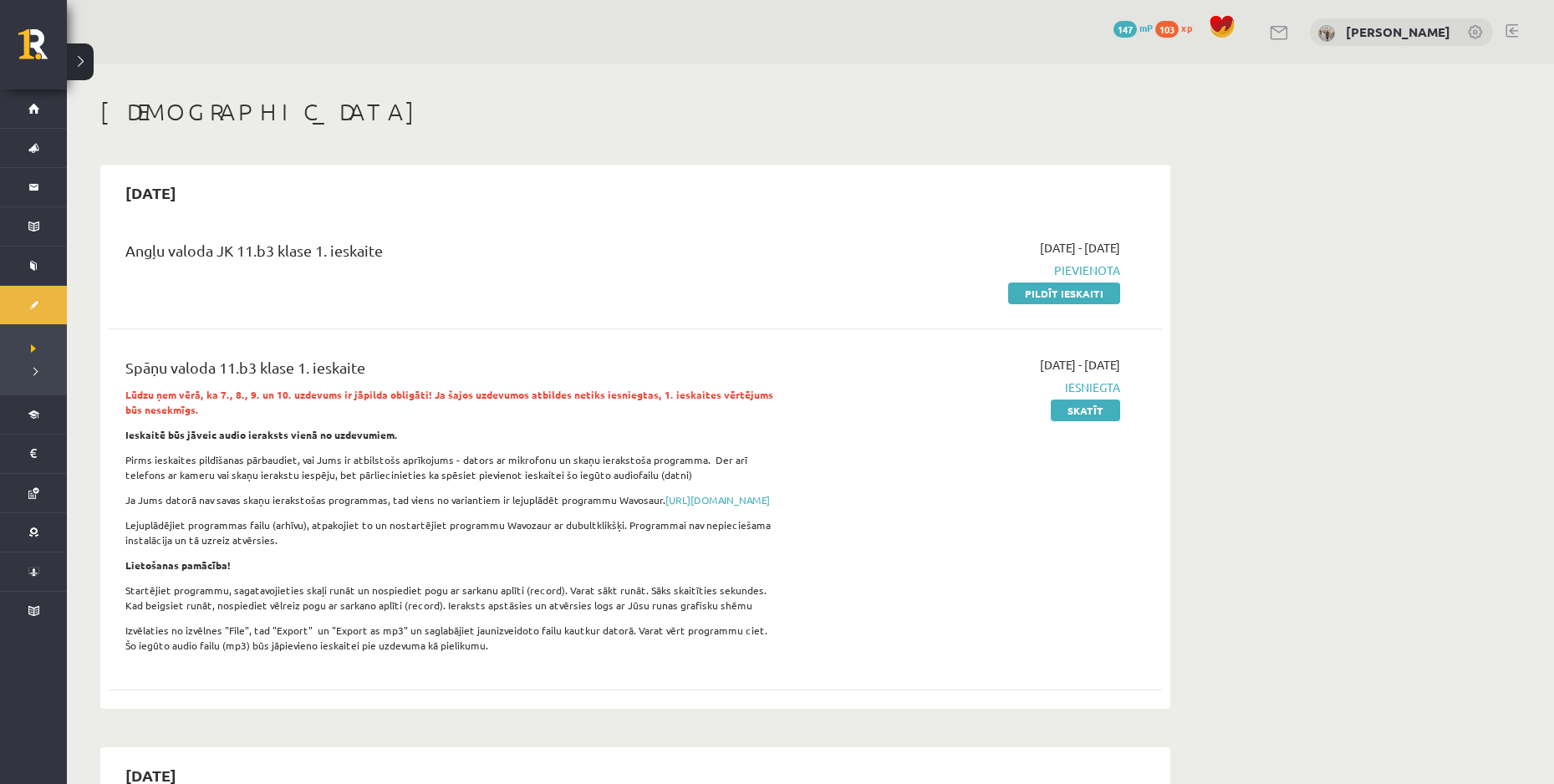
click at [1512, 31] on link at bounding box center [1511, 31] width 13 height 14
